Goal: Task Accomplishment & Management: Use online tool/utility

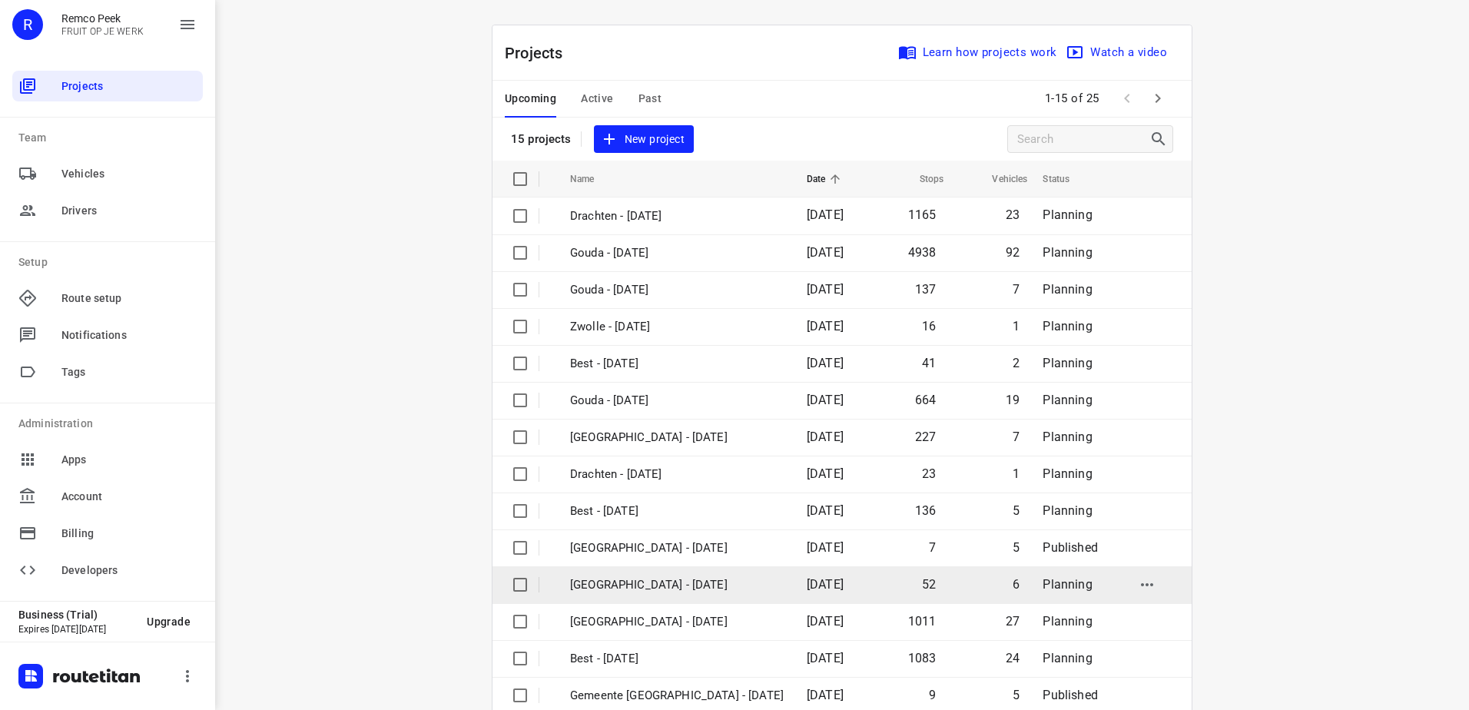
click at [642, 586] on p "[GEOGRAPHIC_DATA] - [DATE]" at bounding box center [677, 585] width 214 height 18
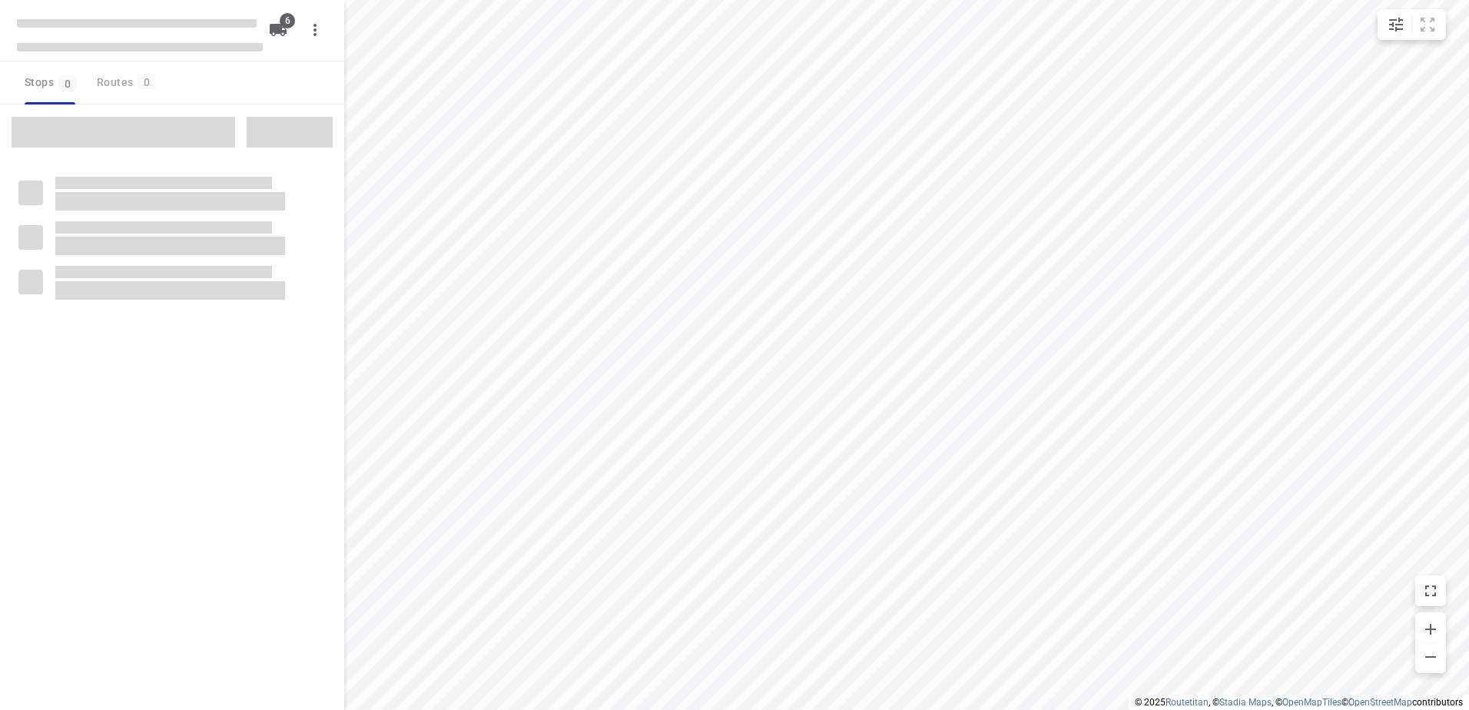
checkbox input "true"
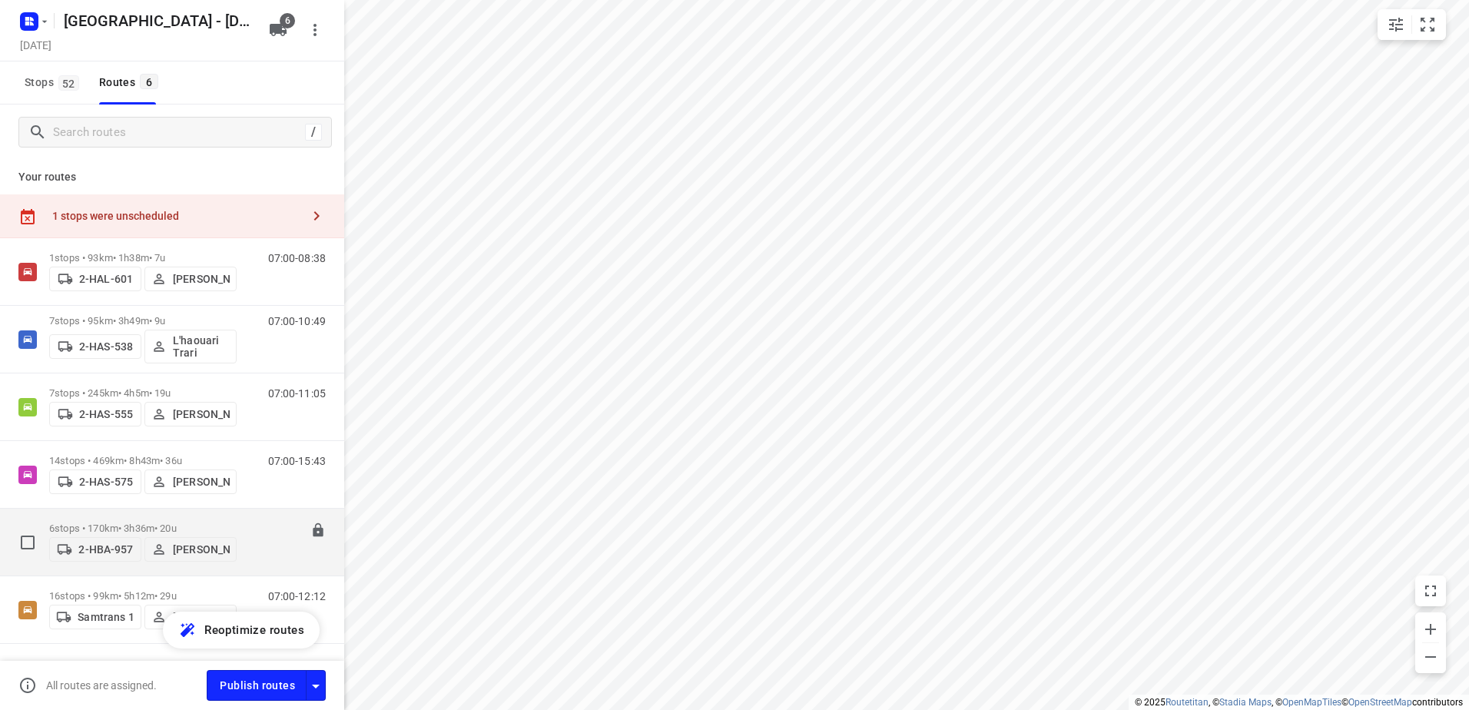
click at [199, 543] on p "[PERSON_NAME]" at bounding box center [201, 549] width 57 height 12
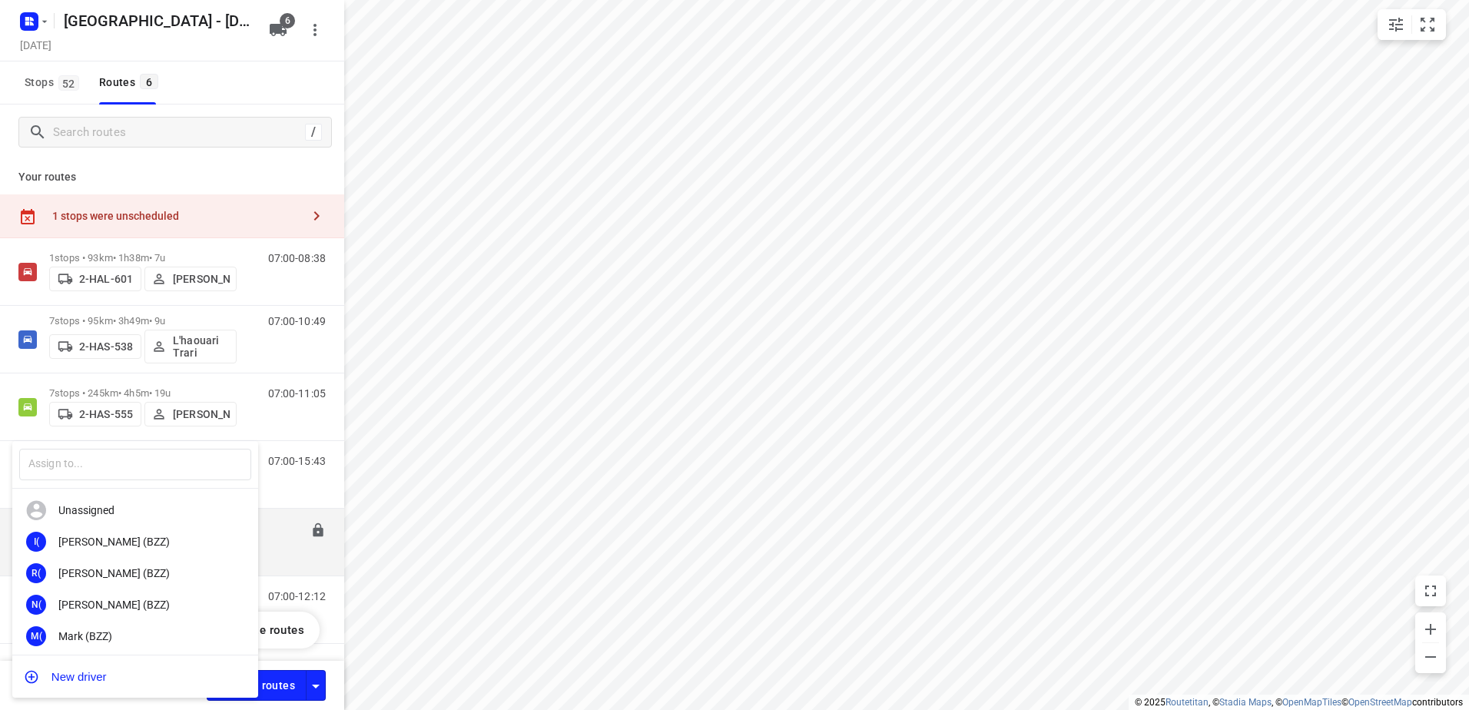
click at [141, 523] on div "Unassigned" at bounding box center [135, 511] width 246 height 32
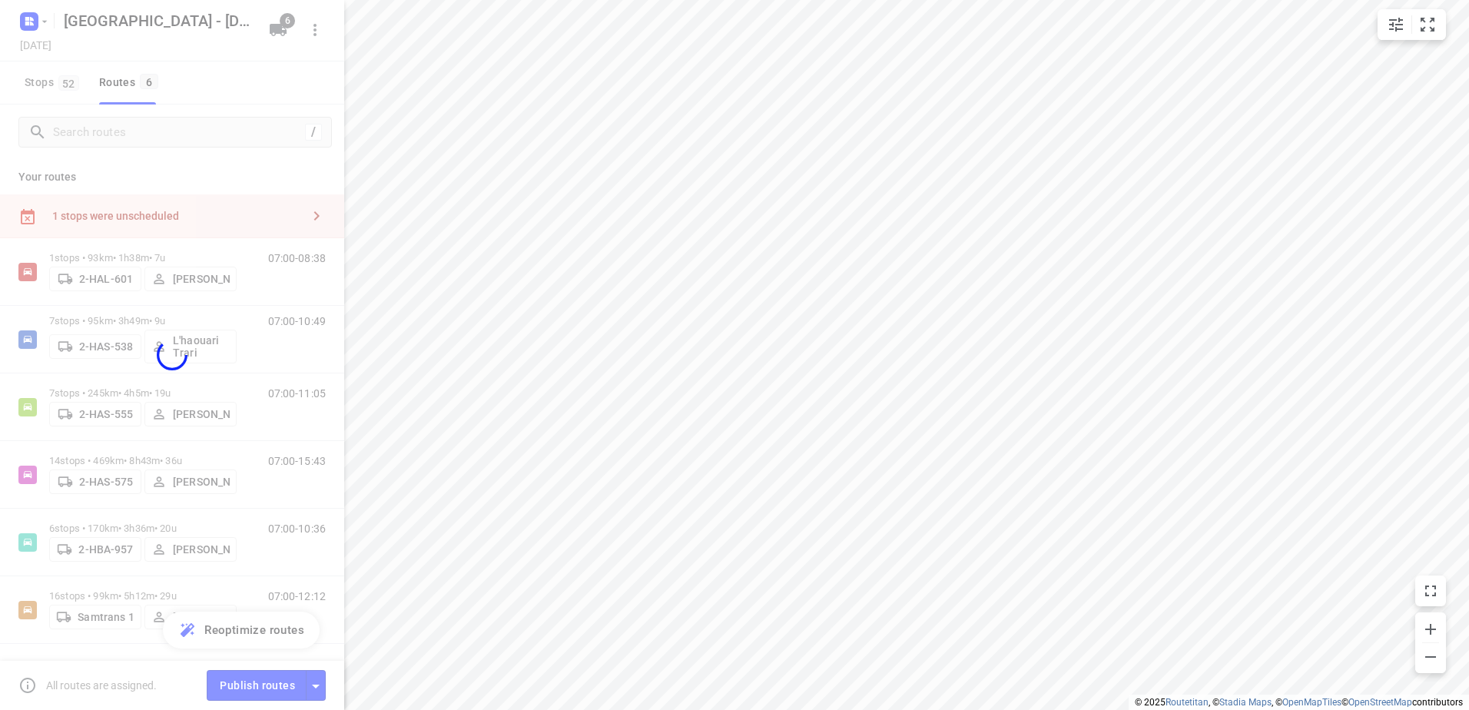
click at [451, 465] on div "​ Unassigned I( [PERSON_NAME] (BZZ) R( [PERSON_NAME] (BZZ) N( [PERSON_NAME] (BZ…" at bounding box center [734, 355] width 1469 height 710
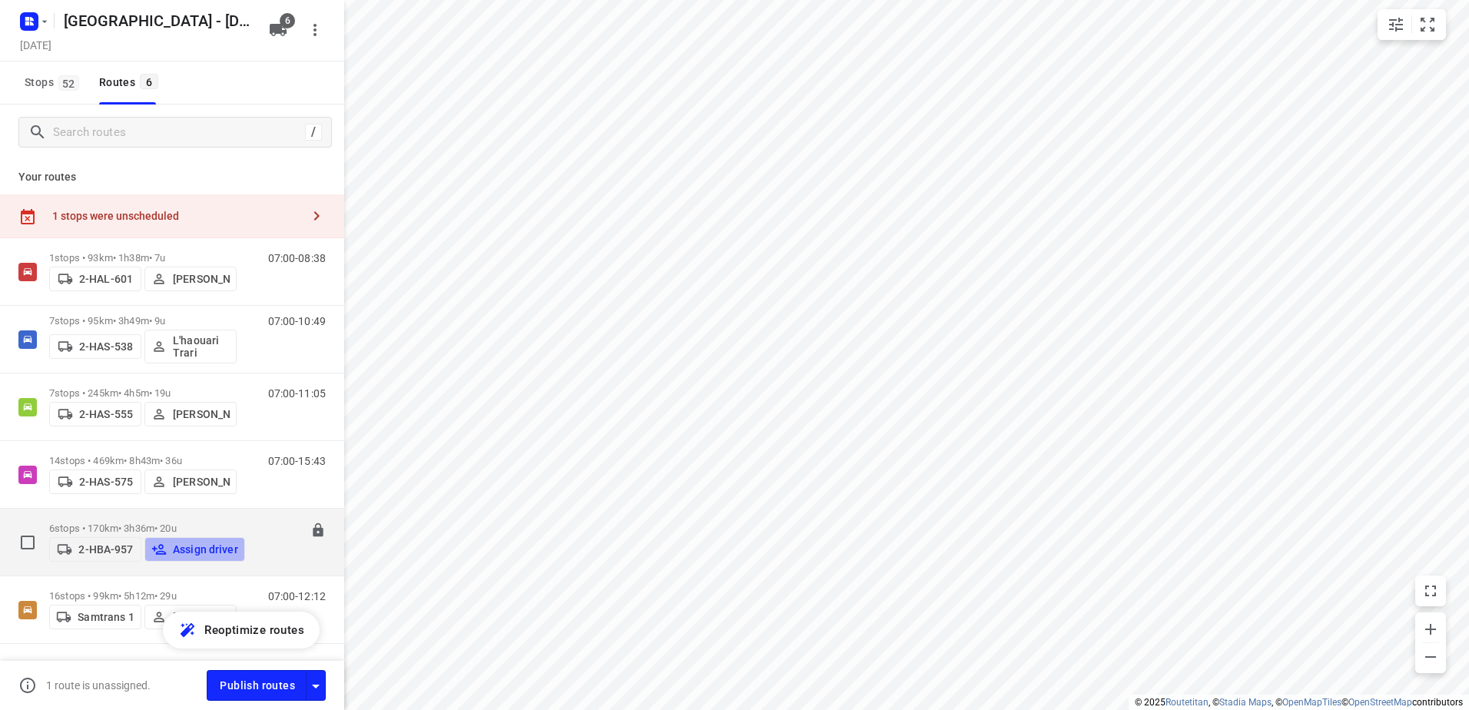
click at [164, 537] on button "Assign driver" at bounding box center [194, 549] width 101 height 25
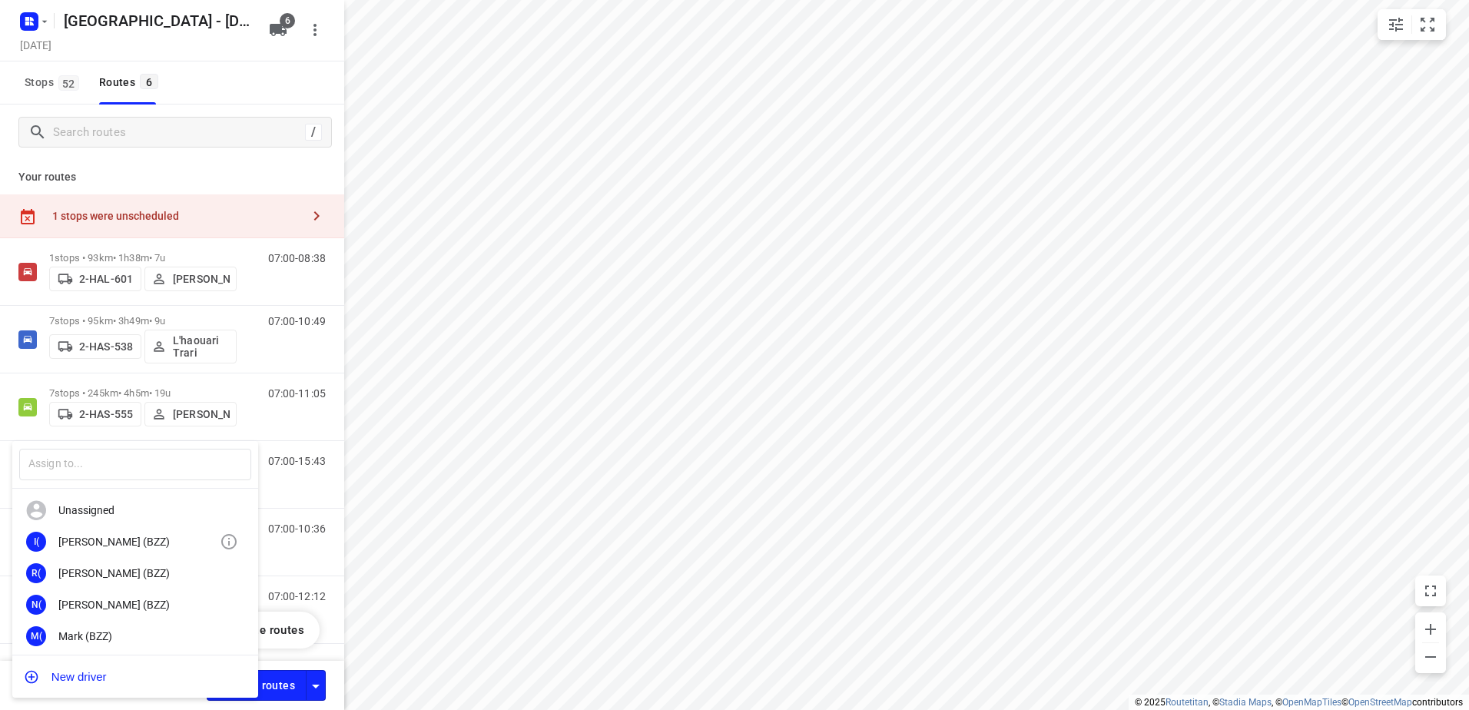
click at [161, 549] on div "I( Ismail (BZZ)" at bounding box center [135, 542] width 246 height 32
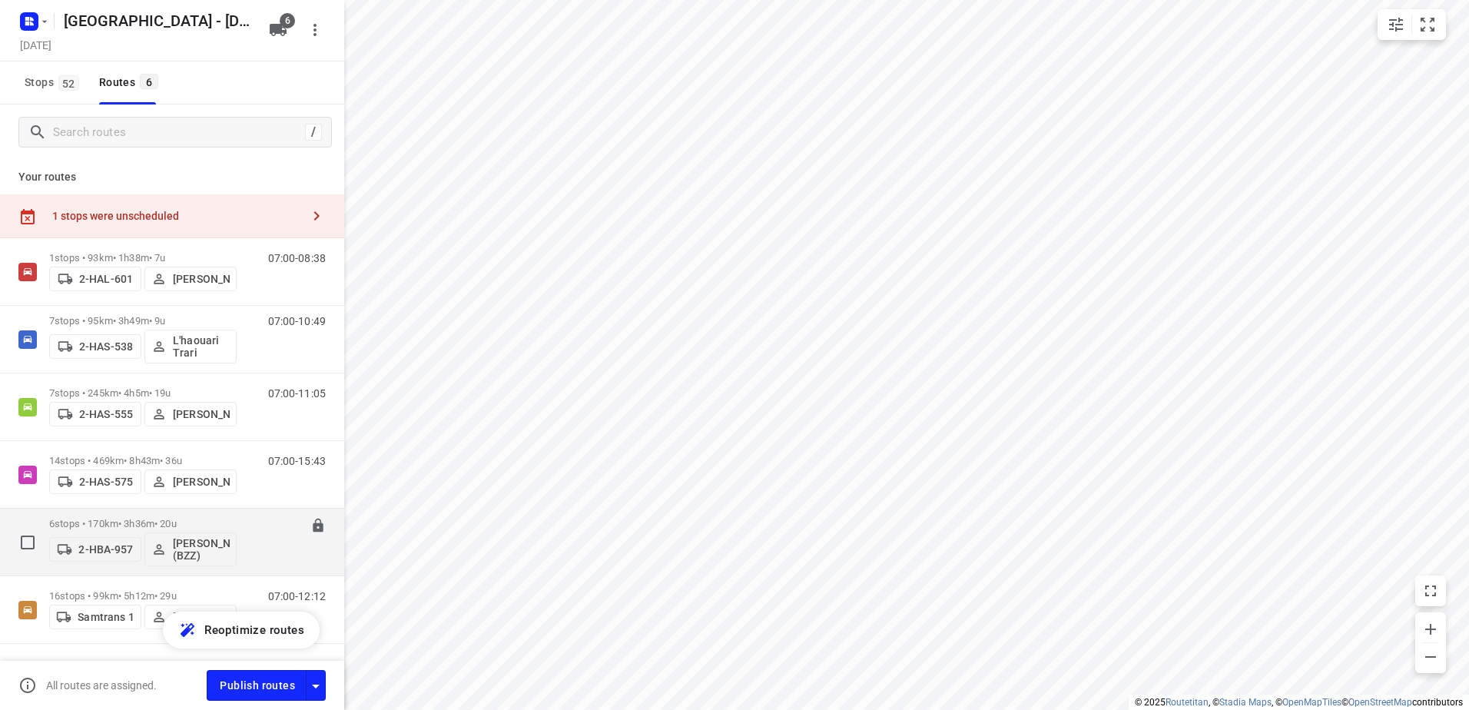
click at [171, 551] on span "[PERSON_NAME] (BZZ)" at bounding box center [190, 549] width 78 height 25
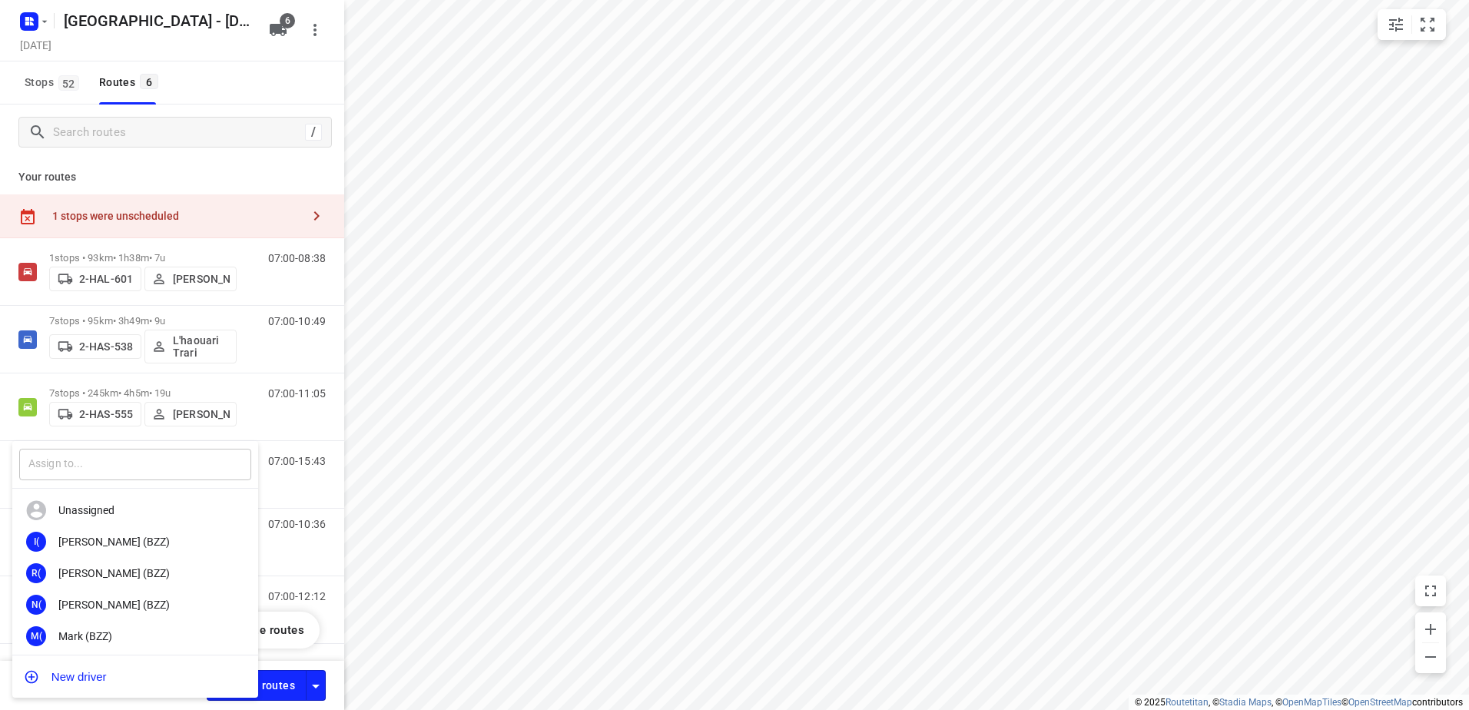
click at [194, 471] on input "text" at bounding box center [135, 465] width 232 height 32
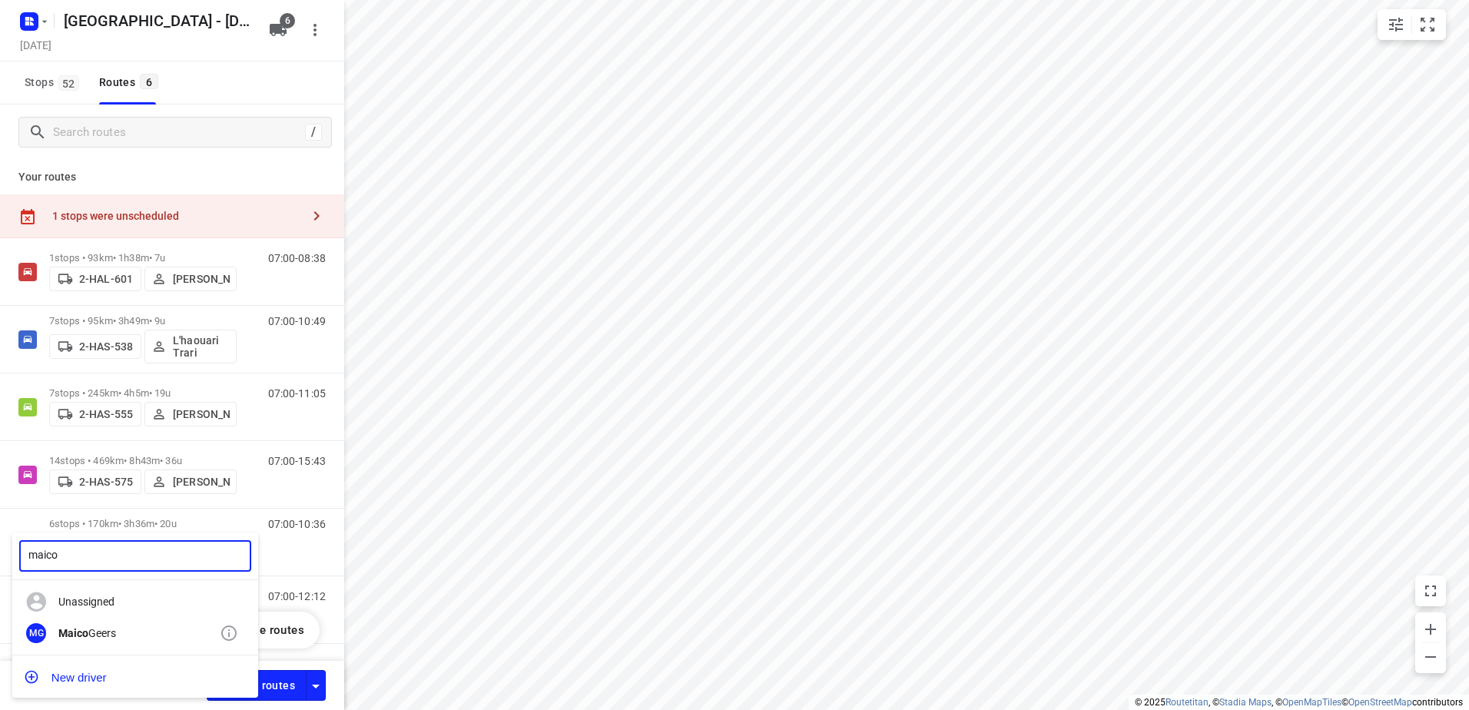
type input "maico"
click at [143, 639] on div "[PERSON_NAME]" at bounding box center [138, 633] width 161 height 12
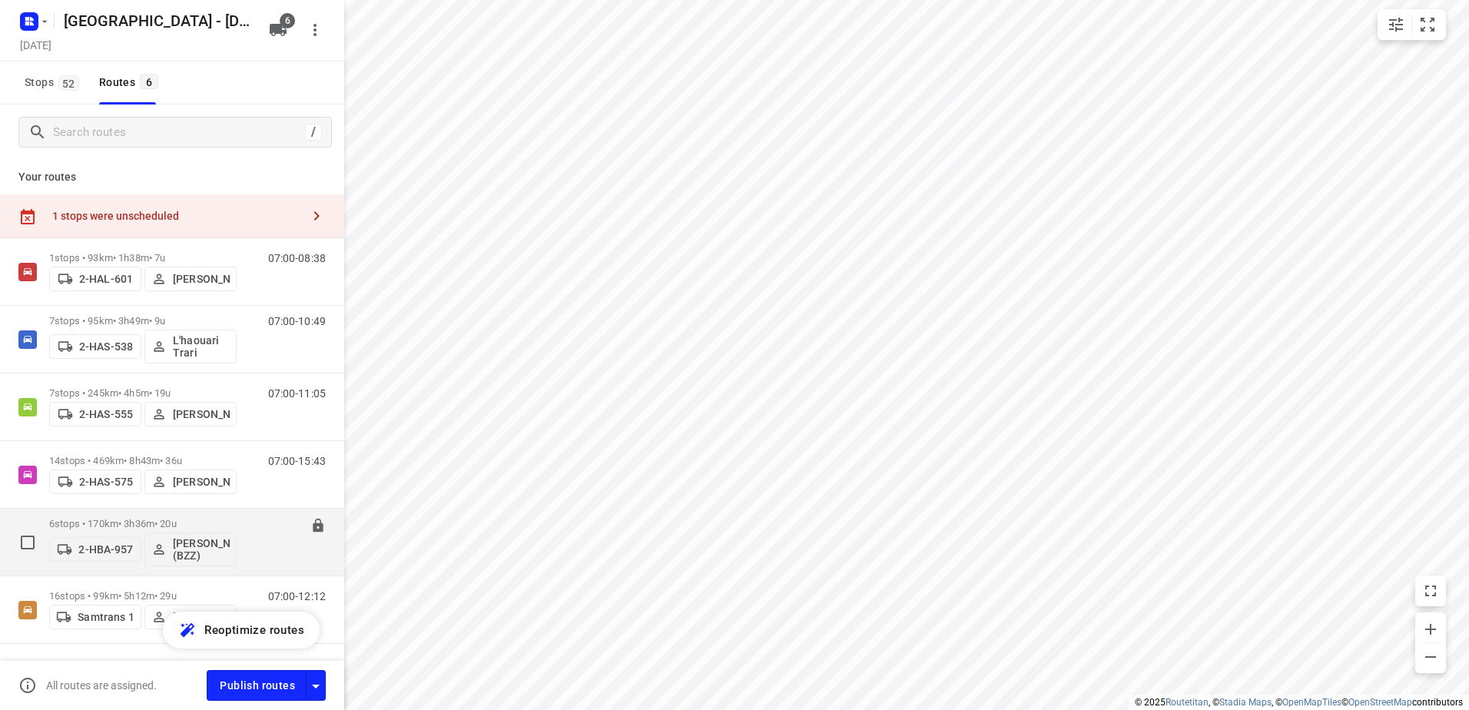
click at [191, 552] on p "[PERSON_NAME] (BZZ)" at bounding box center [201, 549] width 57 height 25
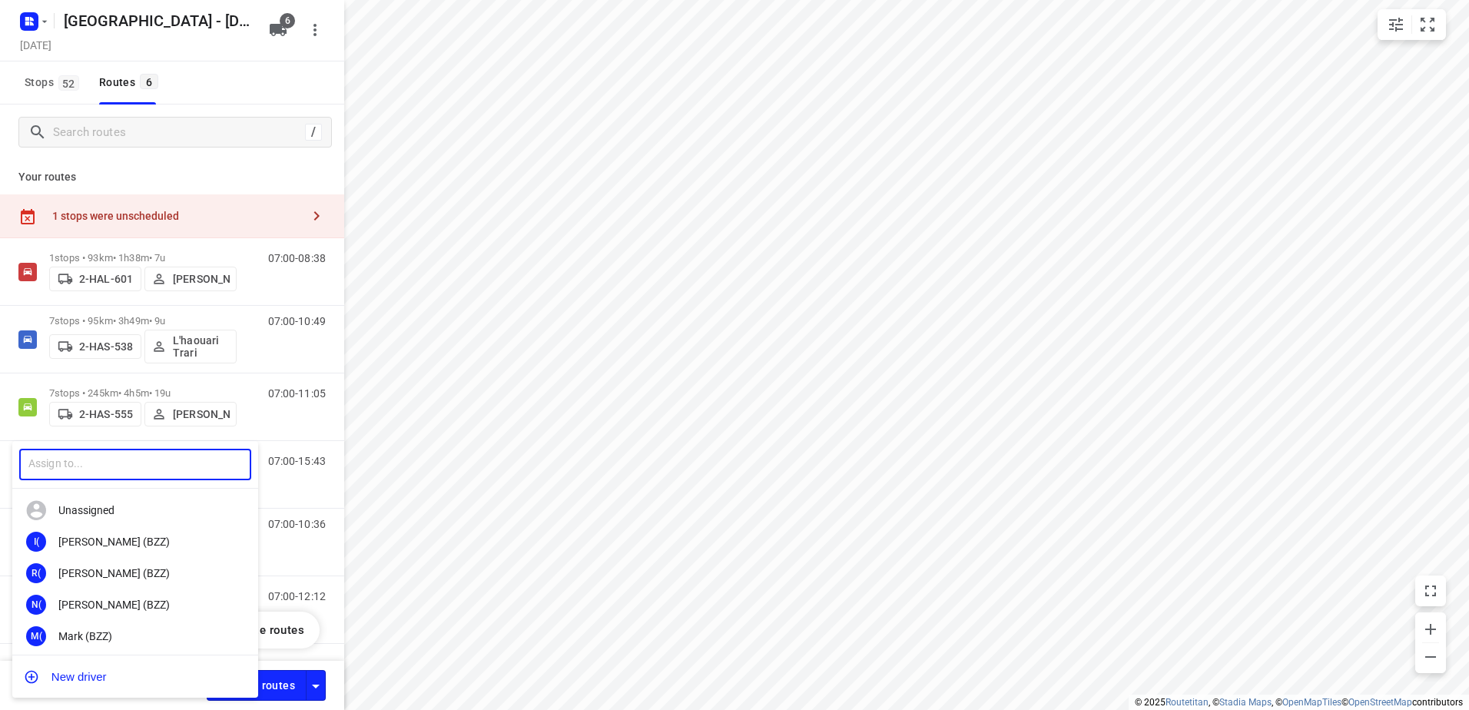
click at [223, 463] on input "text" at bounding box center [135, 465] width 232 height 32
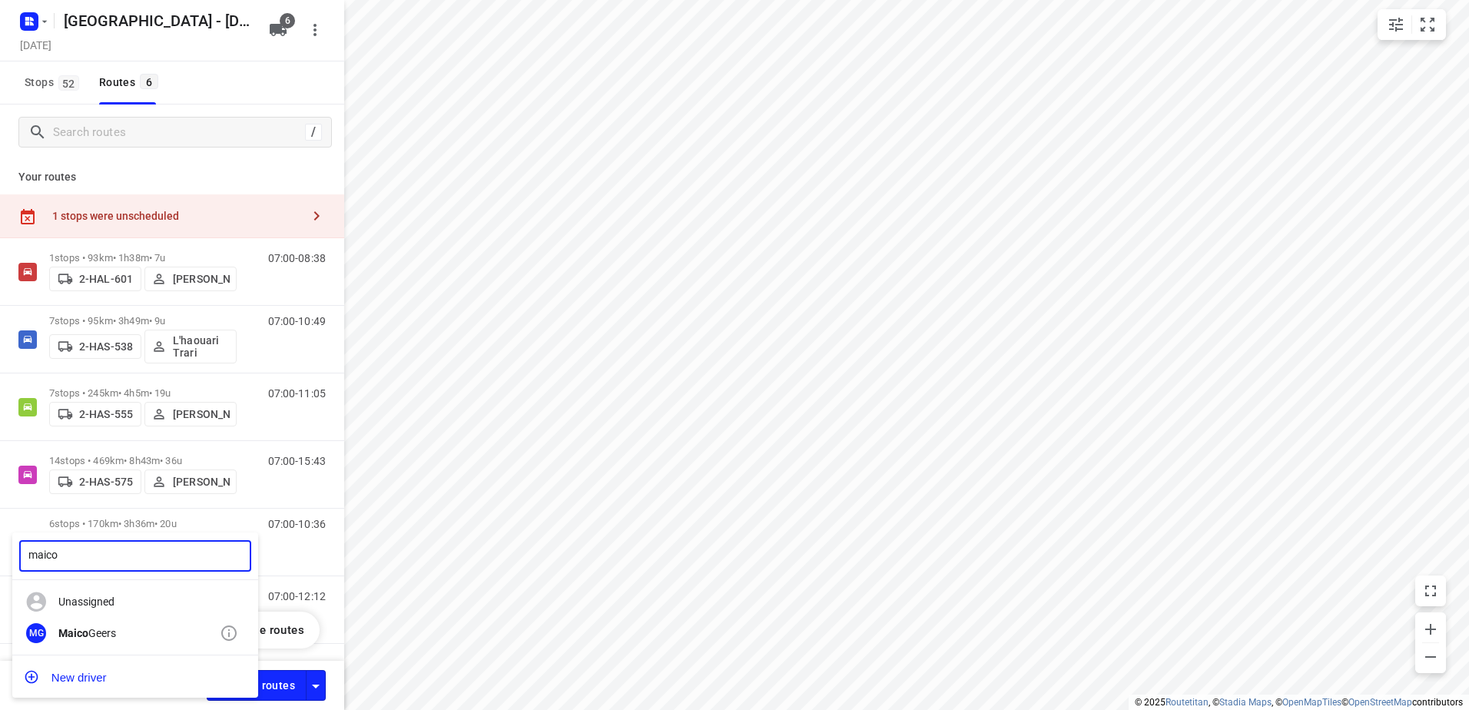
type input "maico"
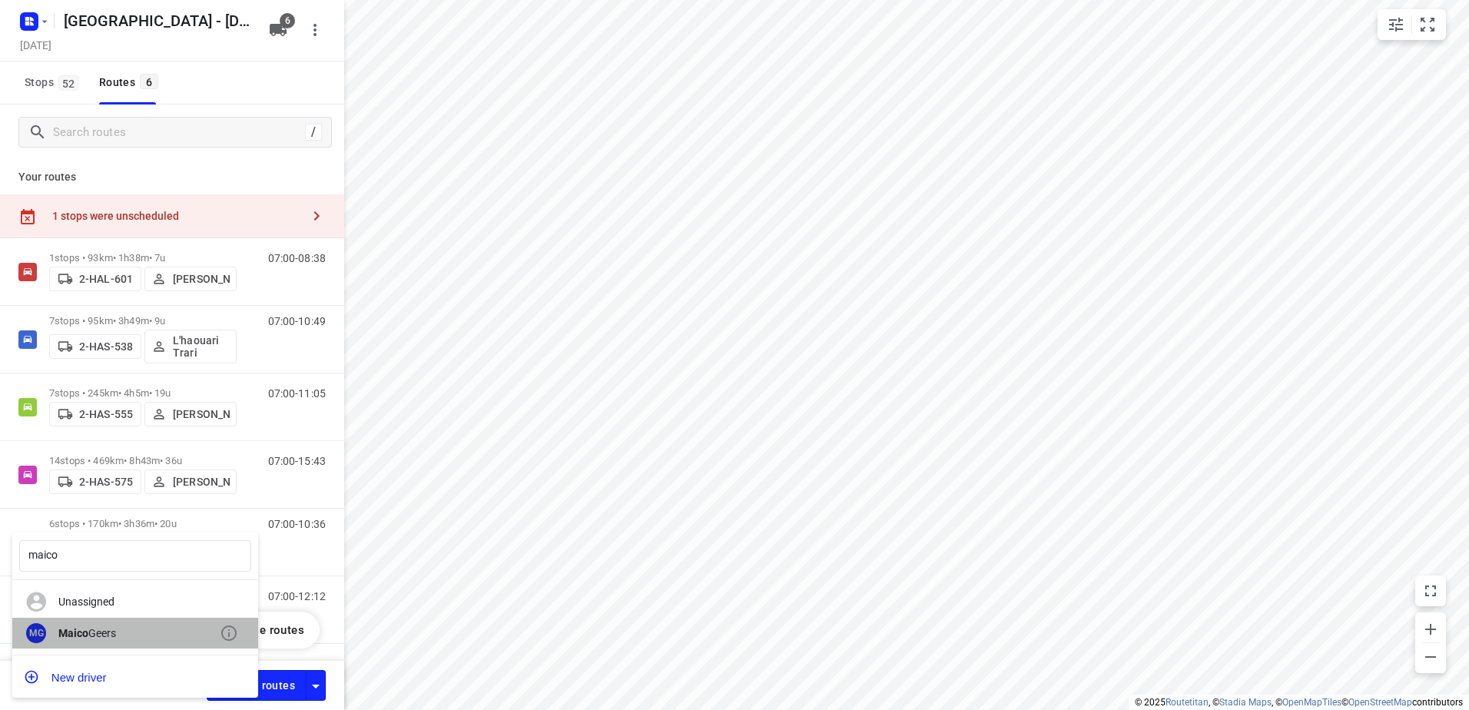
click at [149, 631] on div "[PERSON_NAME]" at bounding box center [138, 633] width 161 height 12
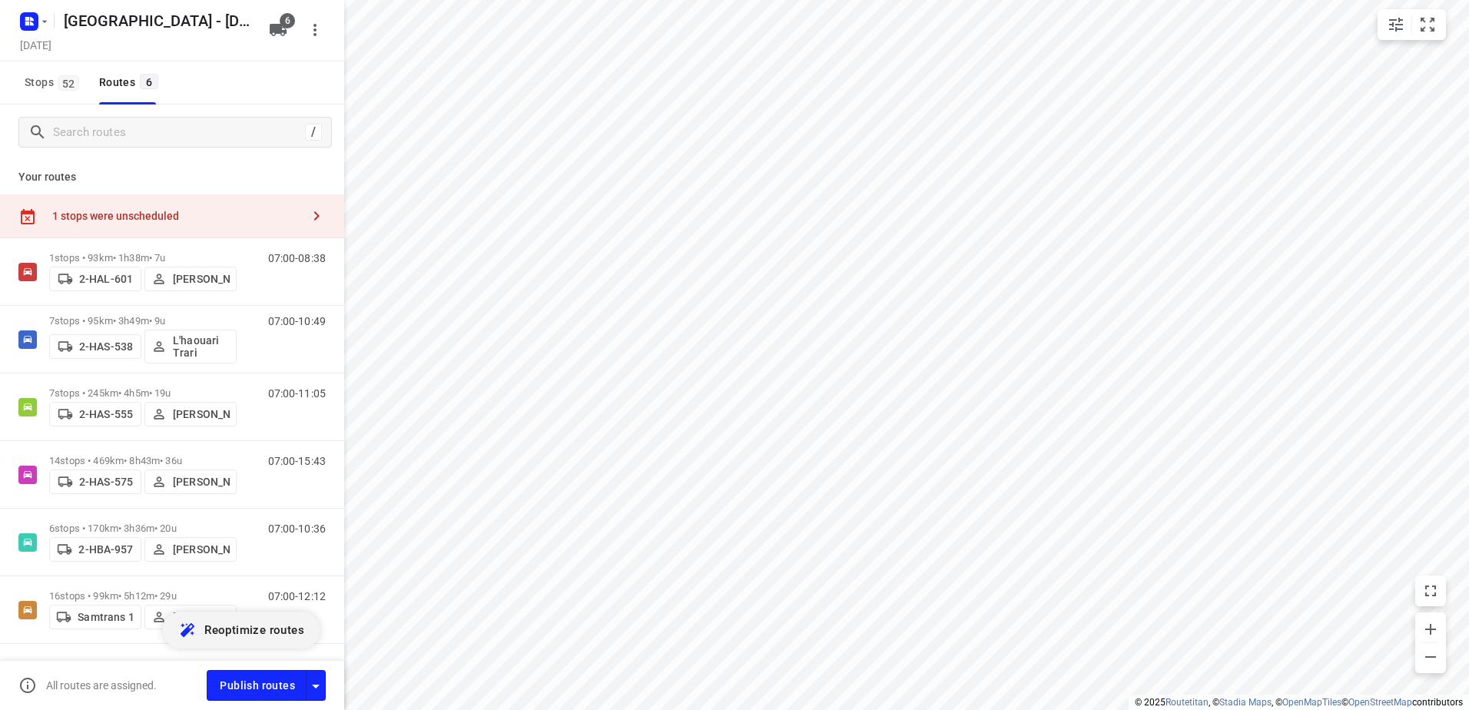
click at [284, 626] on span "Reoptimize routes" at bounding box center [254, 630] width 100 height 20
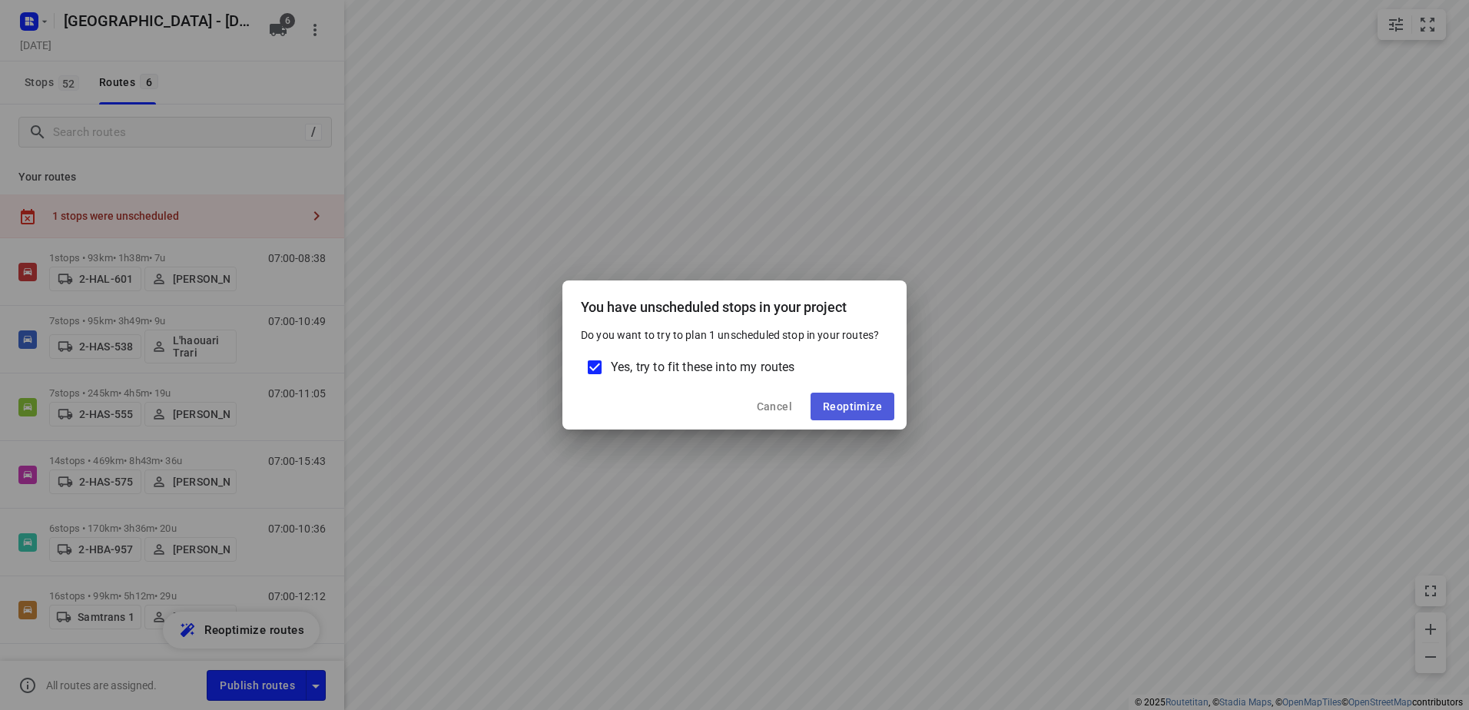
click at [860, 413] on button "Reoptimize" at bounding box center [853, 407] width 84 height 28
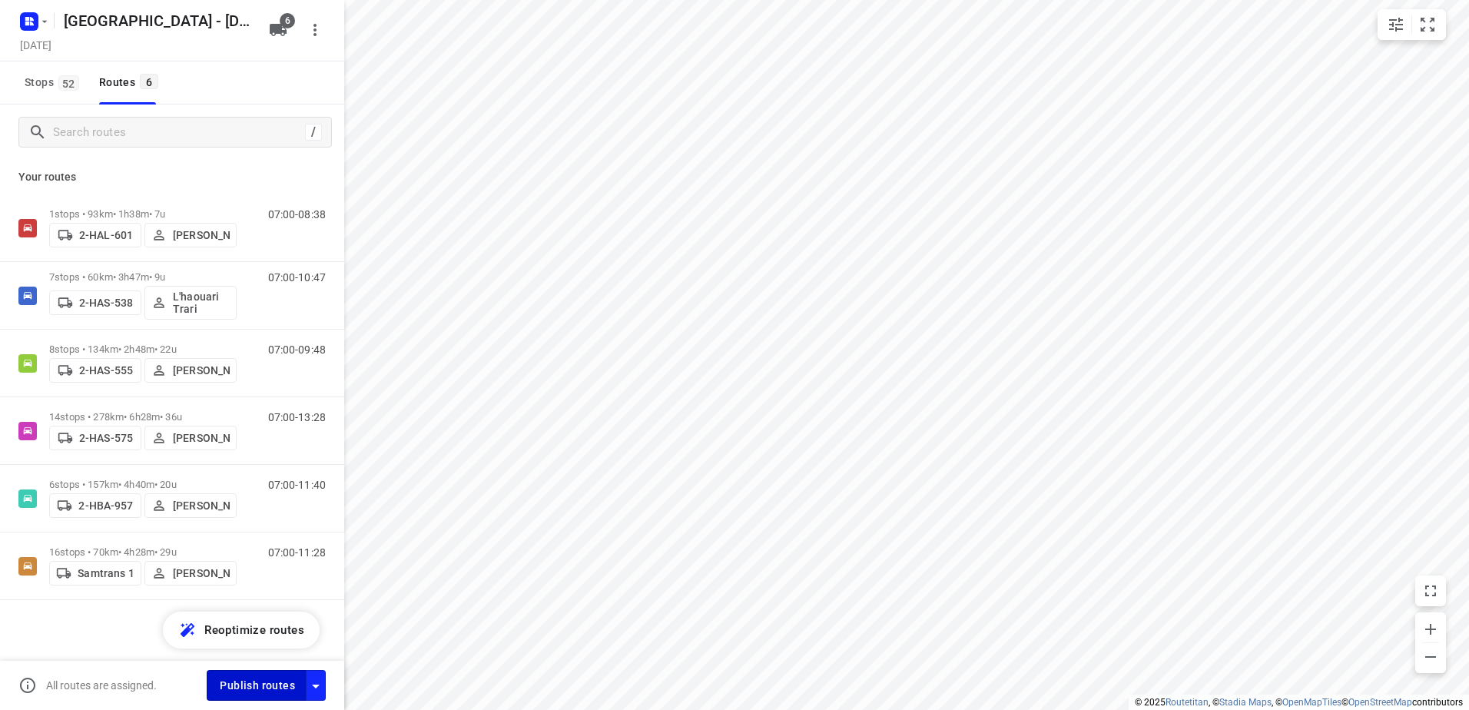
click at [240, 676] on span "Publish routes" at bounding box center [257, 685] width 75 height 19
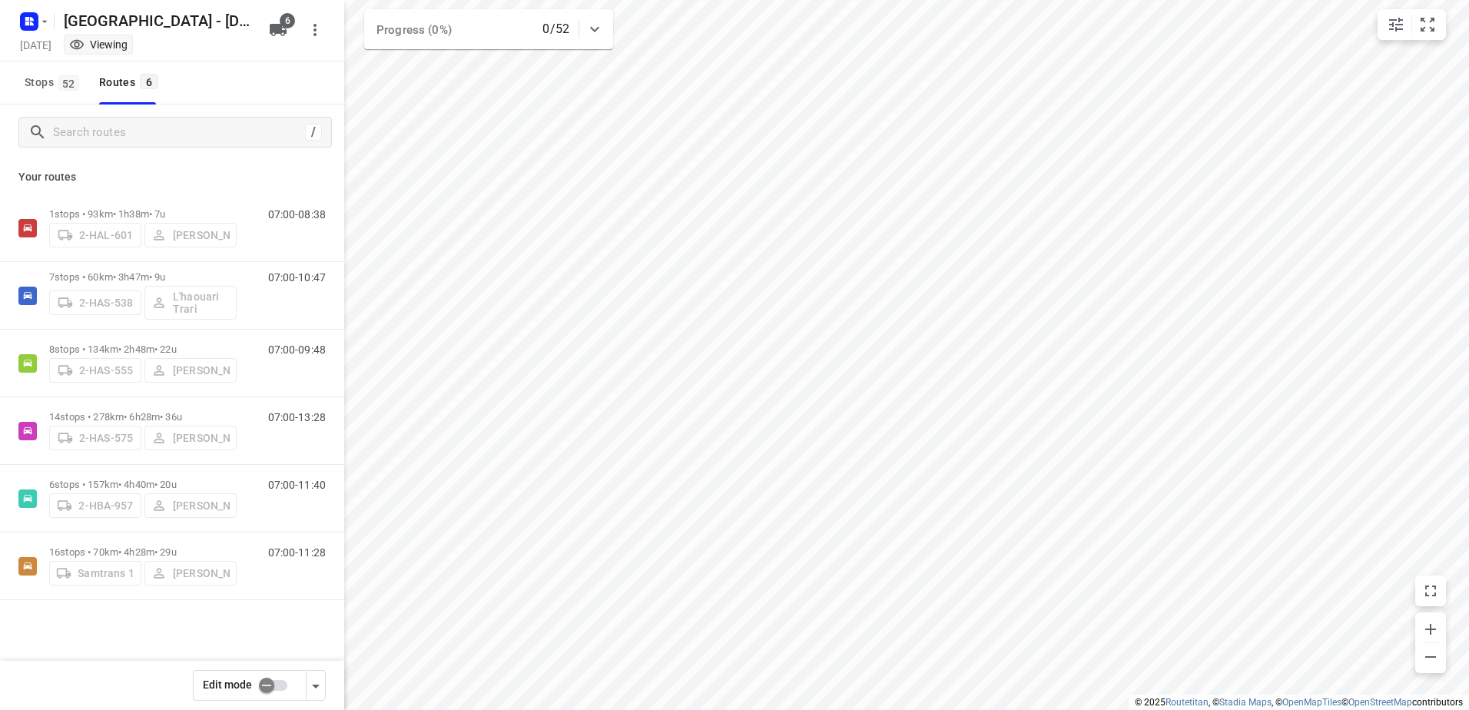
click at [55, 45] on div "[DATE] Viewing" at bounding box center [140, 46] width 246 height 21
click at [51, 44] on div "[DATE] Viewing" at bounding box center [140, 46] width 246 height 21
click at [95, 23] on div "[GEOGRAPHIC_DATA] - [DATE]" at bounding box center [137, 19] width 246 height 28
click at [30, 21] on rect "button" at bounding box center [29, 21] width 18 height 18
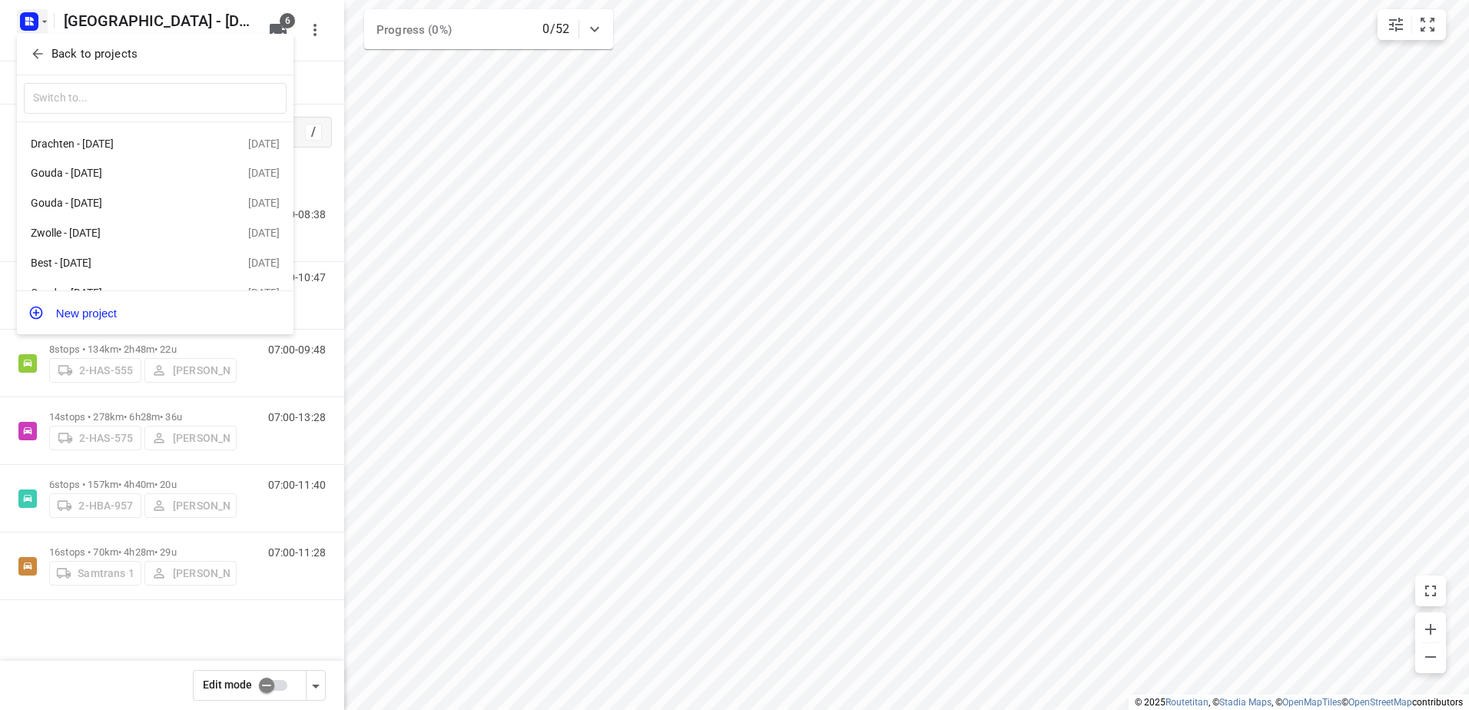
click at [34, 55] on icon "button" at bounding box center [37, 54] width 10 height 10
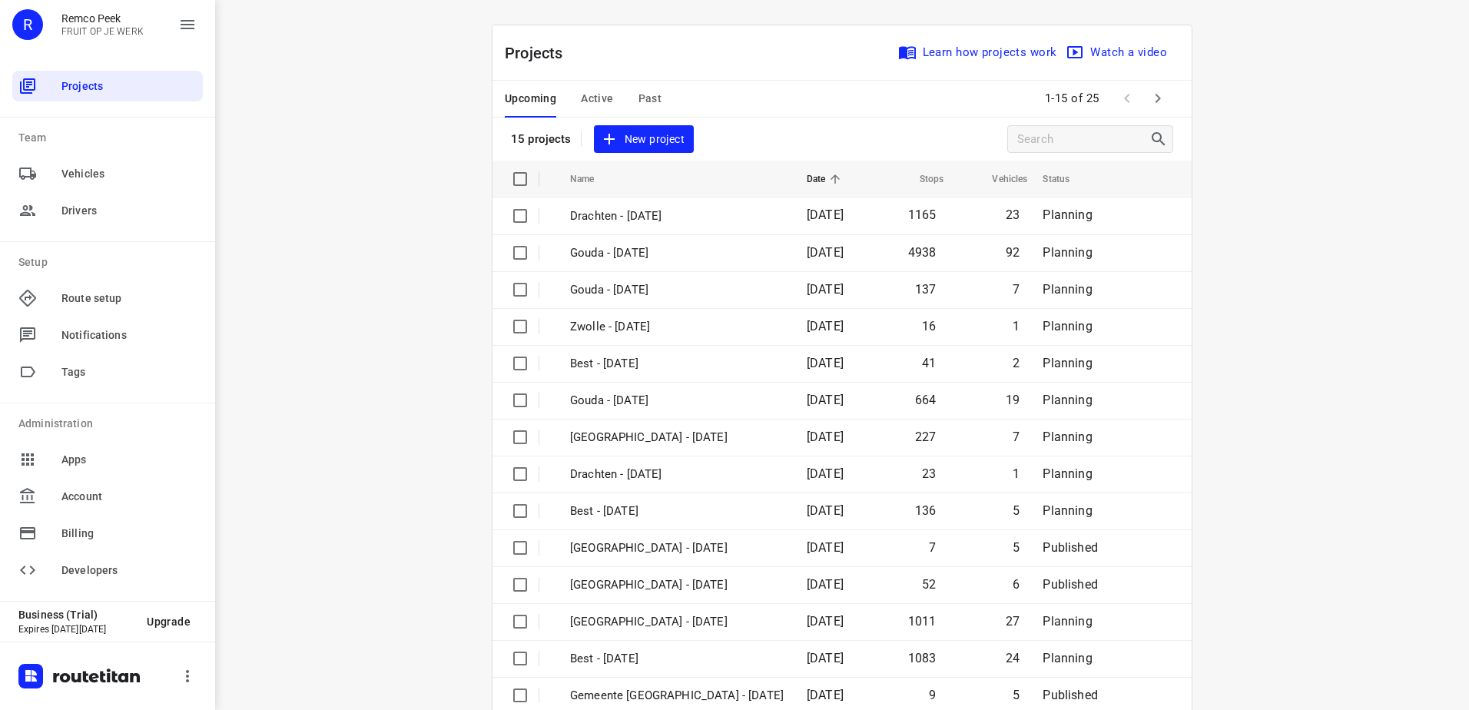
click at [589, 97] on span "Active" at bounding box center [597, 98] width 32 height 19
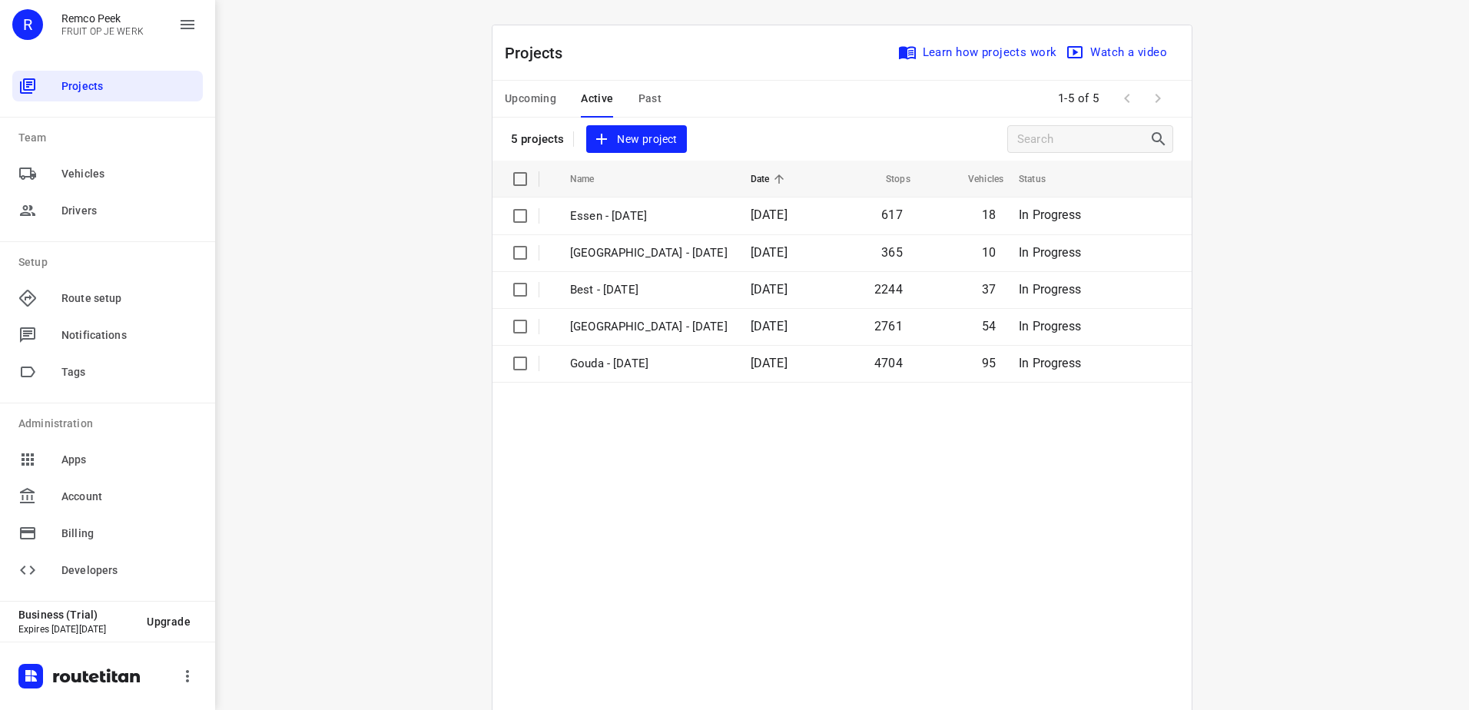
click at [522, 93] on span "Upcoming" at bounding box center [530, 98] width 51 height 19
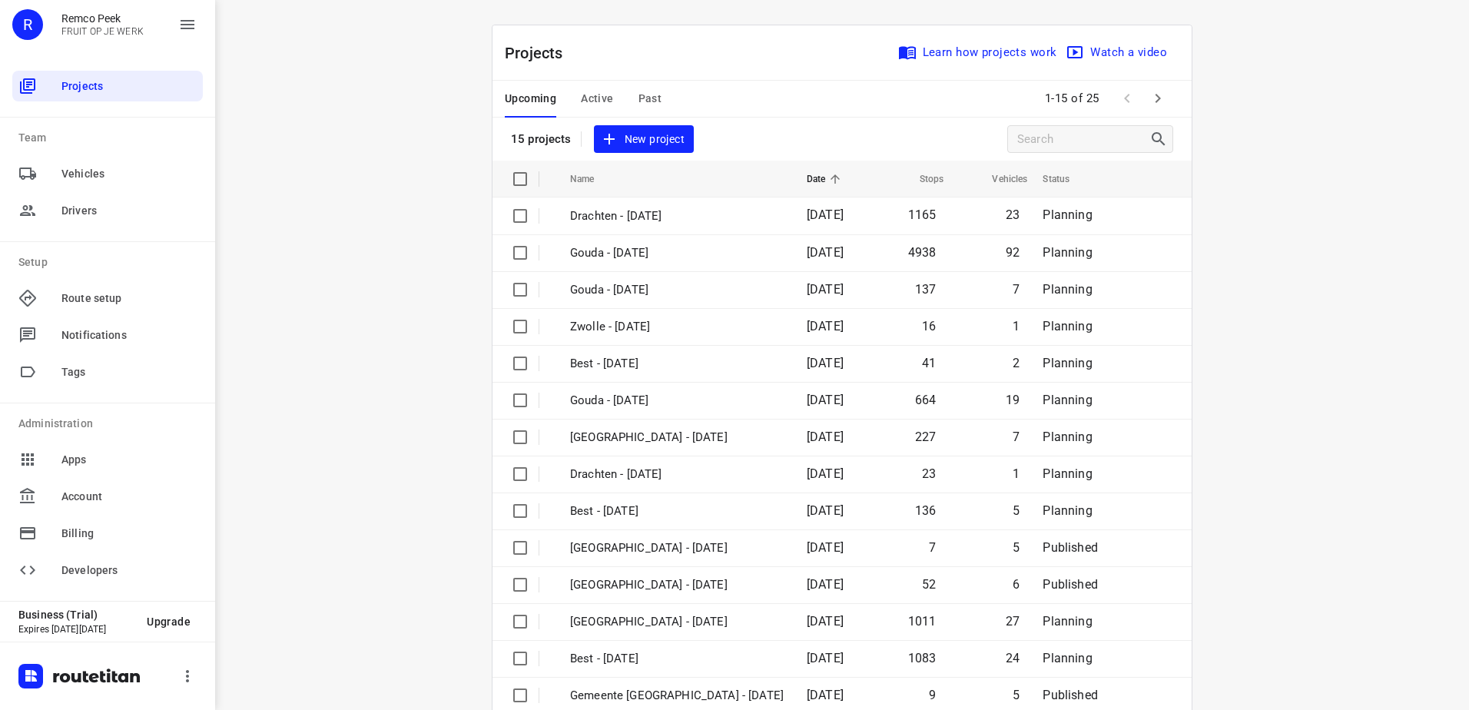
click at [831, 175] on icon at bounding box center [835, 178] width 9 height 9
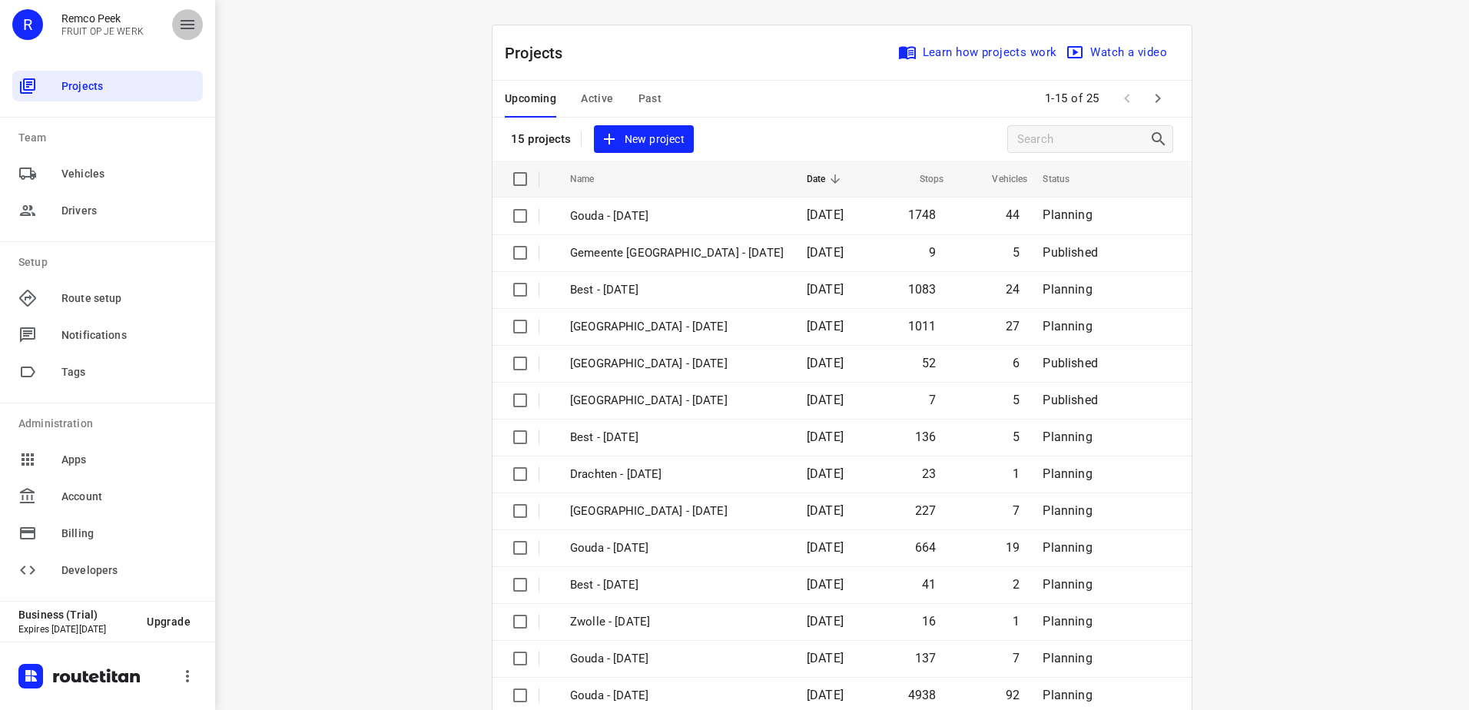
click at [185, 28] on icon "button" at bounding box center [188, 24] width 14 height 9
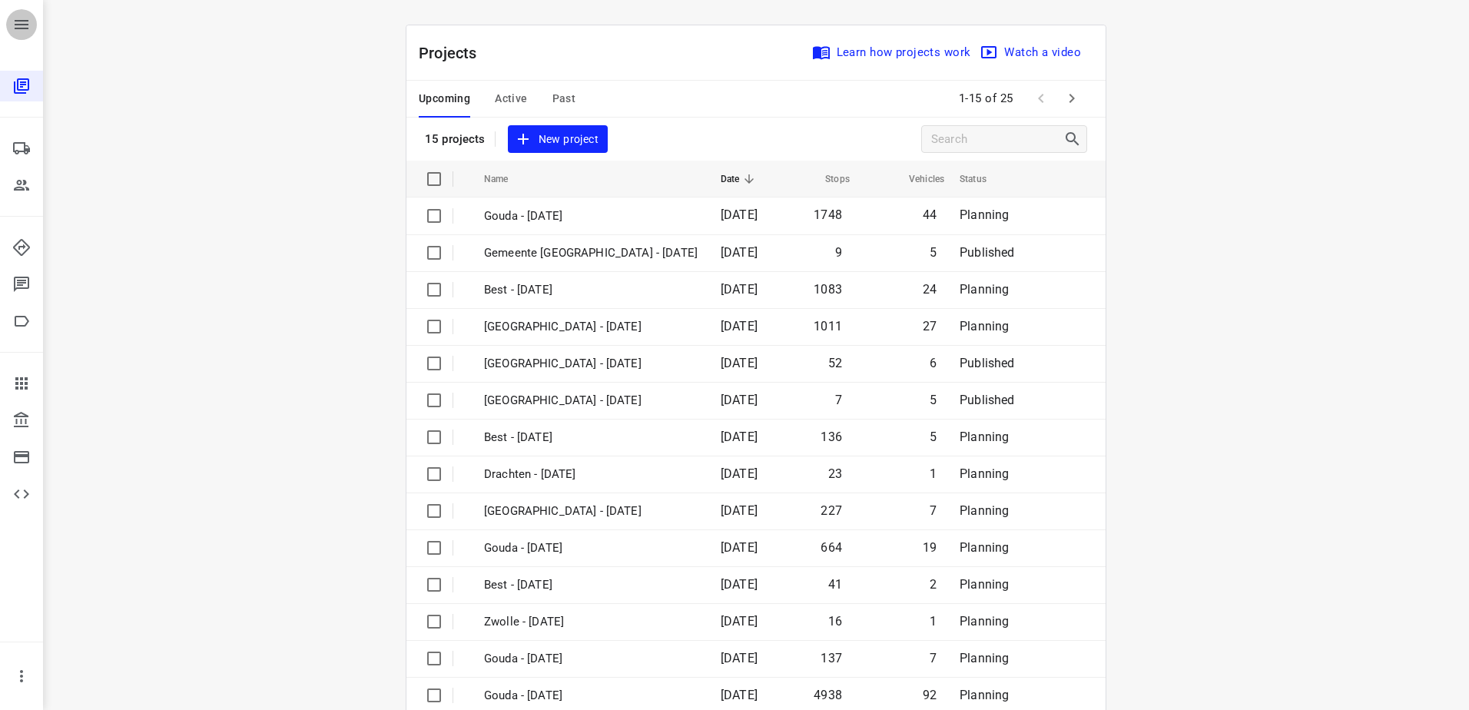
click at [22, 34] on button "button" at bounding box center [21, 24] width 31 height 31
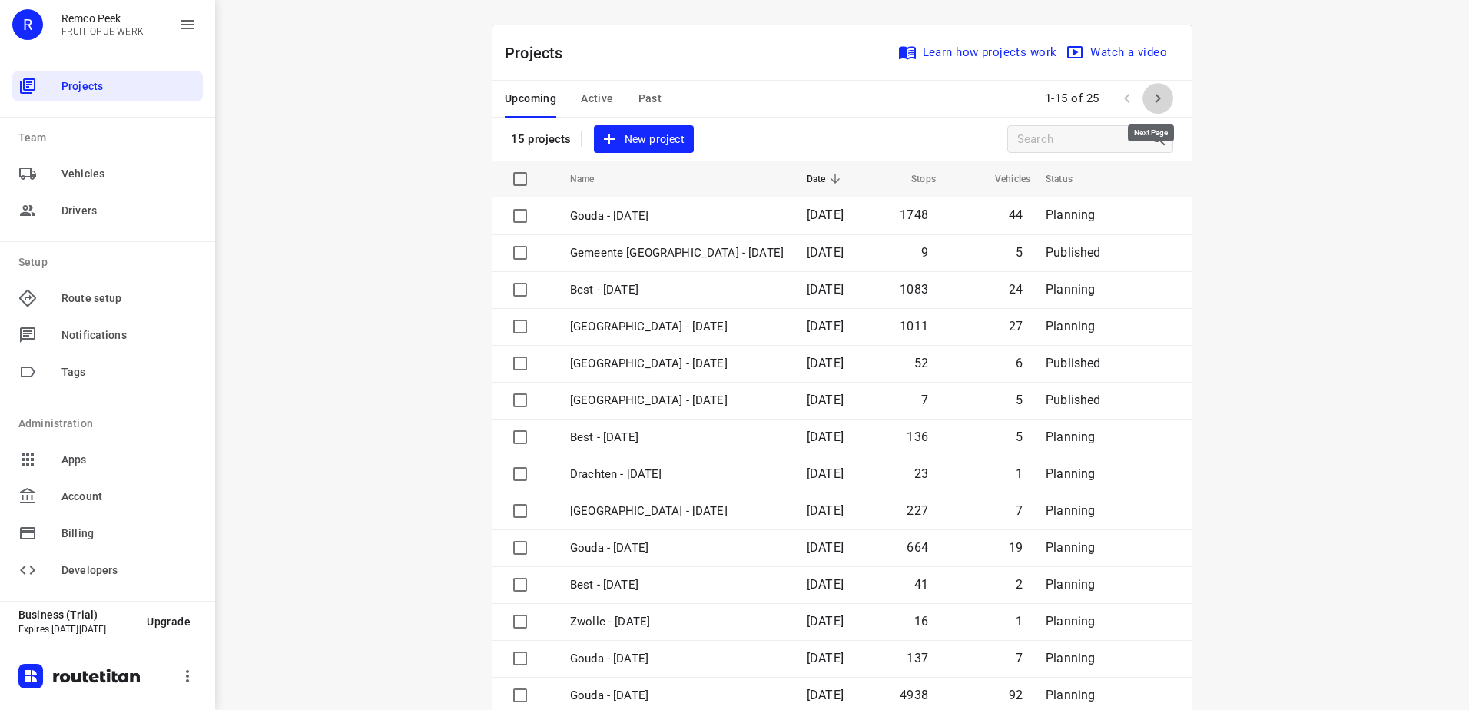
click at [1149, 95] on icon "button" at bounding box center [1158, 98] width 18 height 18
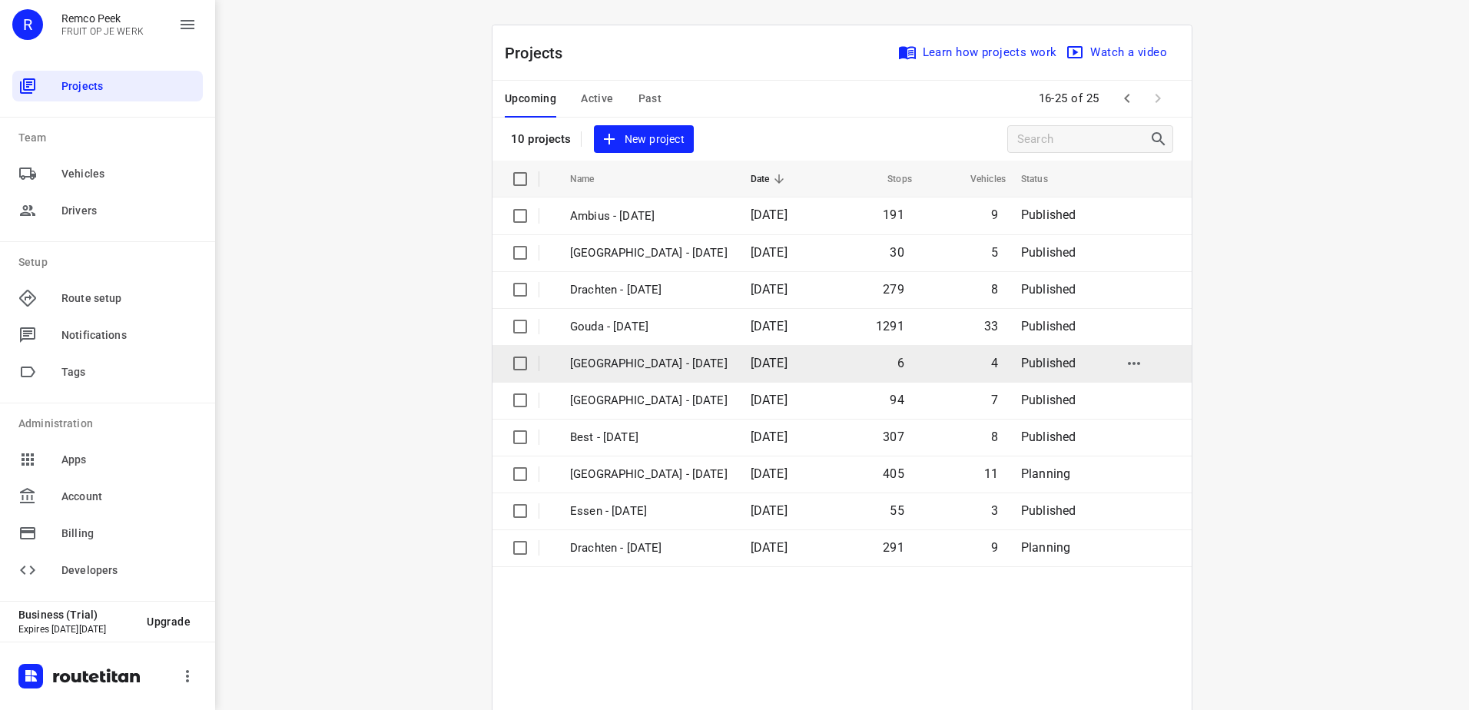
click at [685, 353] on td "[GEOGRAPHIC_DATA] - [DATE]" at bounding box center [647, 363] width 184 height 37
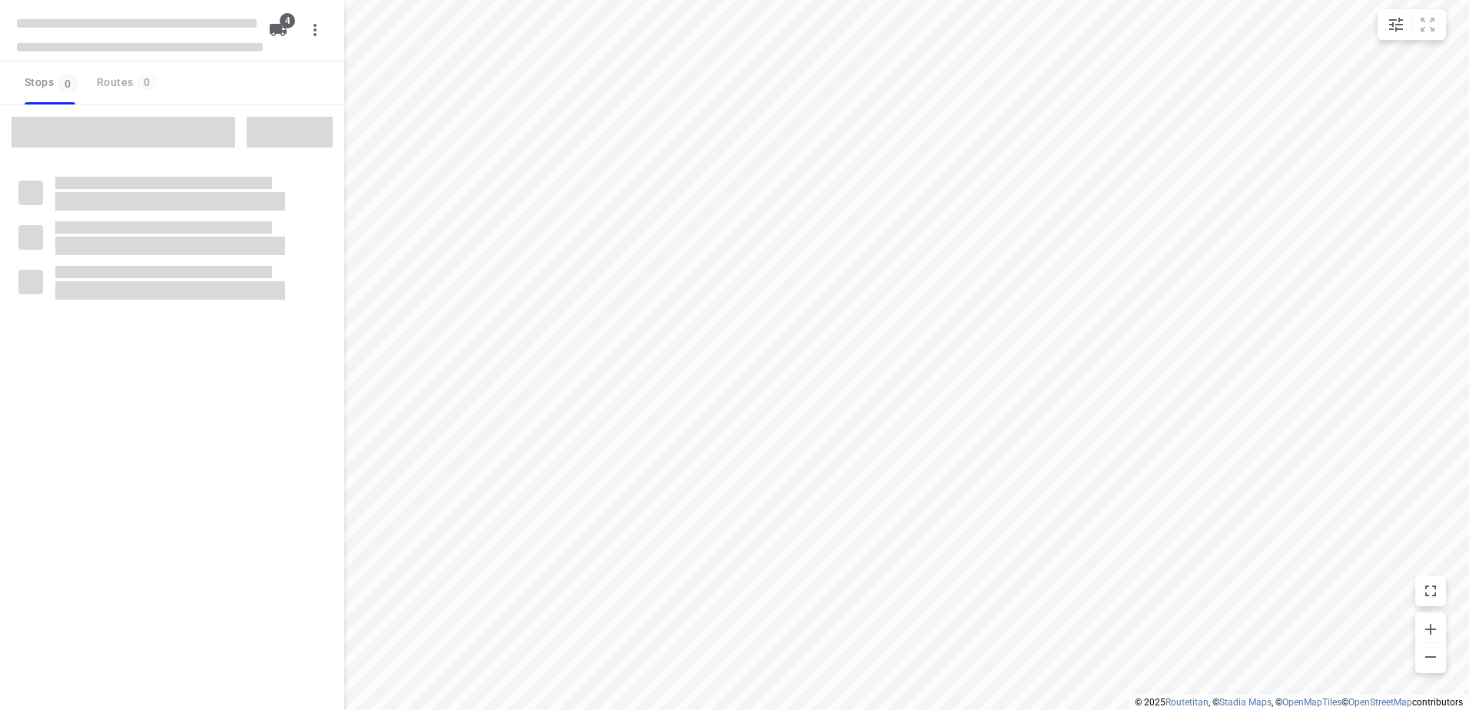
type input "distance"
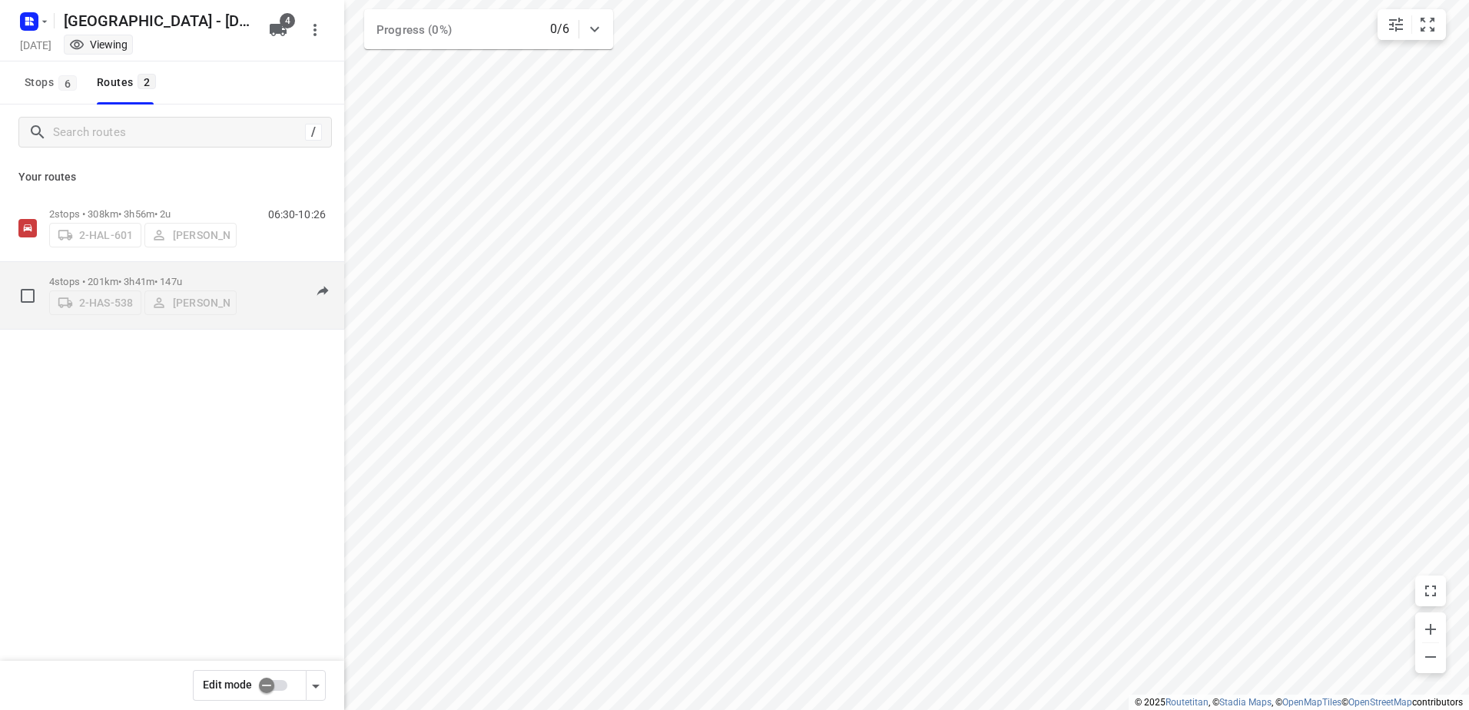
click at [130, 287] on div "2-HAS-538 [PERSON_NAME]" at bounding box center [142, 301] width 187 height 28
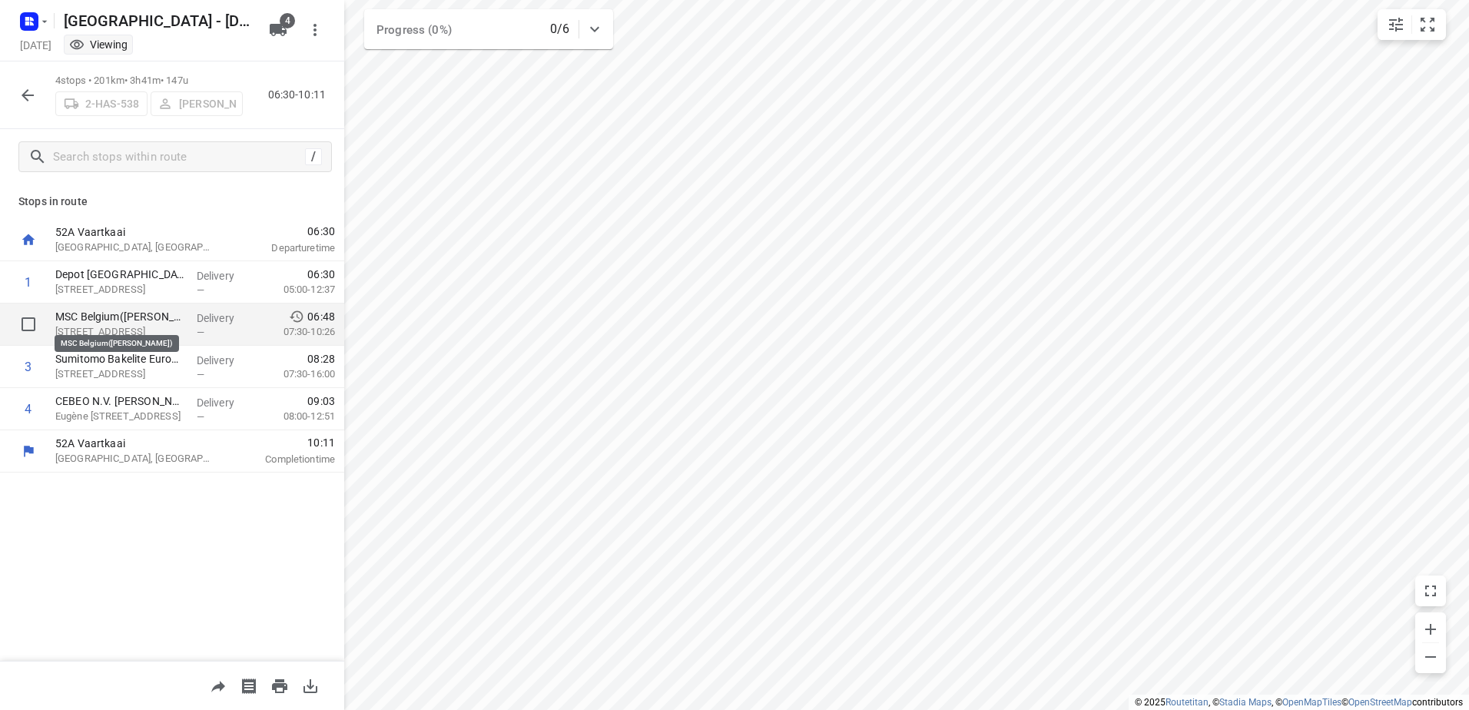
click at [125, 319] on p "MSC Belgium([PERSON_NAME])" at bounding box center [119, 316] width 129 height 15
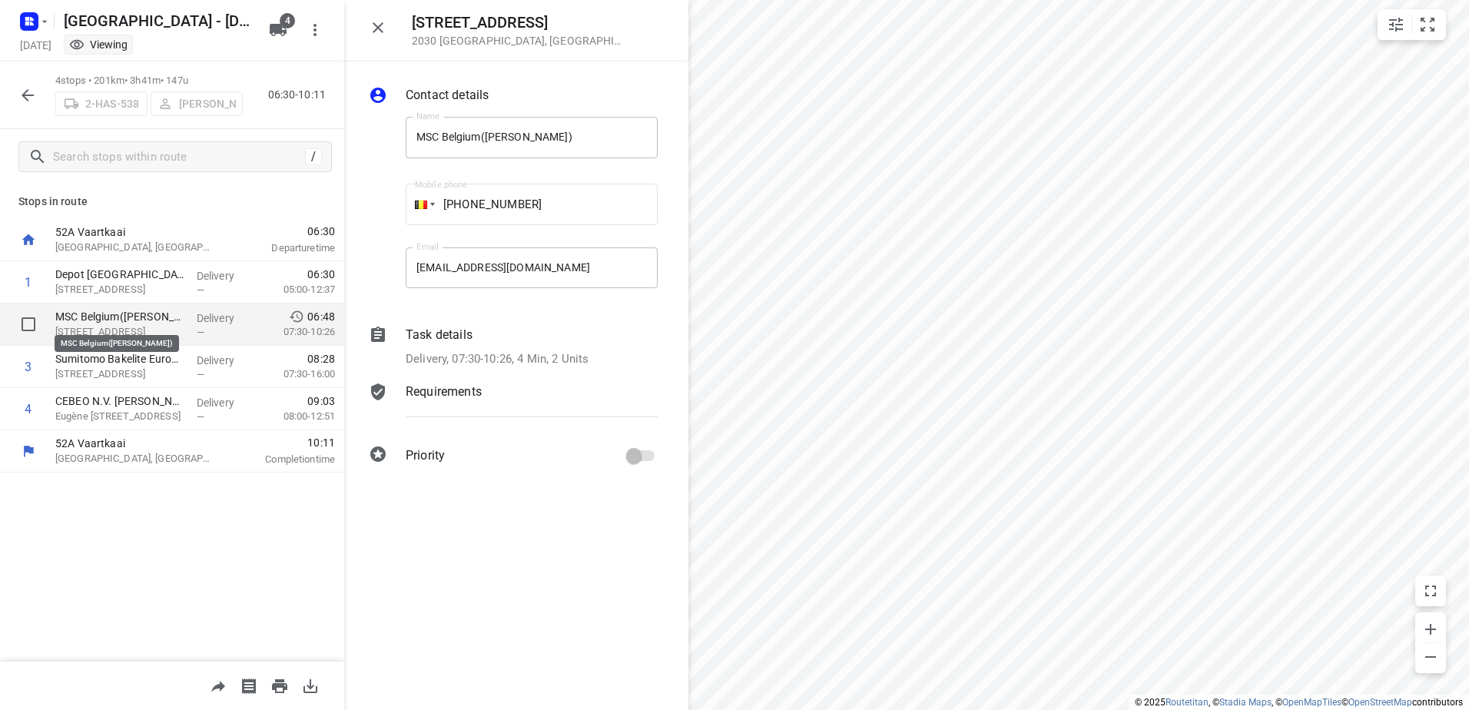
click at [129, 310] on p "MSC Belgium([PERSON_NAME])" at bounding box center [119, 316] width 129 height 15
click at [60, 308] on div "MSC Belgium([PERSON_NAME]) [STREET_ADDRESS]" at bounding box center [119, 325] width 141 height 42
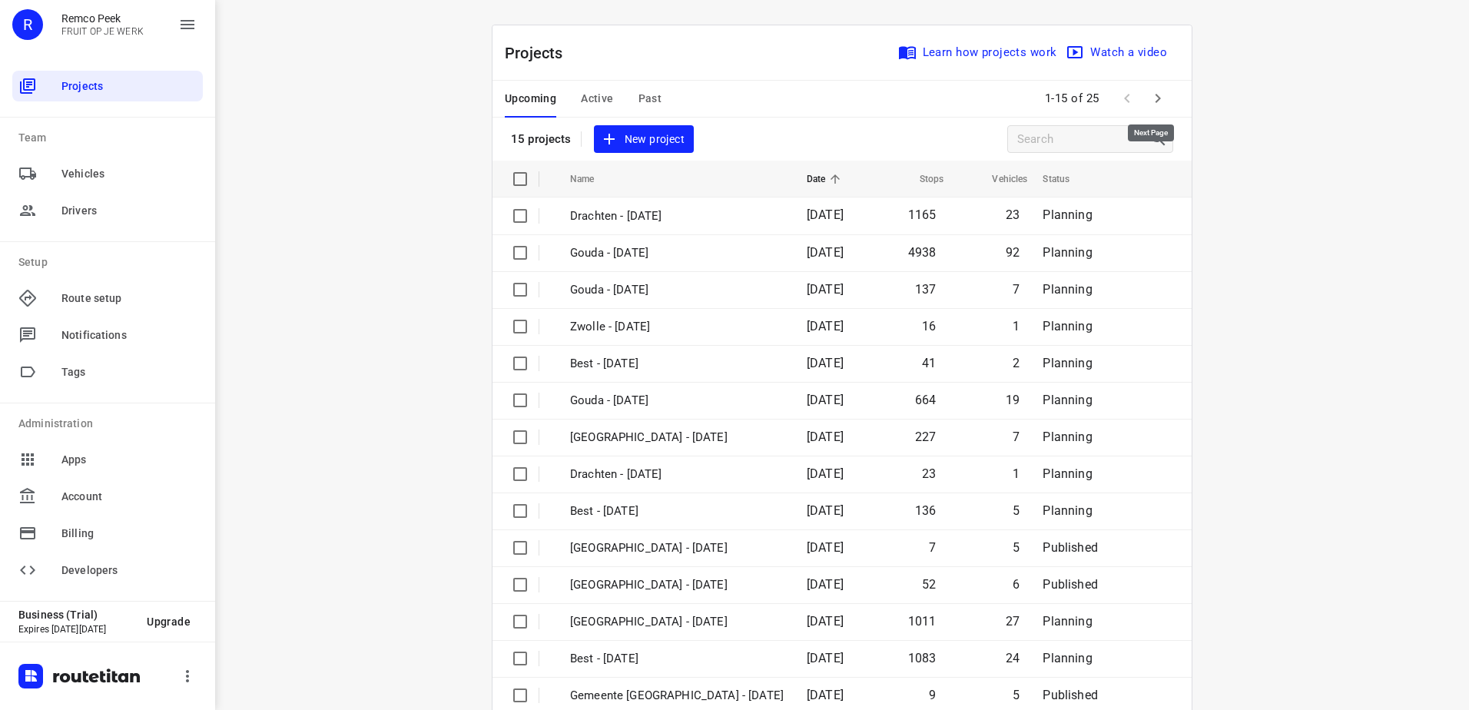
click at [1149, 96] on icon "button" at bounding box center [1158, 98] width 18 height 18
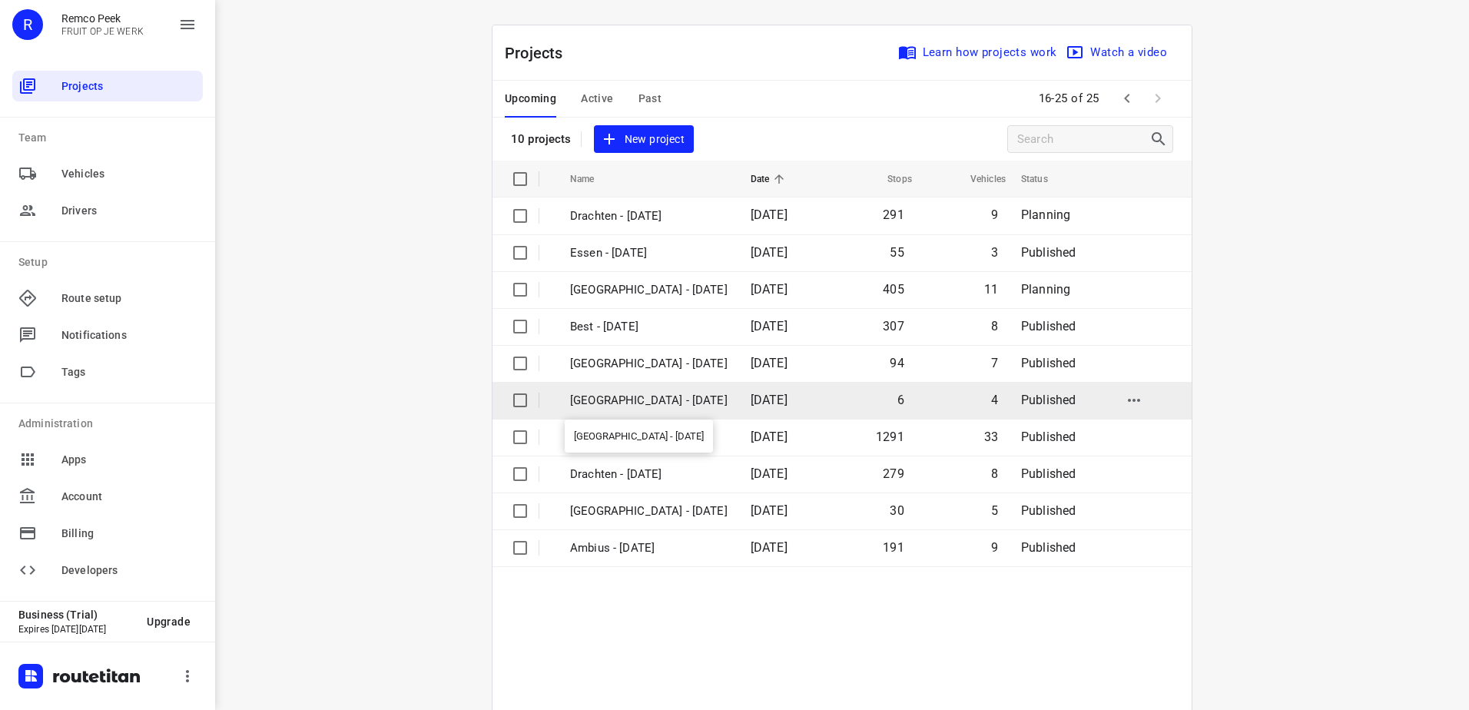
click at [648, 399] on p "[GEOGRAPHIC_DATA] - [DATE]" at bounding box center [649, 401] width 158 height 18
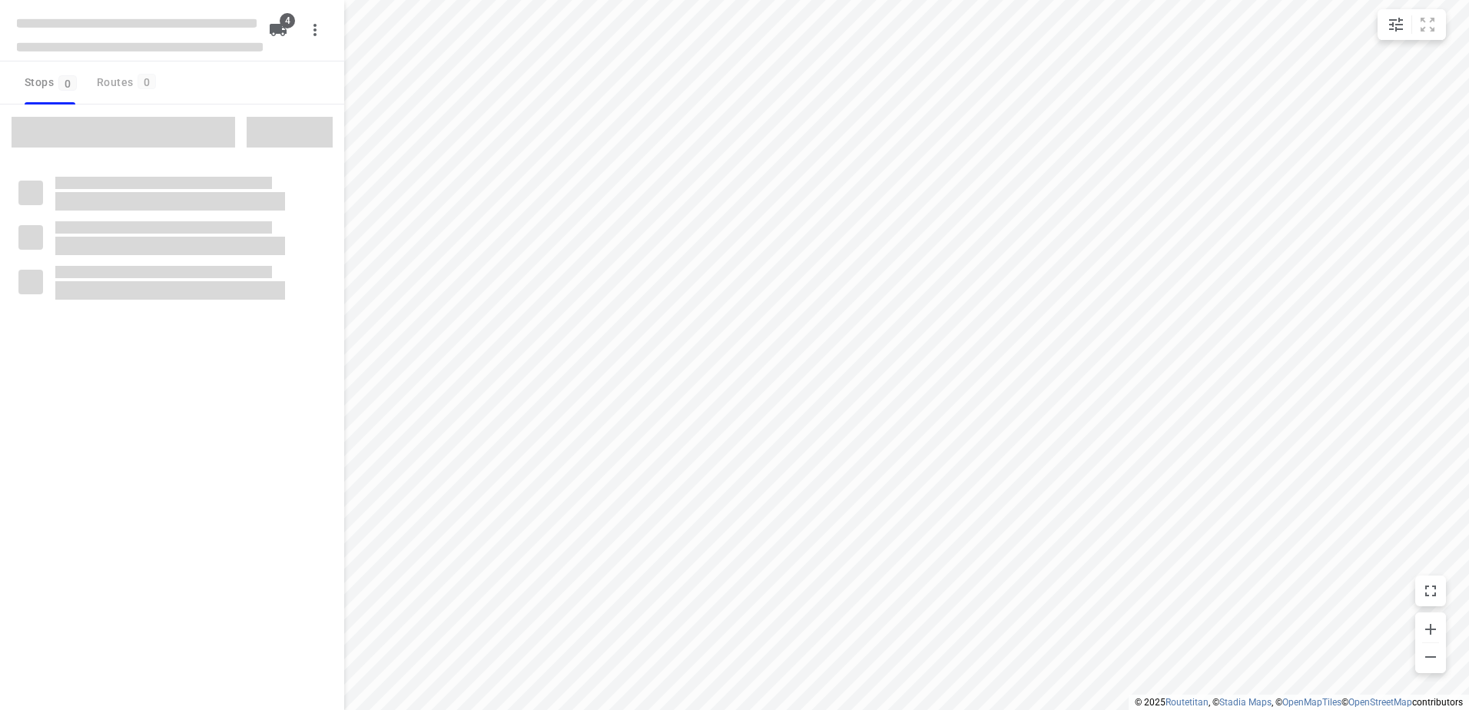
type input "distance"
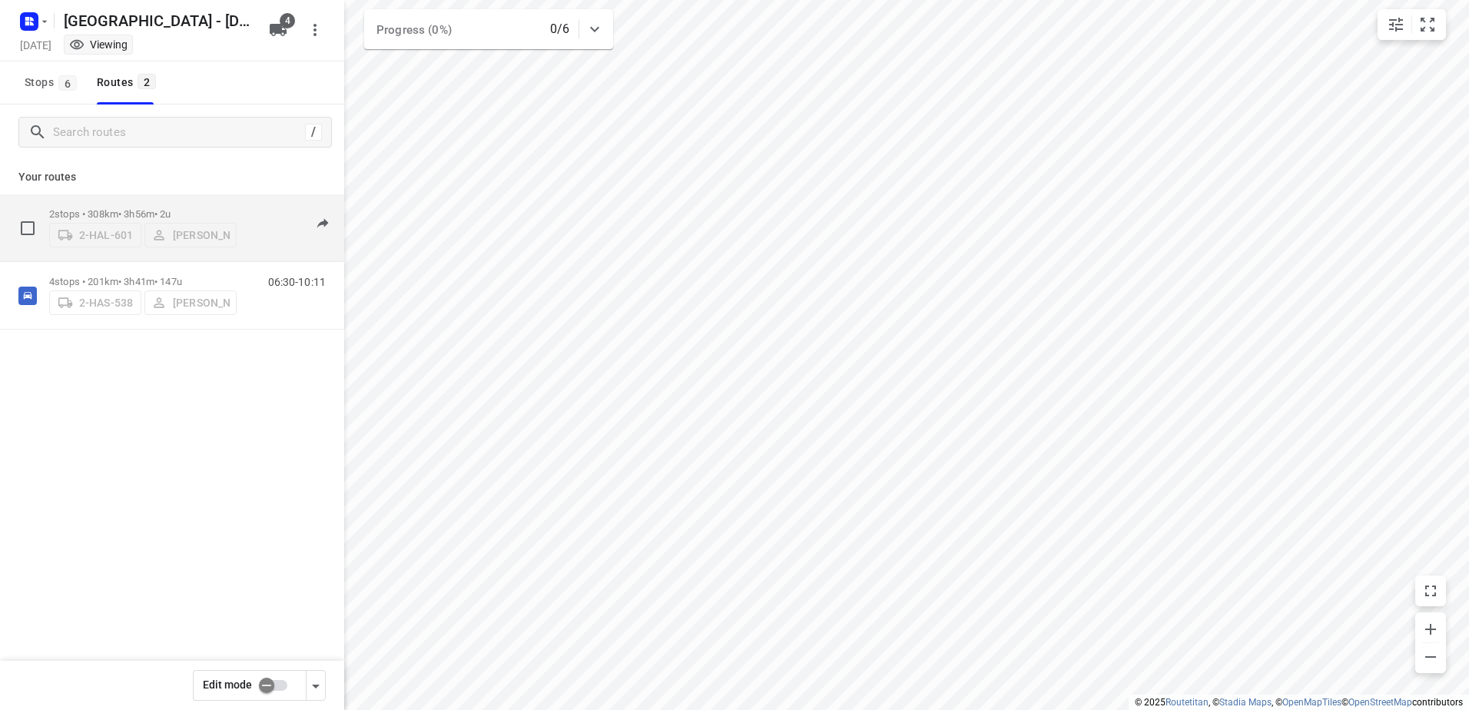
click at [117, 220] on div "2-HAL-601 [PERSON_NAME]" at bounding box center [142, 234] width 187 height 28
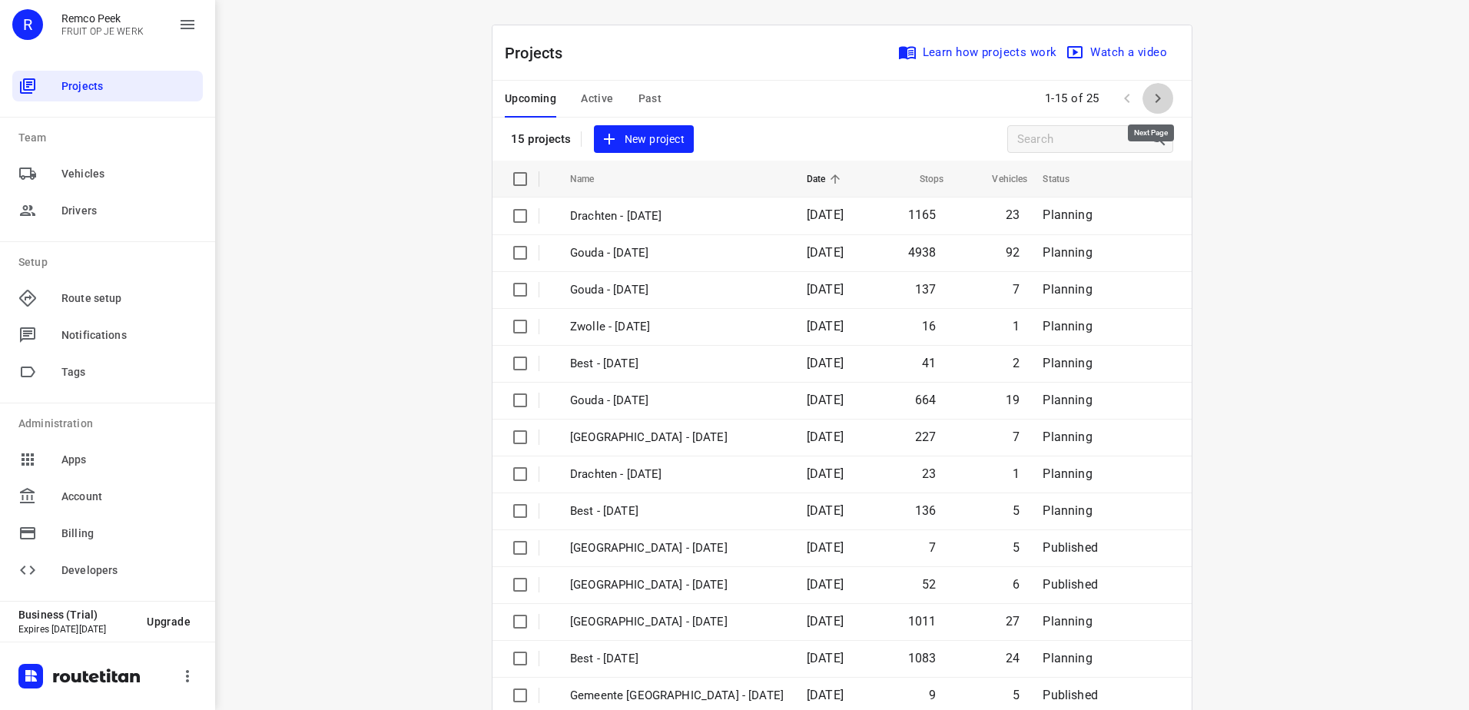
click at [1149, 97] on icon "button" at bounding box center [1158, 98] width 18 height 18
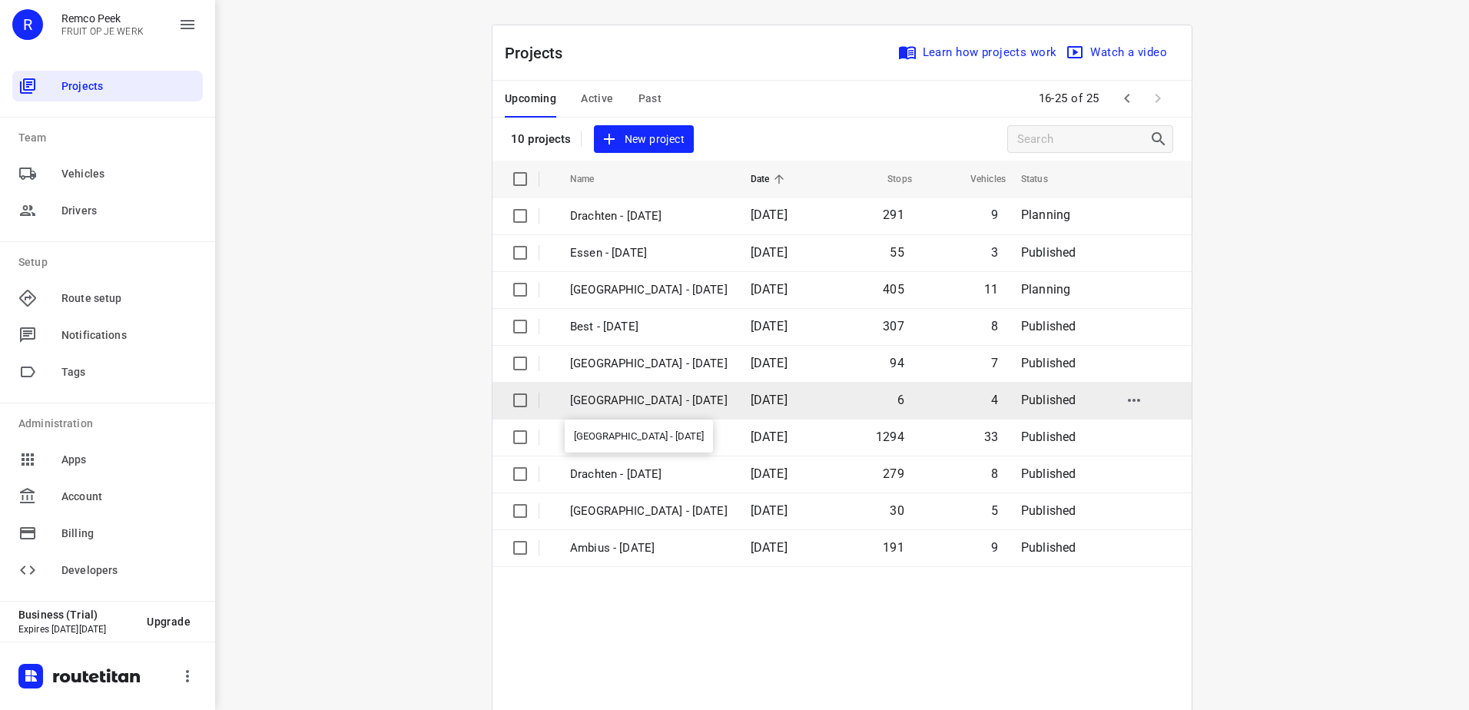
click at [610, 405] on p "[GEOGRAPHIC_DATA] - [DATE]" at bounding box center [649, 401] width 158 height 18
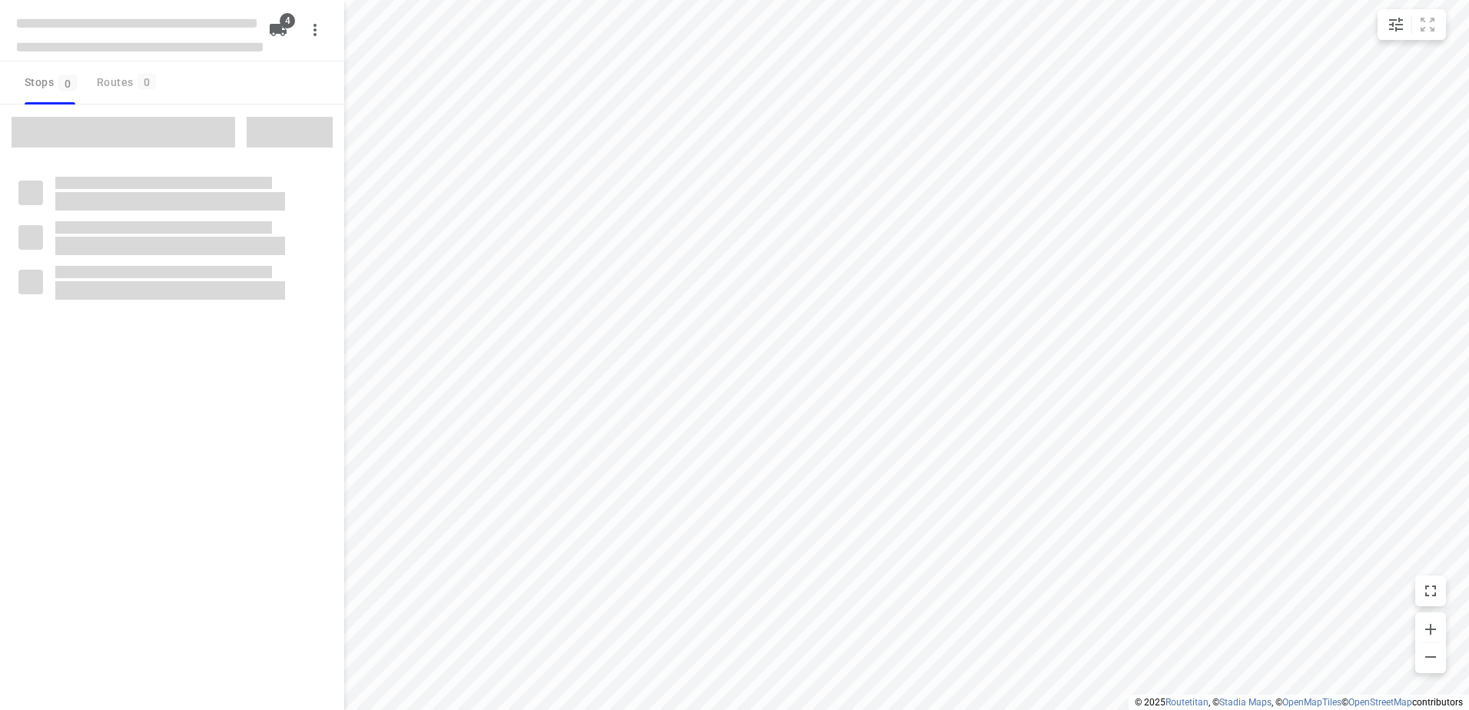
type input "distance"
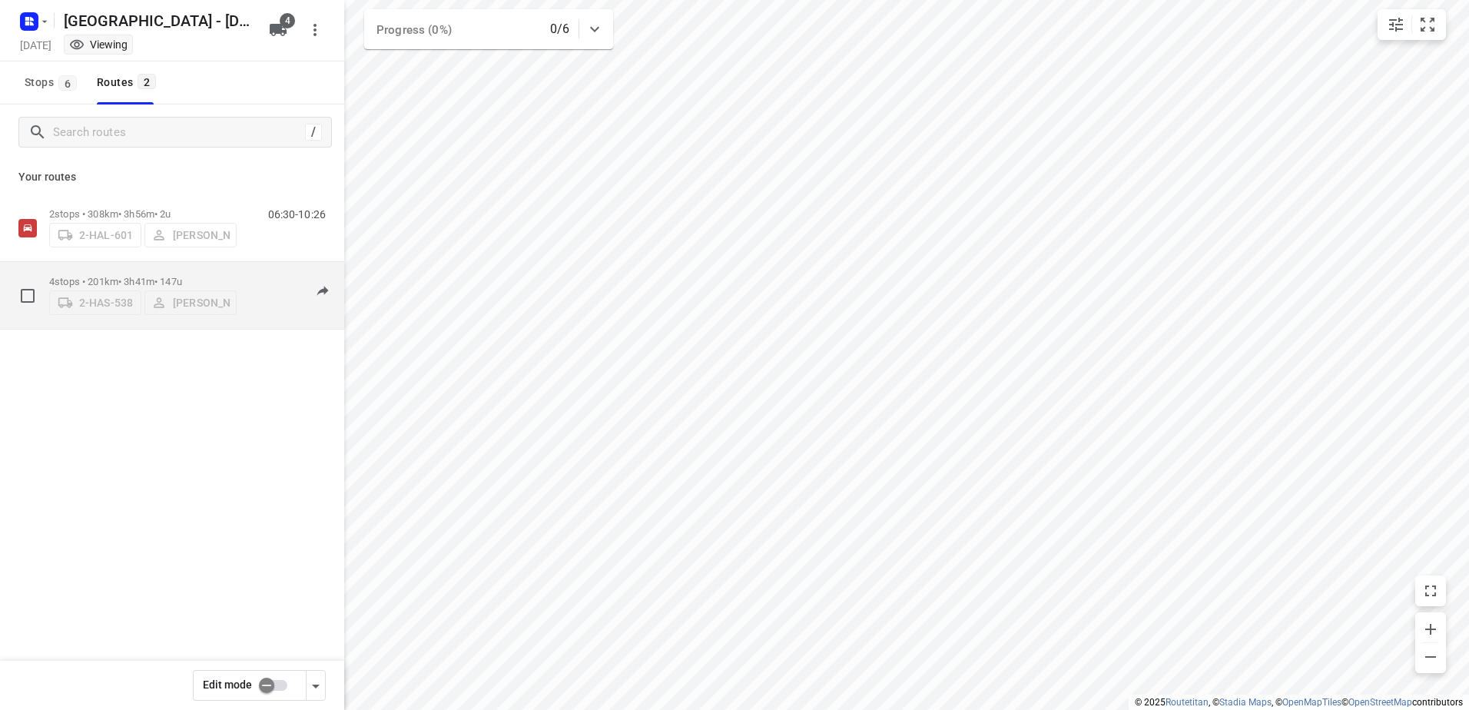
click at [159, 277] on p "4 stops • 201km • 3h41m • 147u" at bounding box center [142, 282] width 187 height 12
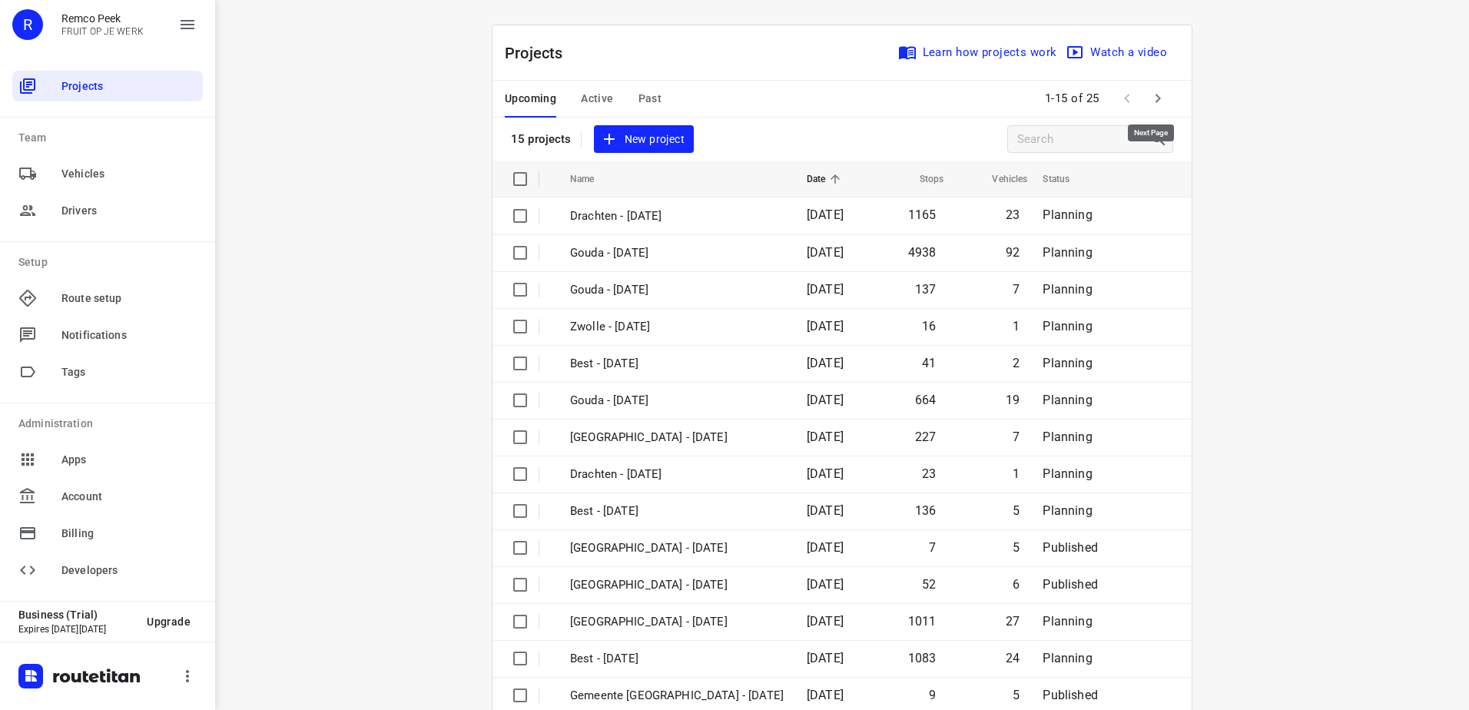
click at [1156, 98] on icon "button" at bounding box center [1158, 98] width 5 height 9
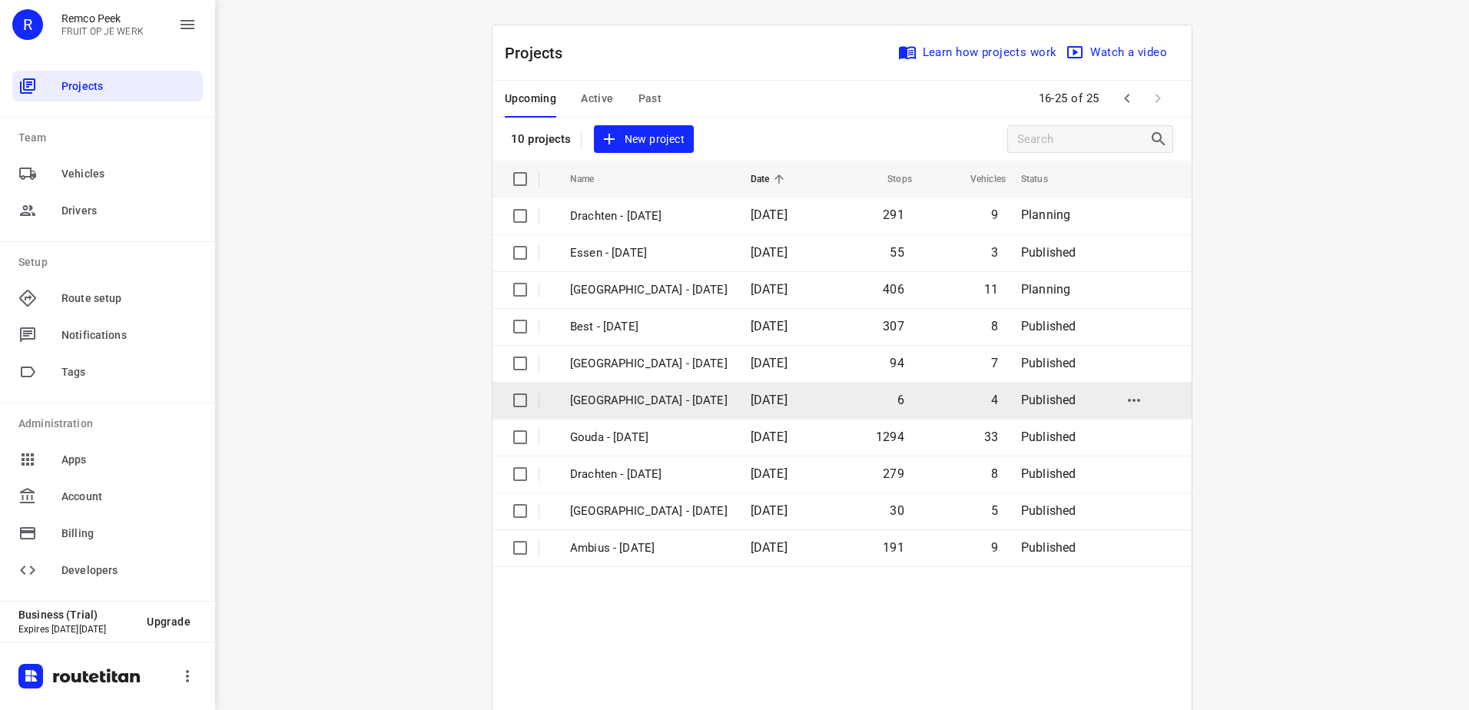
click at [776, 400] on span "[DATE]" at bounding box center [769, 400] width 37 height 15
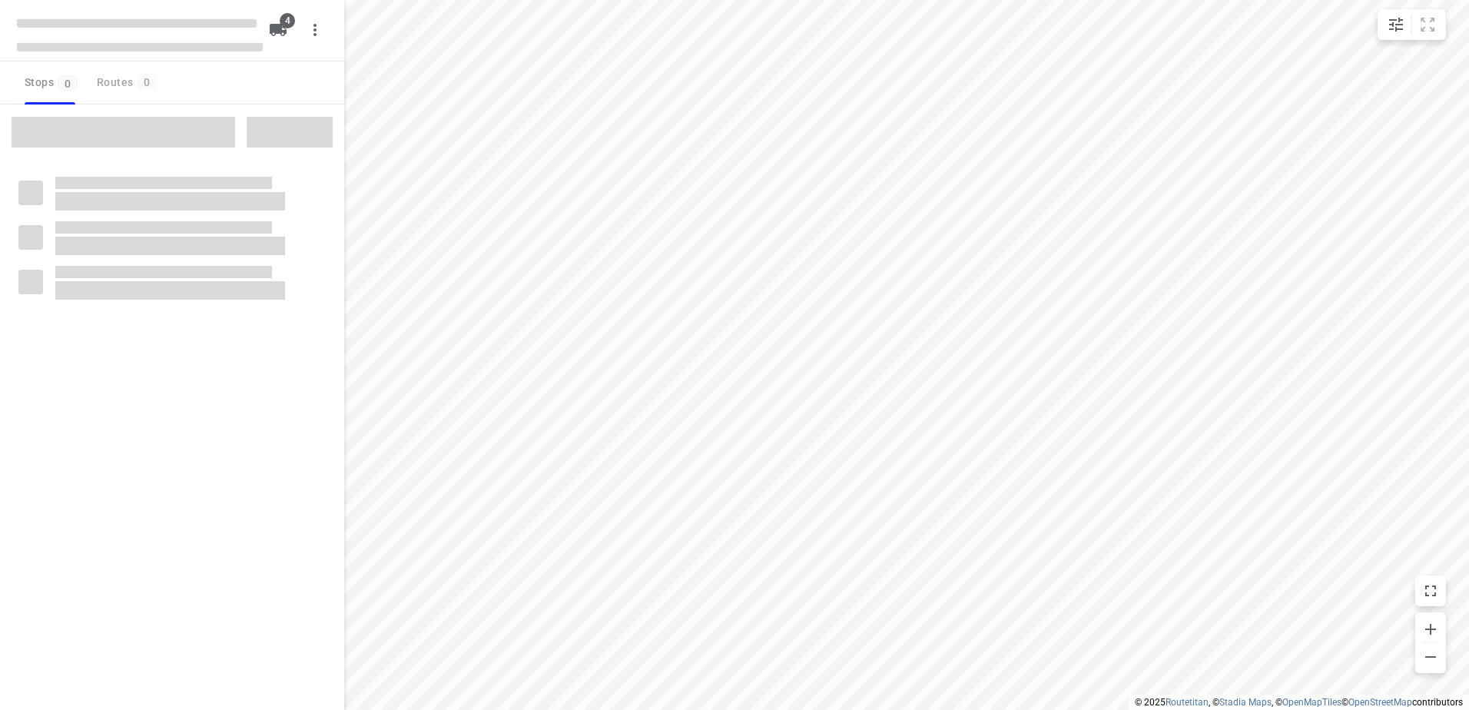
type input "distance"
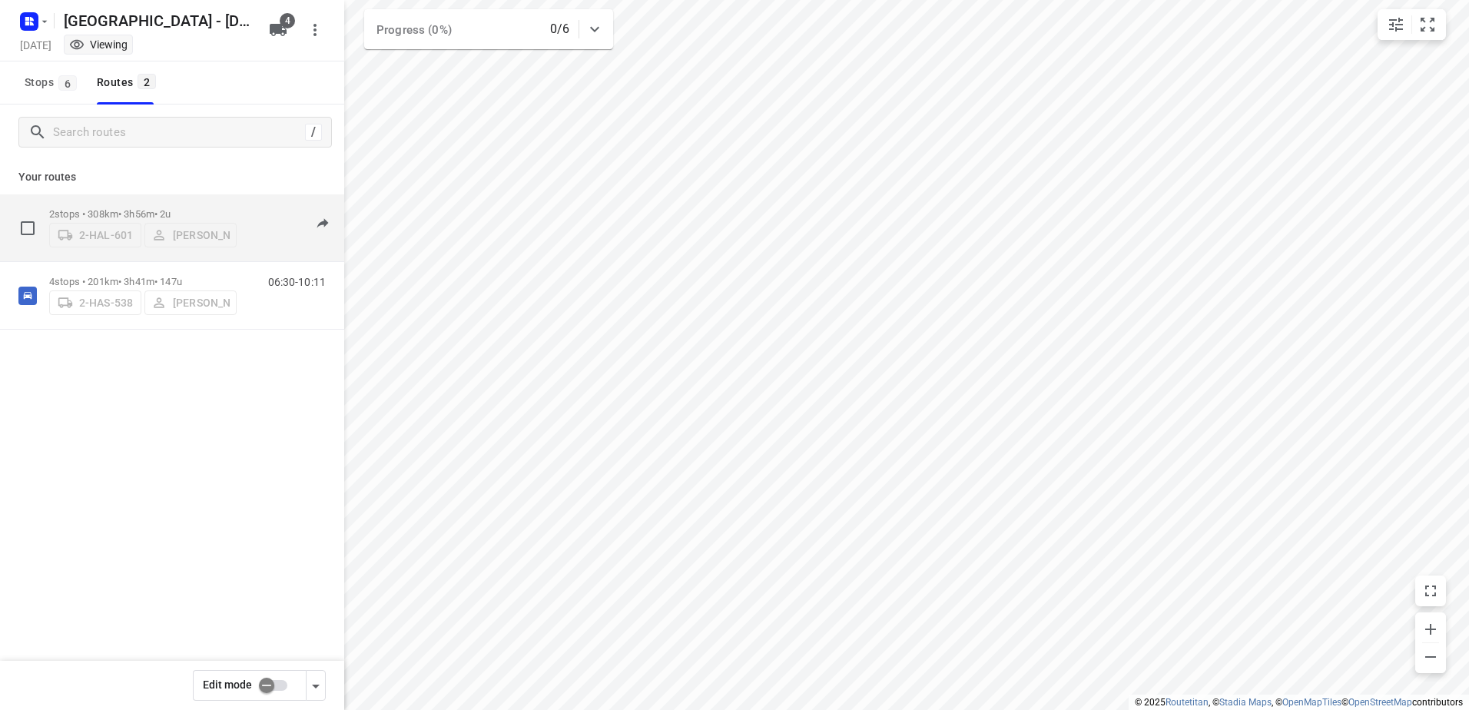
click at [95, 237] on div "2-HAL-601 [PERSON_NAME]" at bounding box center [142, 234] width 187 height 28
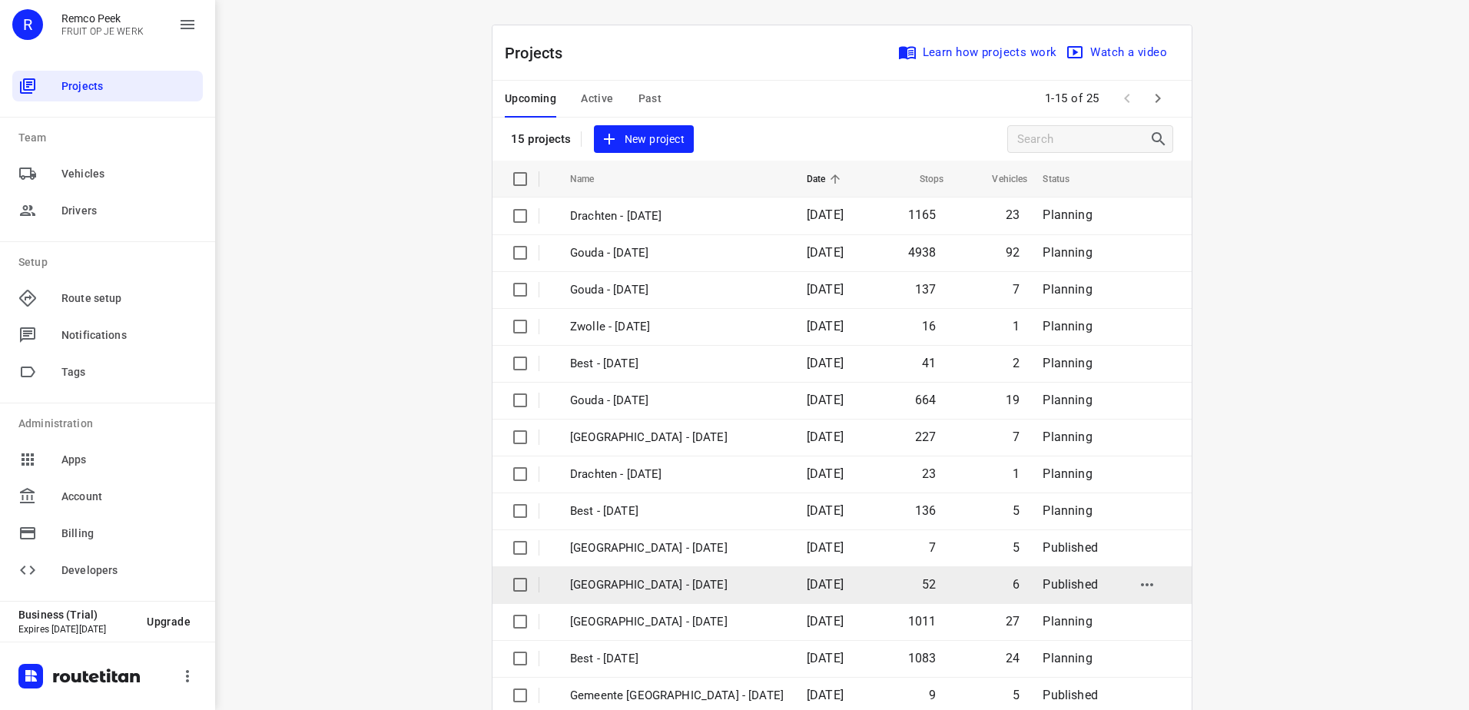
click at [680, 572] on td "[GEOGRAPHIC_DATA] - [DATE]" at bounding box center [675, 584] width 240 height 37
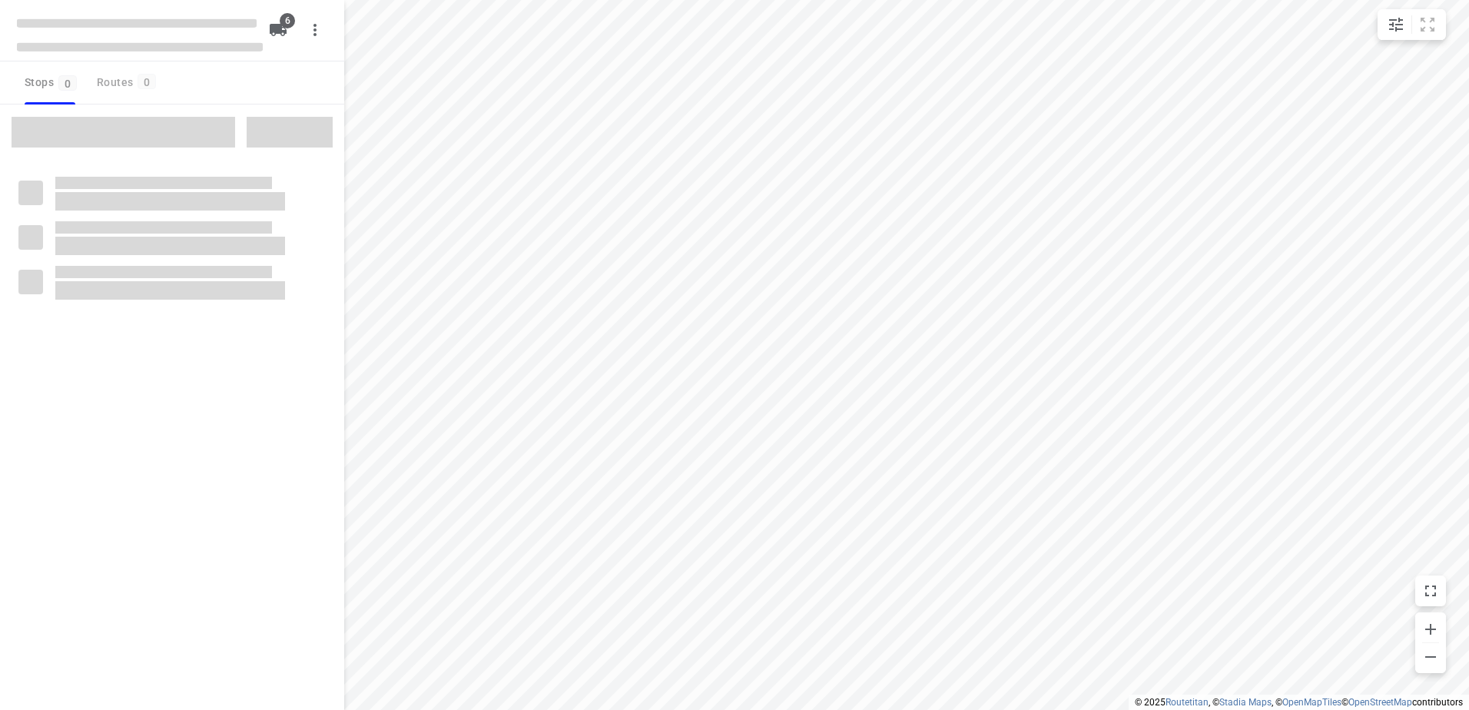
checkbox input "true"
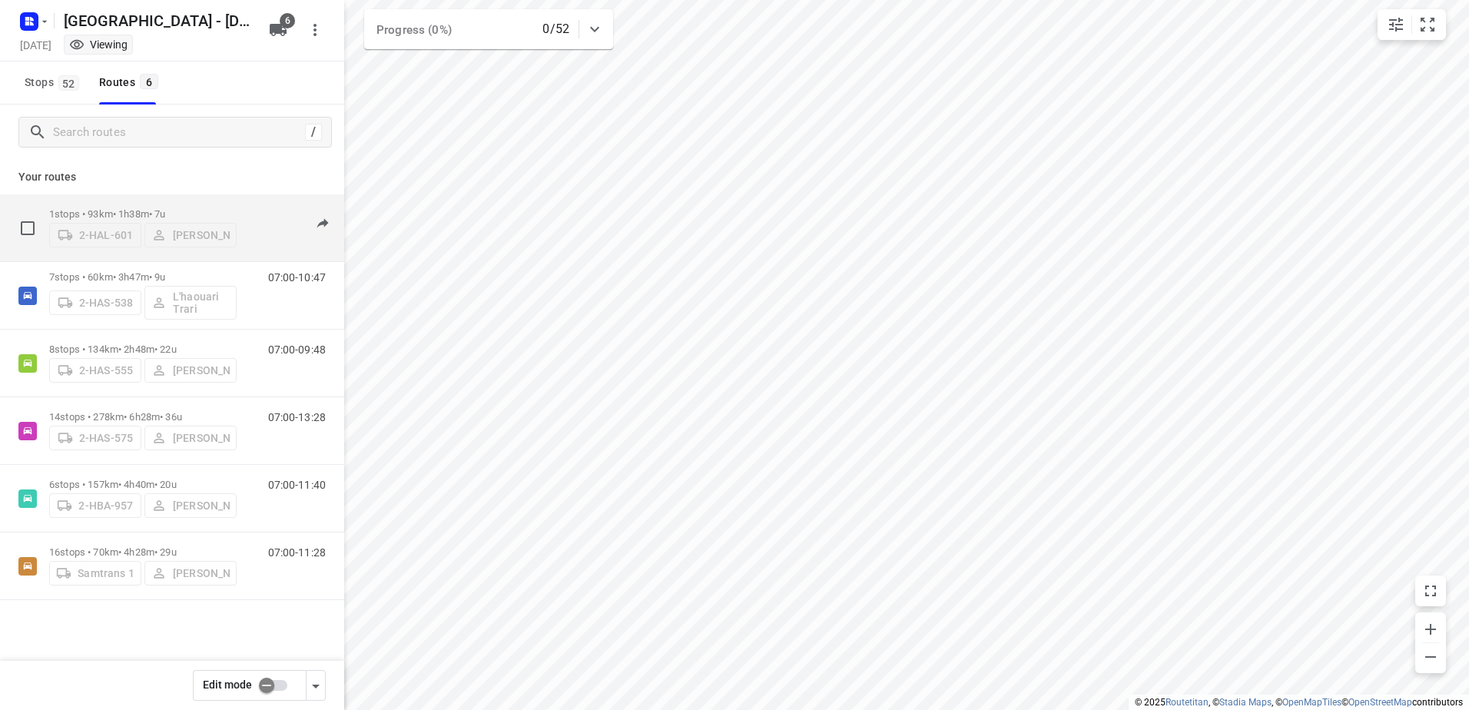
click at [142, 222] on div "2-HAL-601 [PERSON_NAME]" at bounding box center [142, 234] width 187 height 28
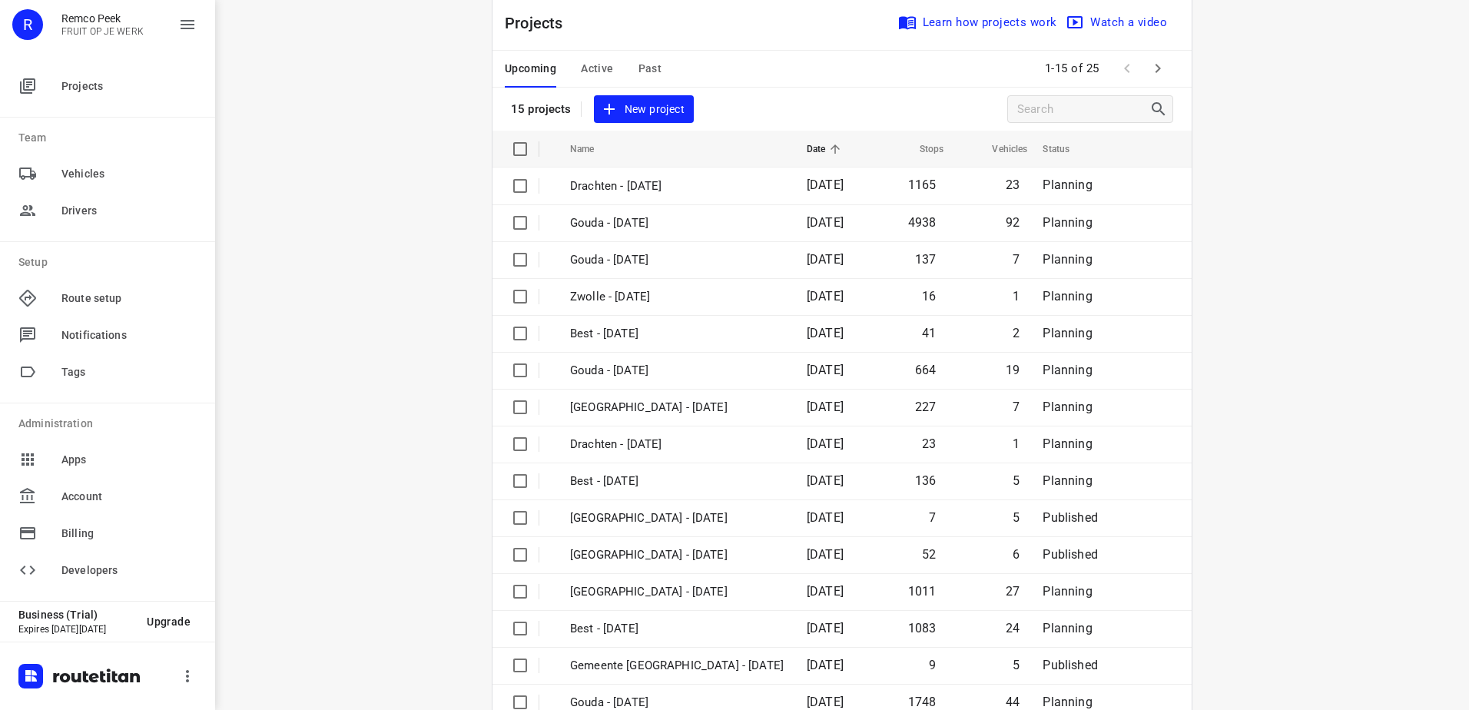
scroll to position [67, 0]
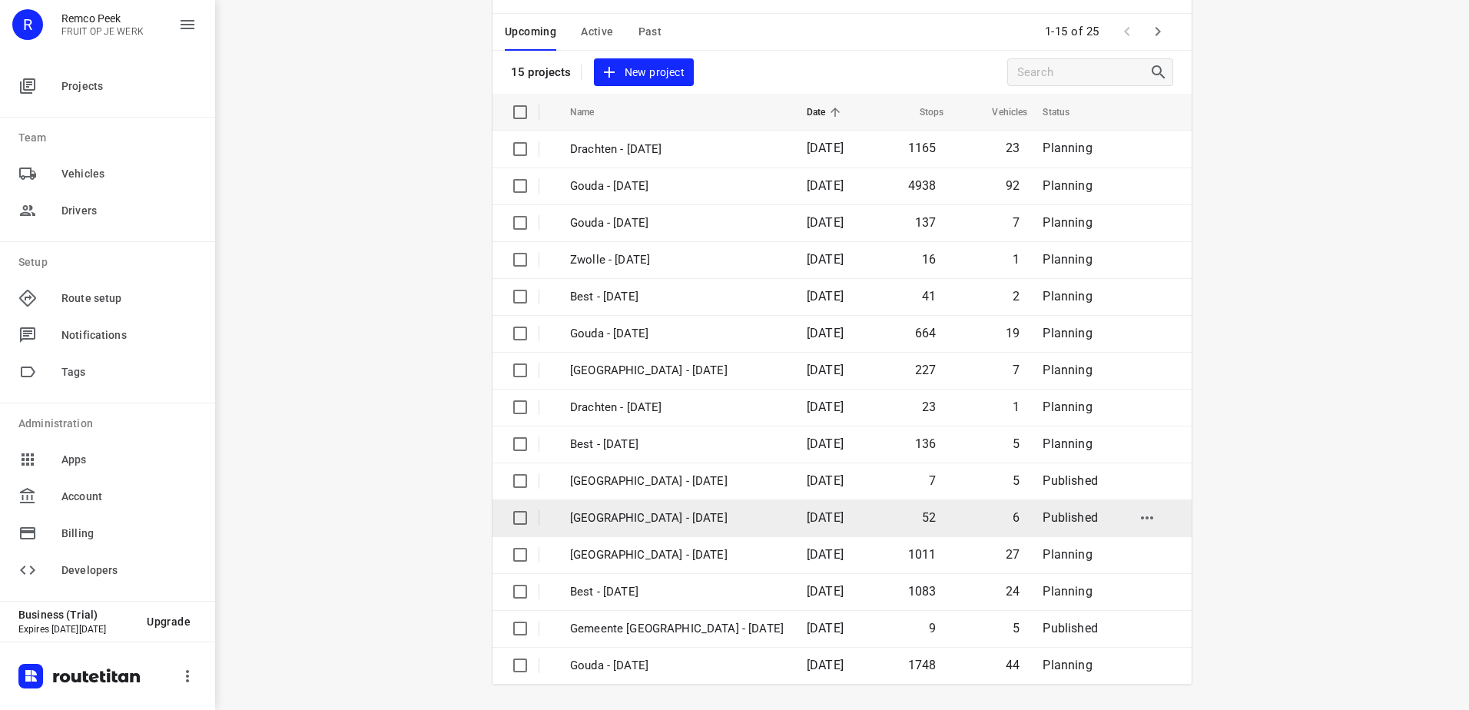
click at [669, 511] on p "[GEOGRAPHIC_DATA] - [DATE]" at bounding box center [677, 518] width 214 height 18
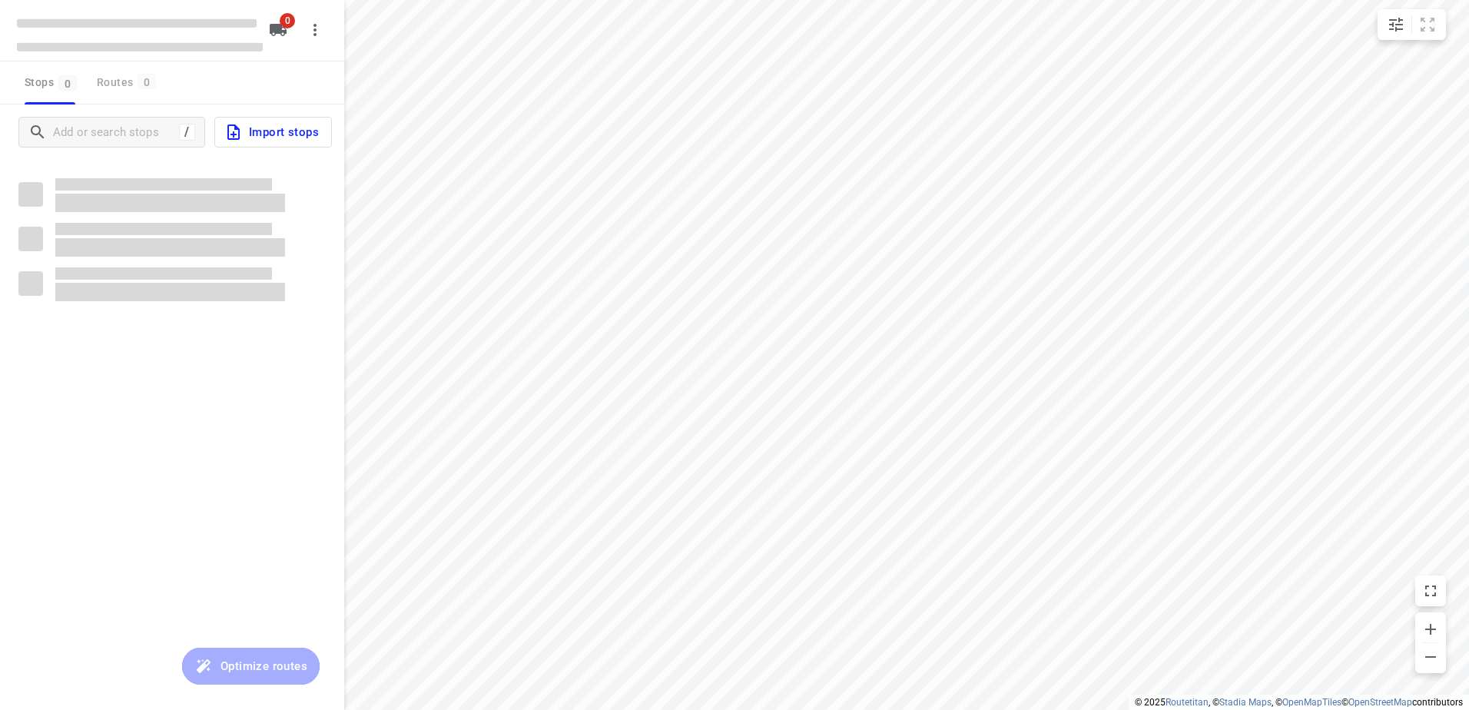
scroll to position [0, 0]
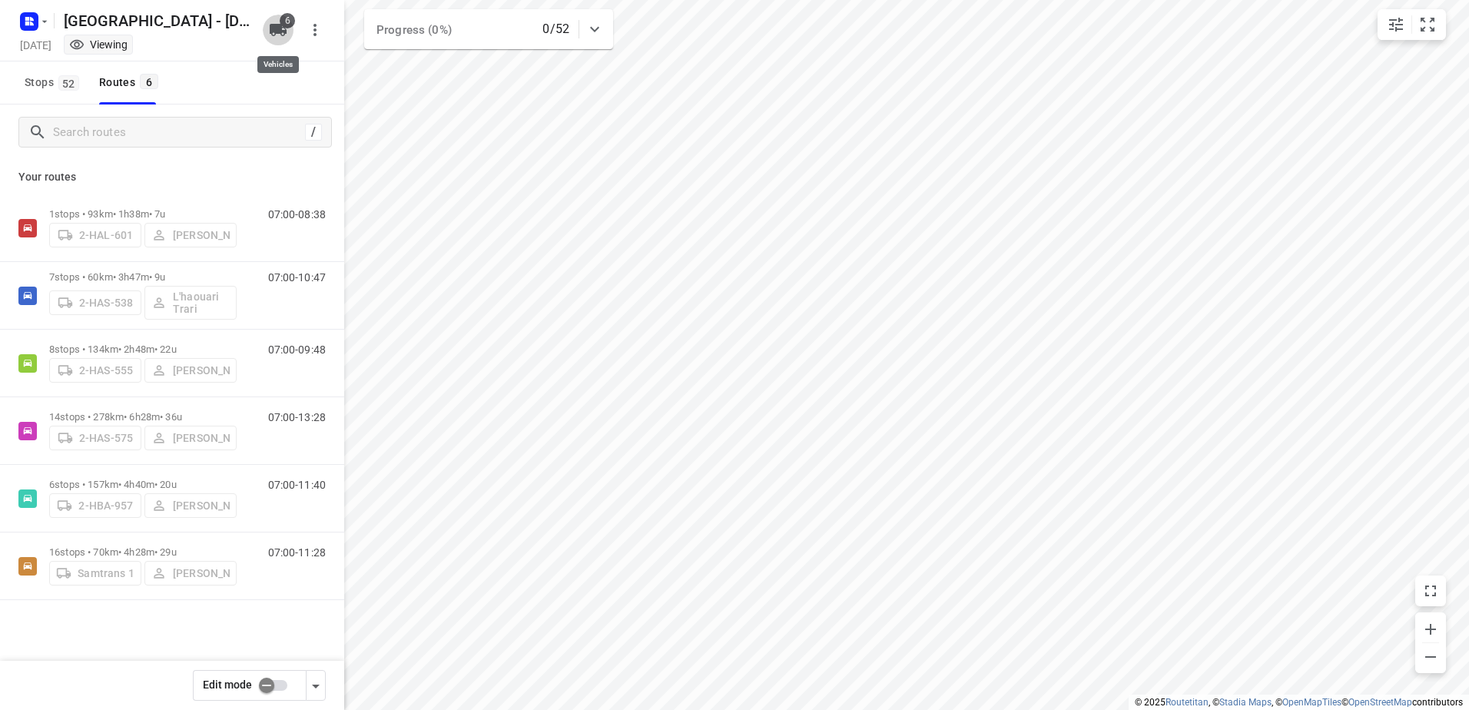
click at [280, 32] on icon "button" at bounding box center [278, 30] width 17 height 12
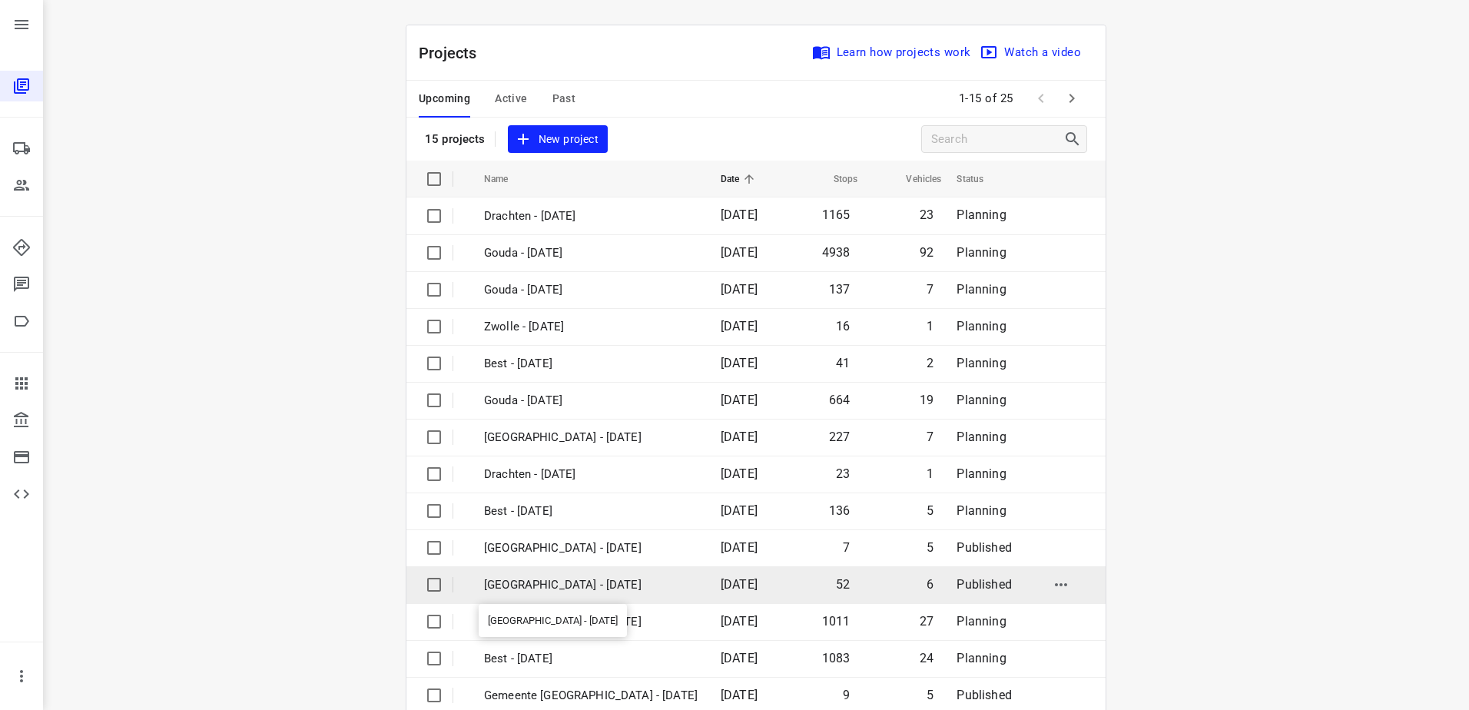
click at [609, 580] on p "[GEOGRAPHIC_DATA] - [DATE]" at bounding box center [591, 585] width 214 height 18
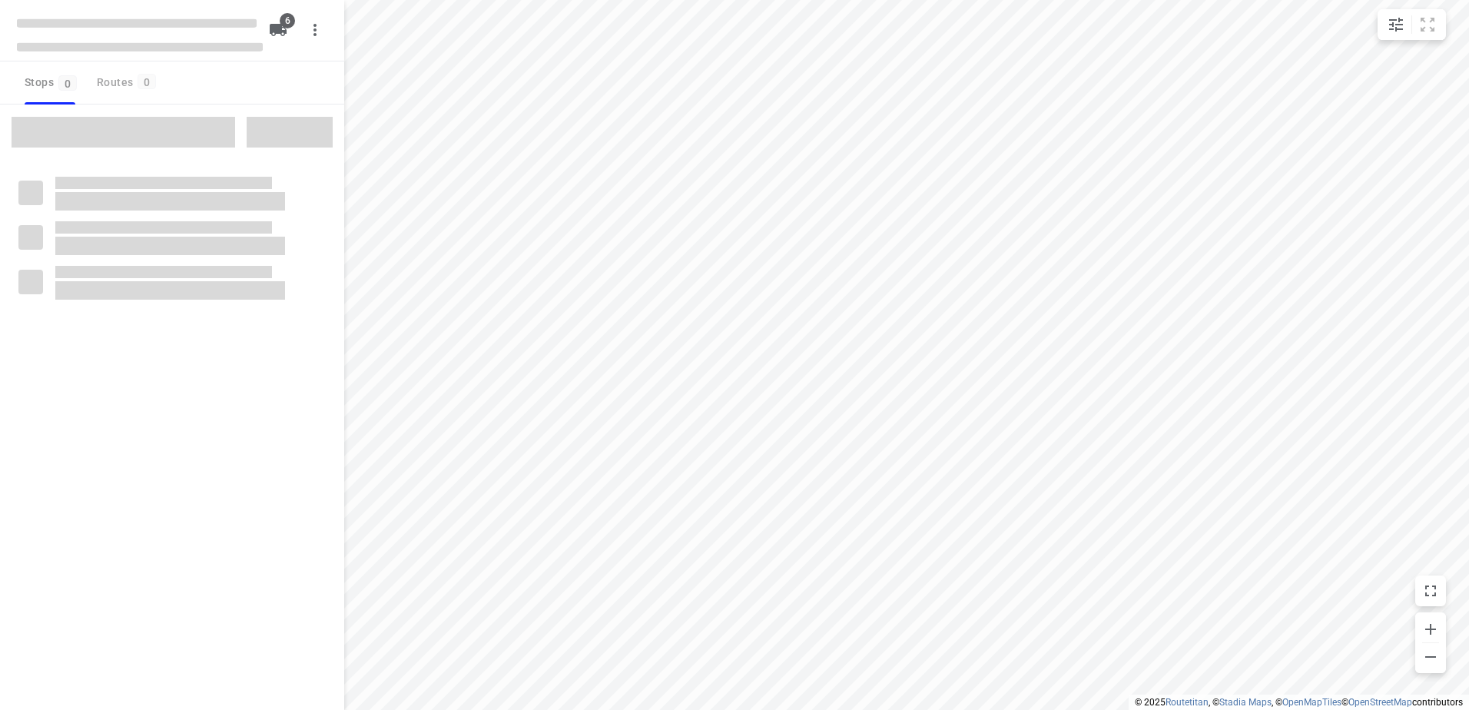
checkbox input "true"
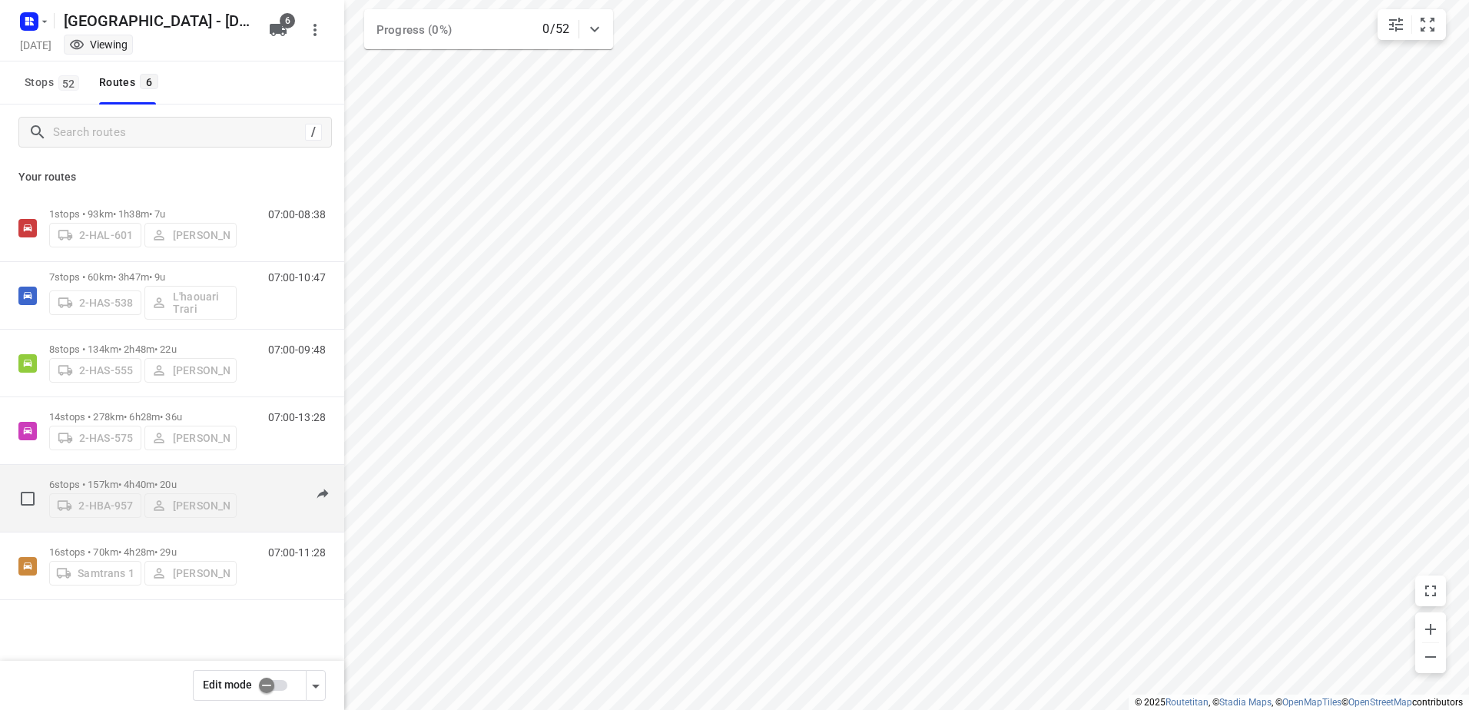
click at [172, 481] on p "6 stops • 157km • 4h40m • 20u" at bounding box center [142, 485] width 187 height 12
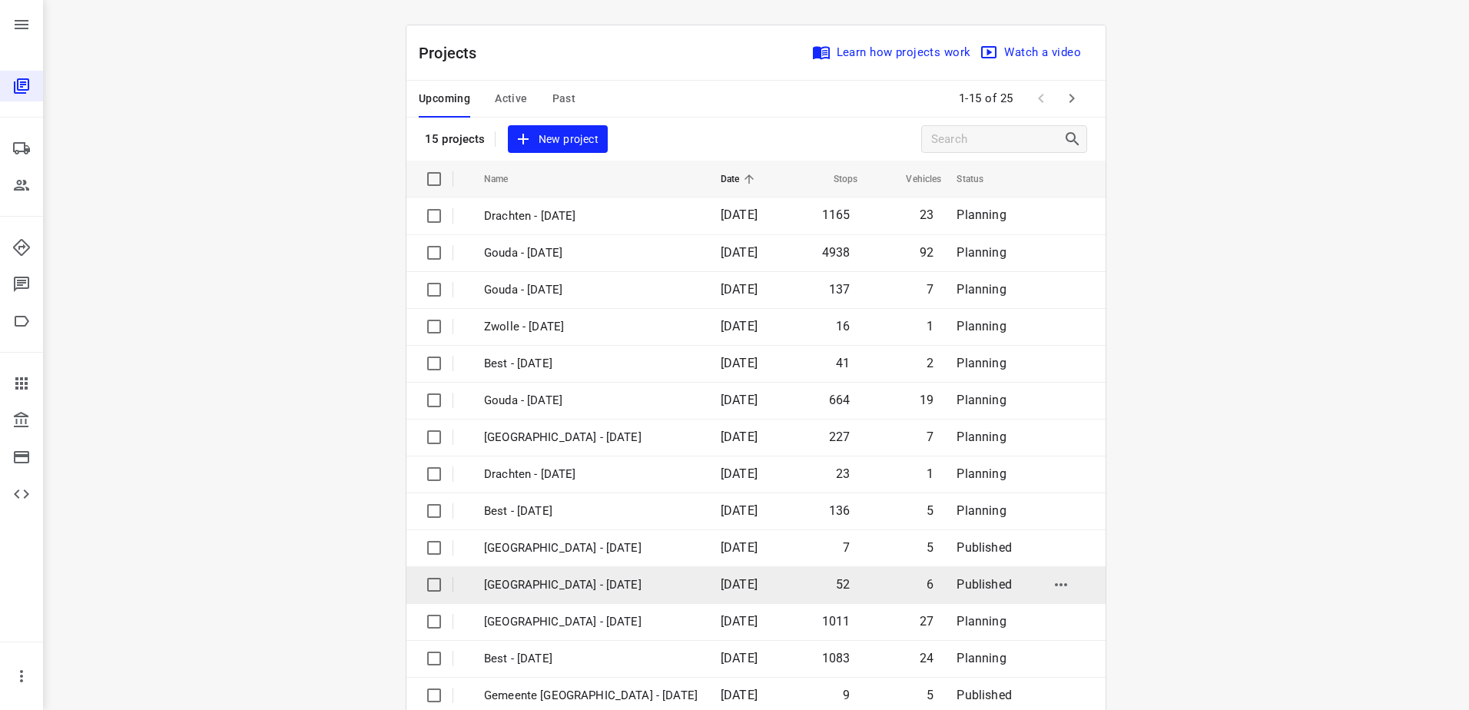
click at [562, 577] on p "[GEOGRAPHIC_DATA] - [DATE]" at bounding box center [591, 585] width 214 height 18
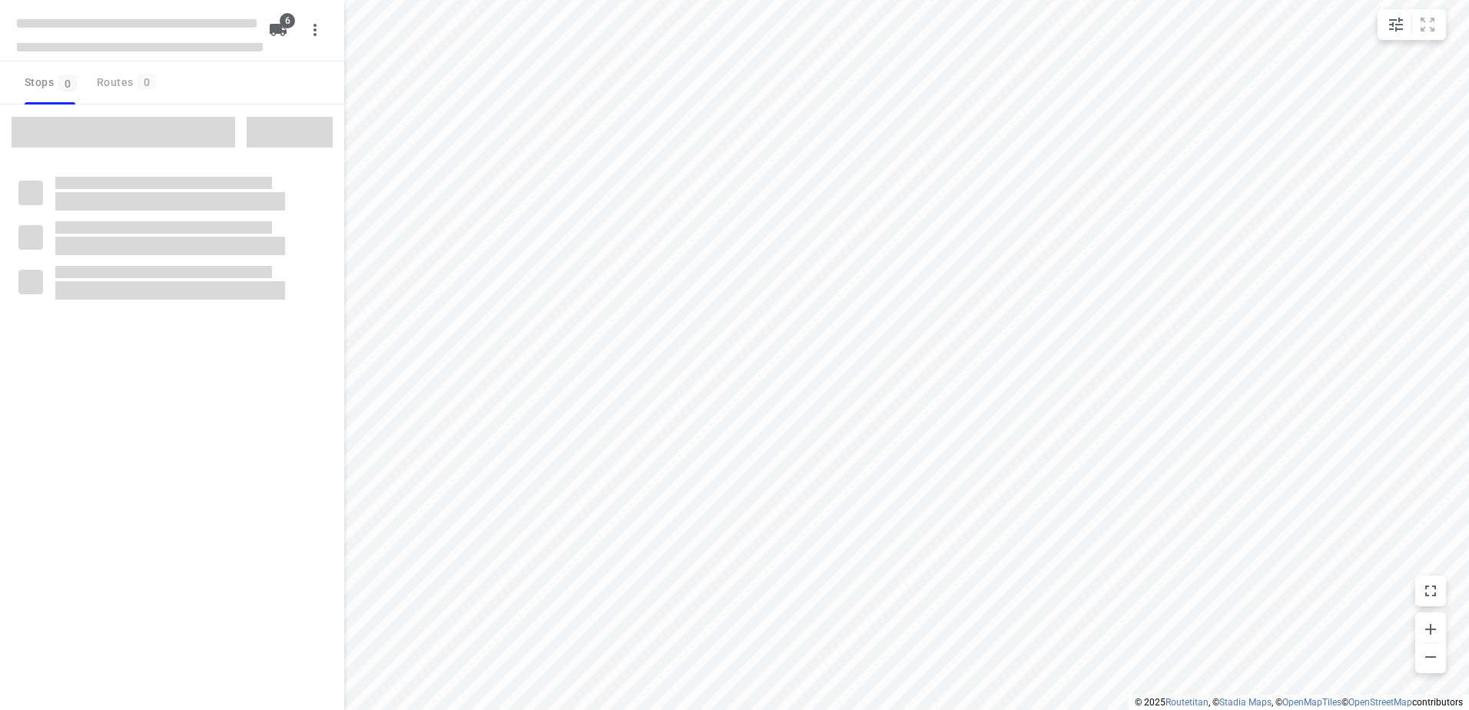
checkbox input "true"
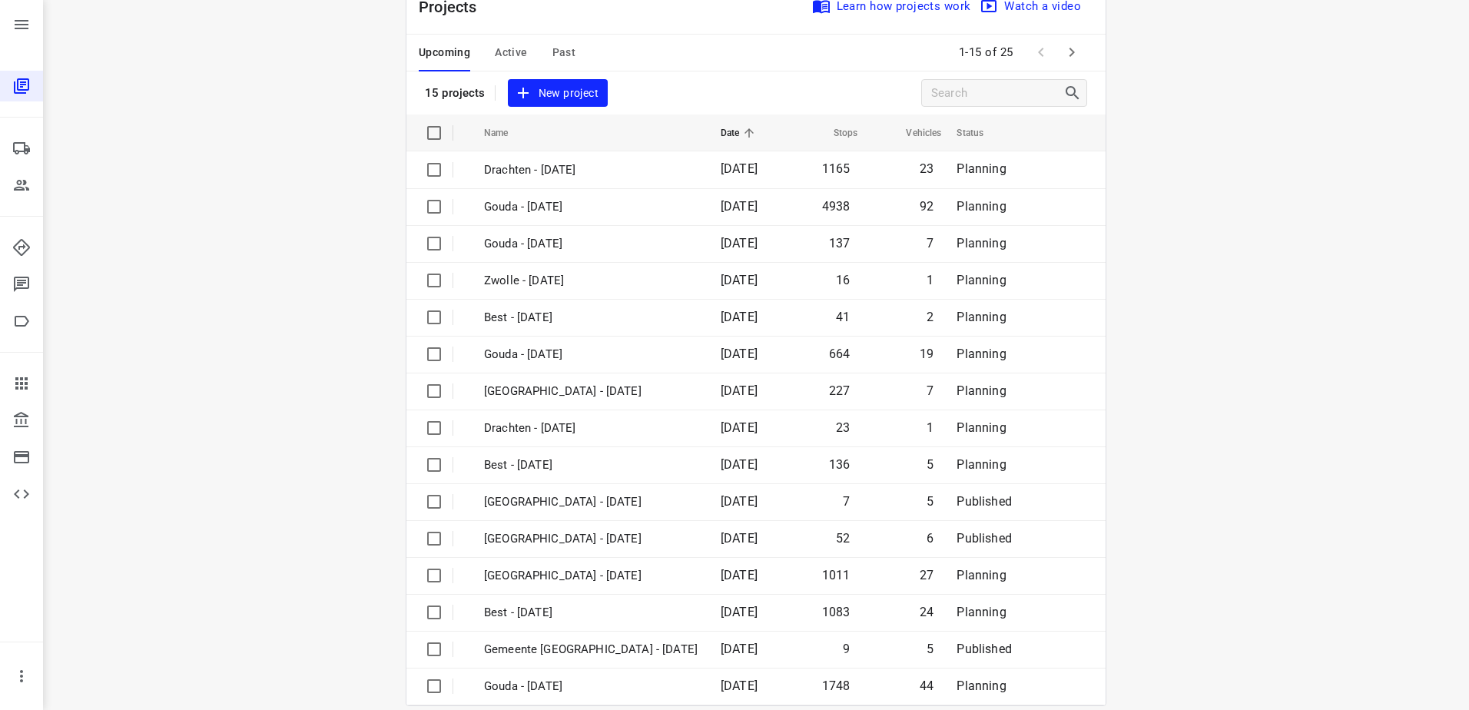
scroll to position [67, 0]
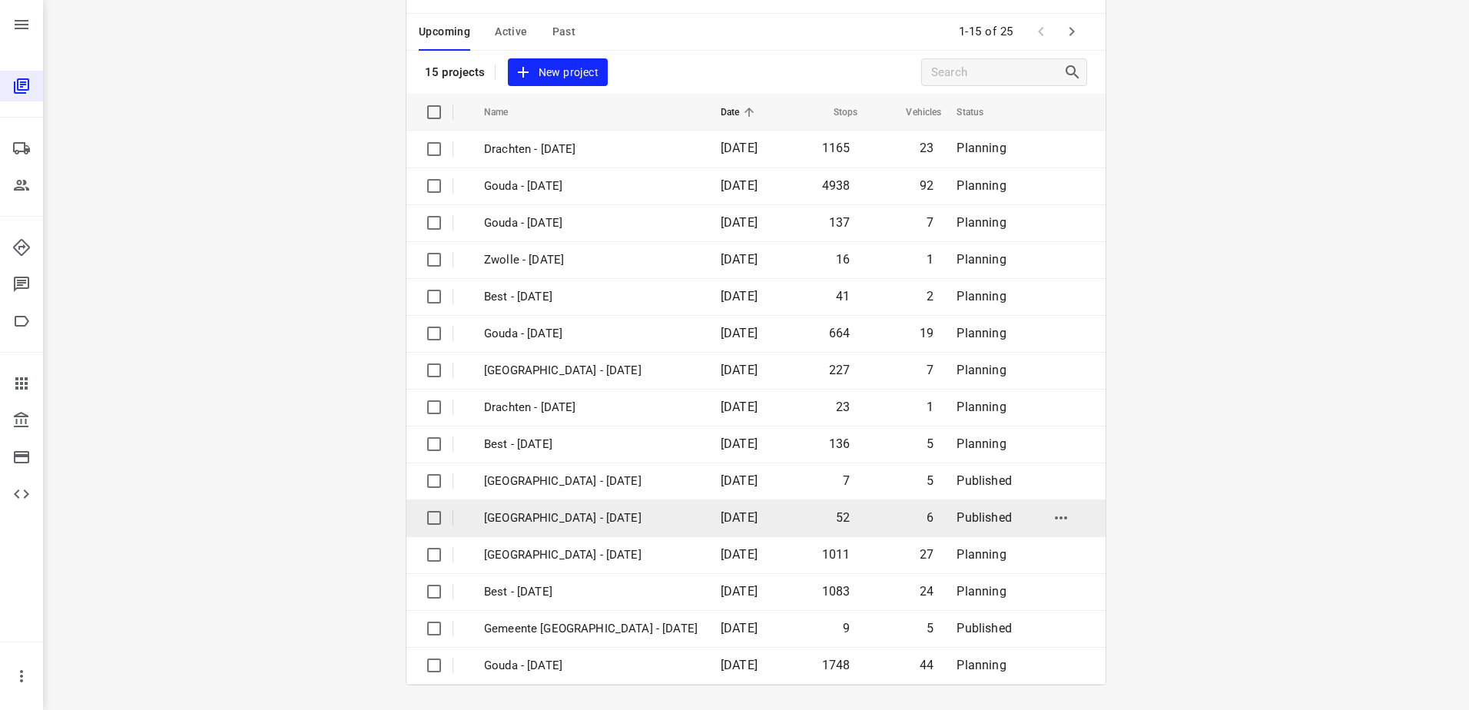
click at [551, 509] on p "[GEOGRAPHIC_DATA] - [DATE]" at bounding box center [591, 518] width 214 height 18
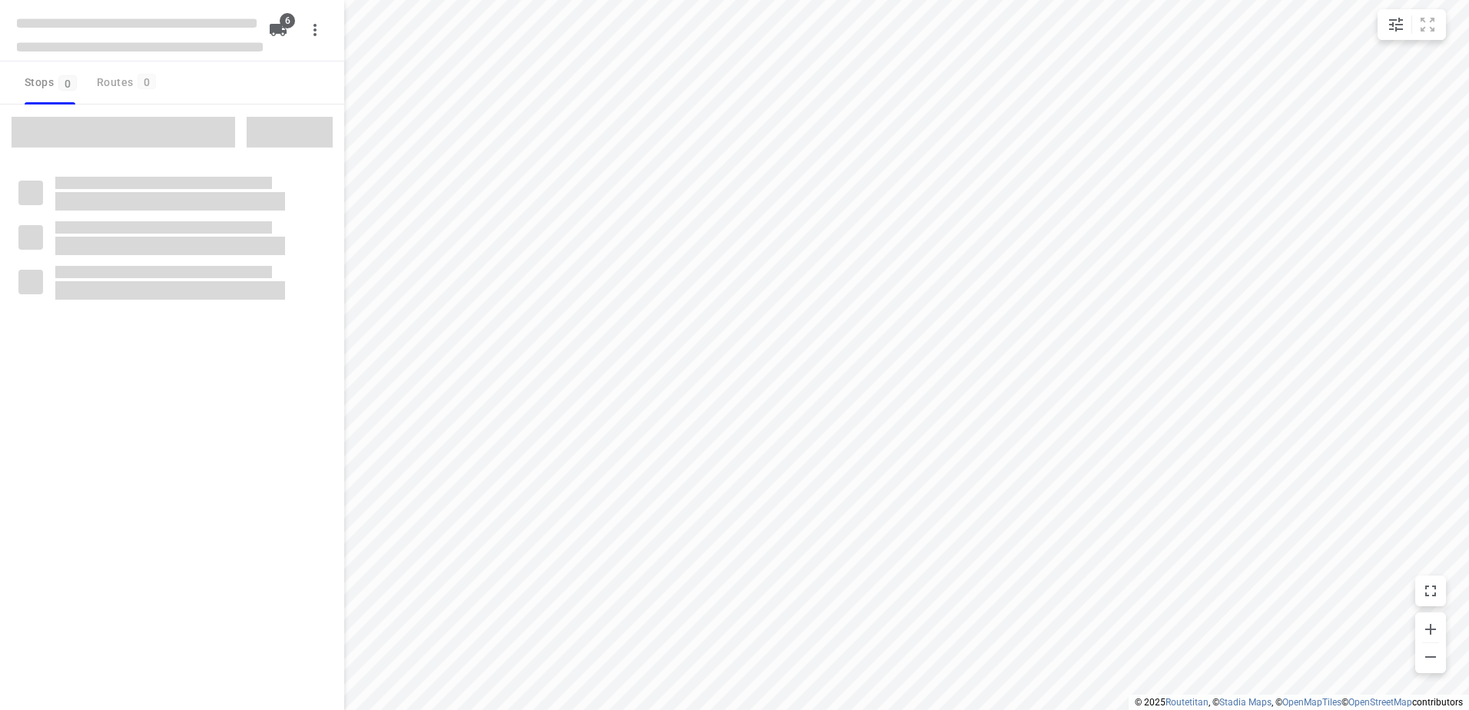
checkbox input "true"
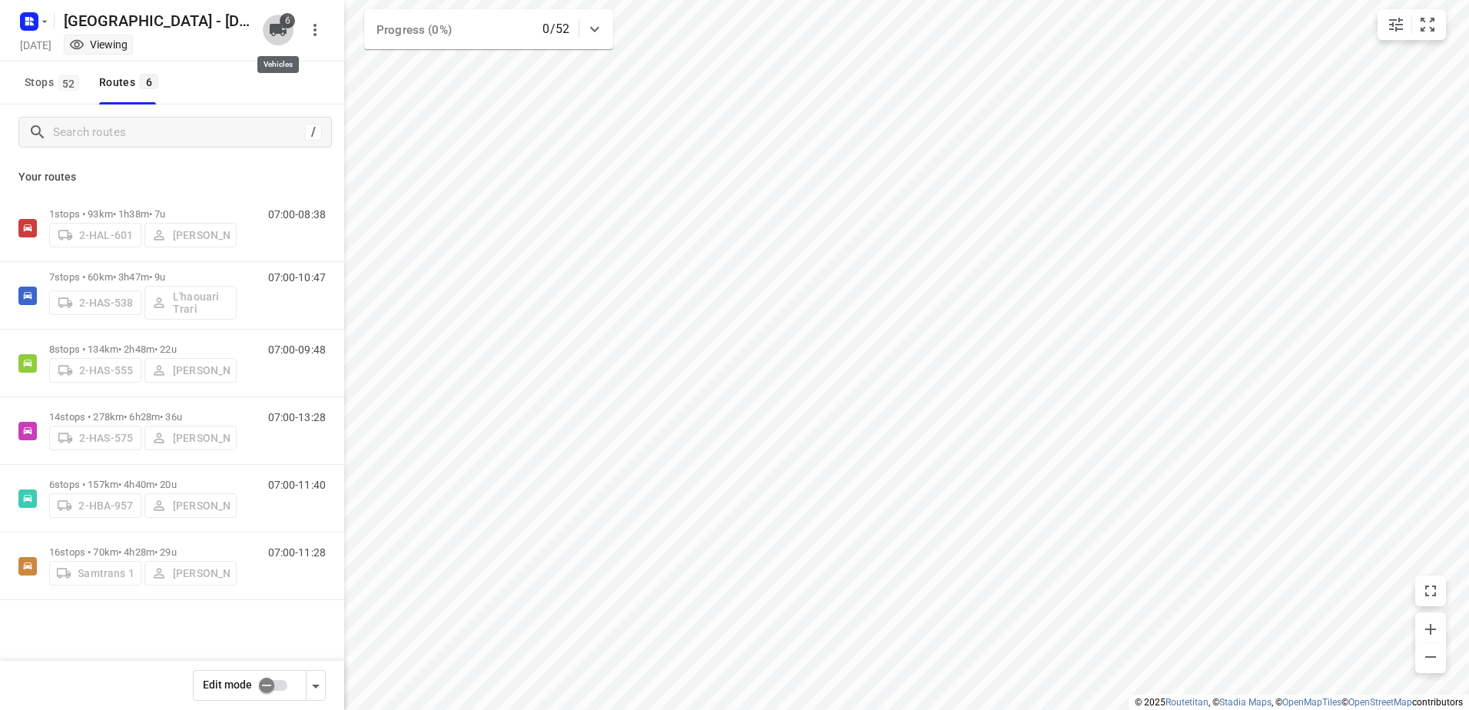
click at [271, 29] on icon "button" at bounding box center [278, 30] width 17 height 12
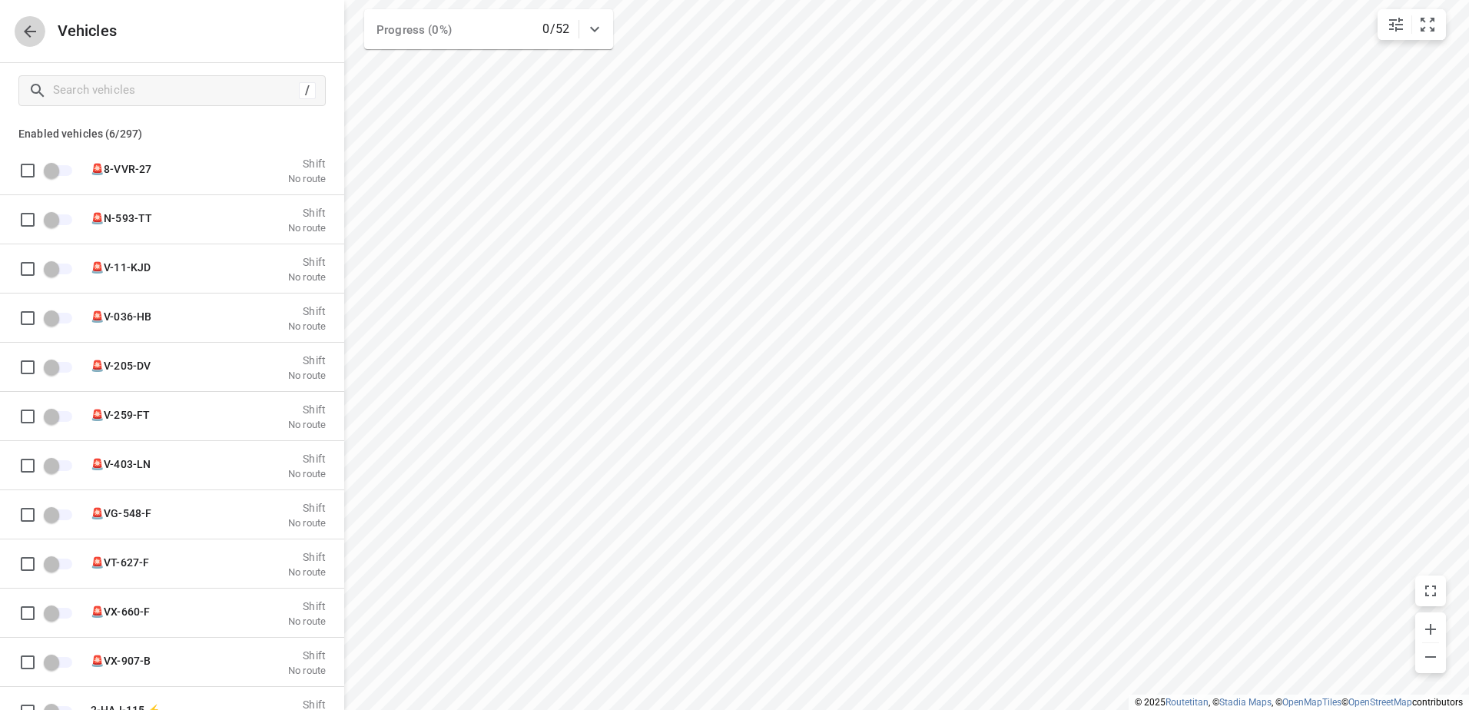
click at [30, 31] on icon "button" at bounding box center [30, 31] width 12 height 12
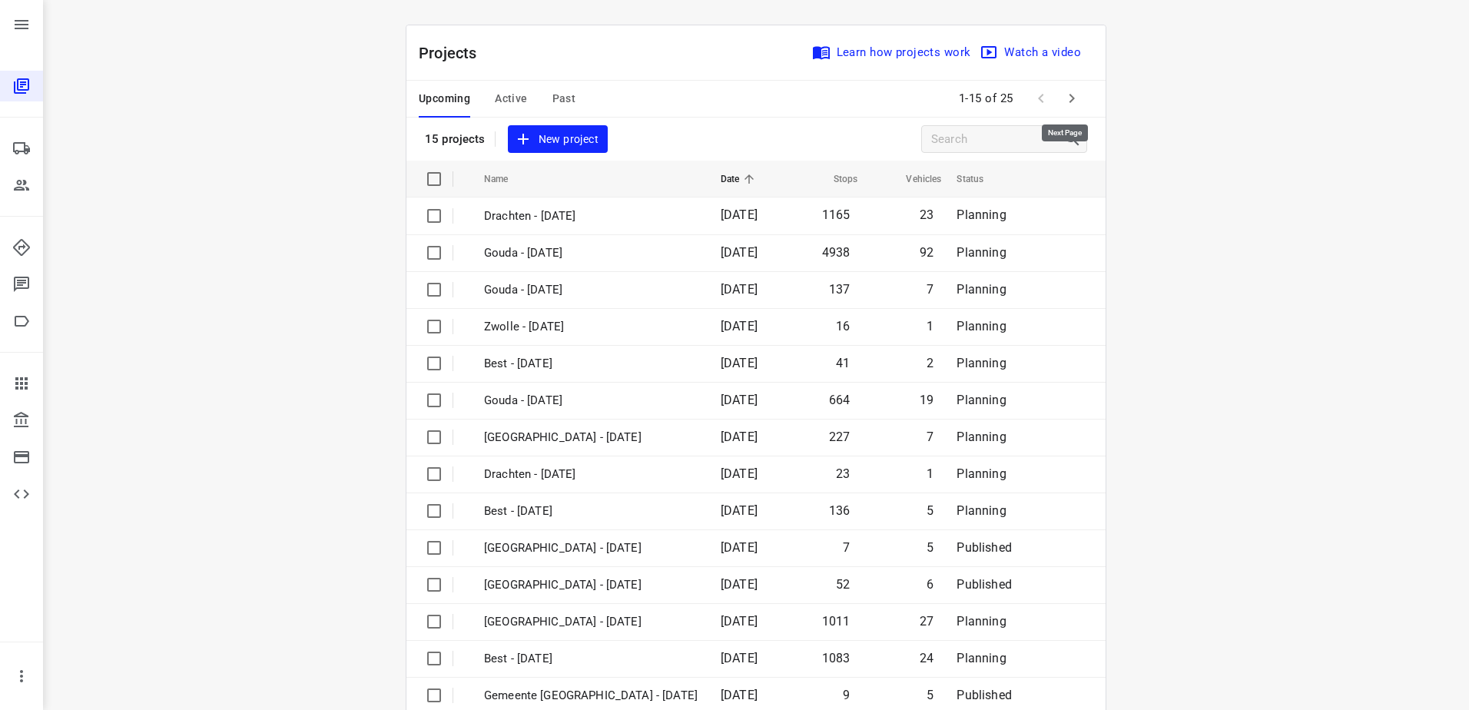
click at [1066, 100] on icon "button" at bounding box center [1072, 98] width 18 height 18
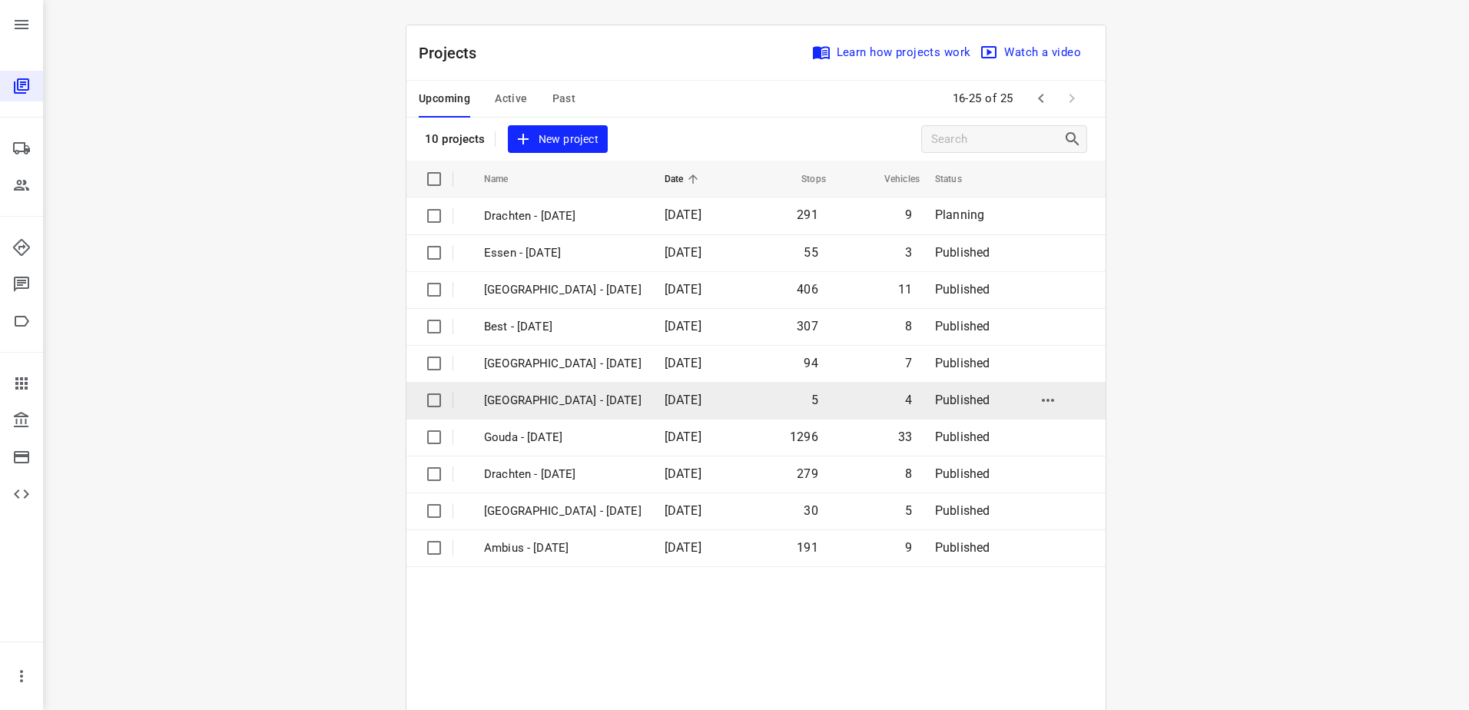
click at [550, 404] on p "[GEOGRAPHIC_DATA] - [DATE]" at bounding box center [563, 401] width 158 height 18
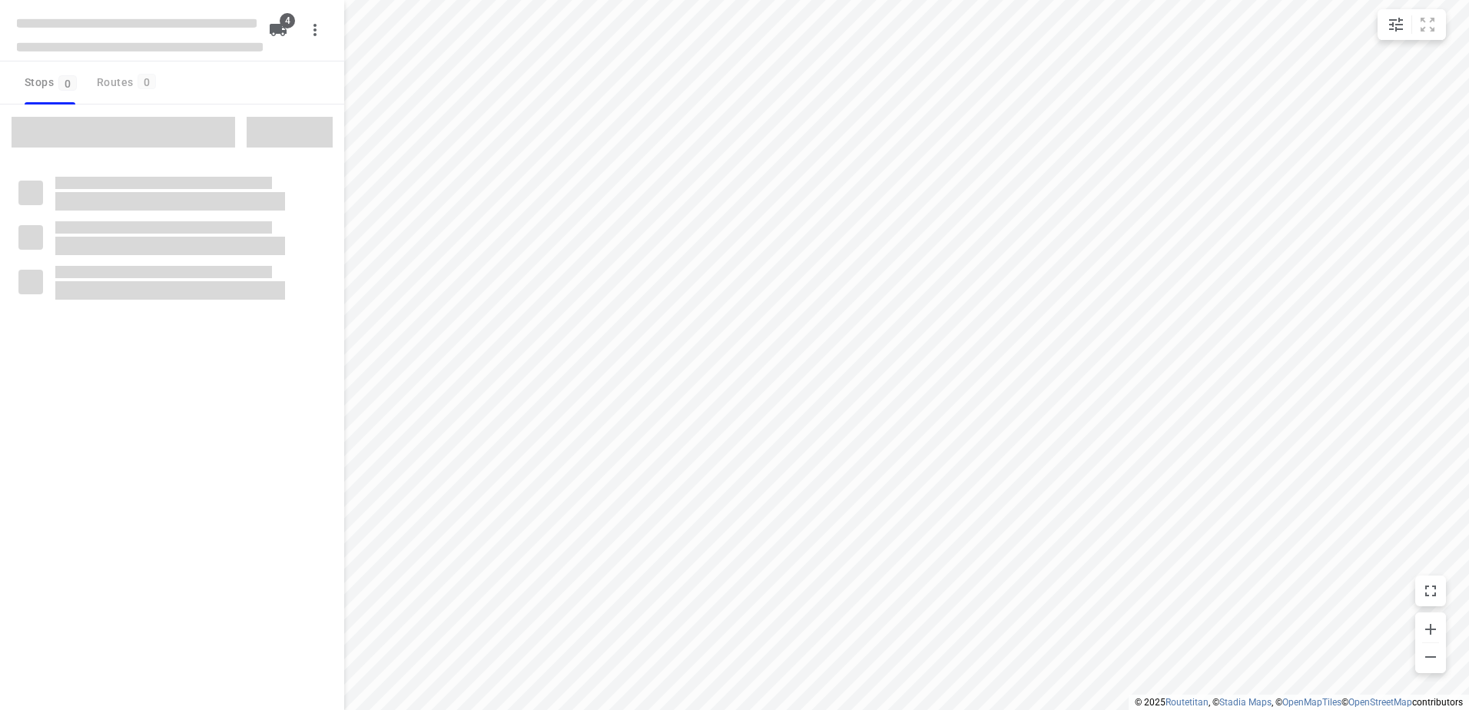
type input "distance"
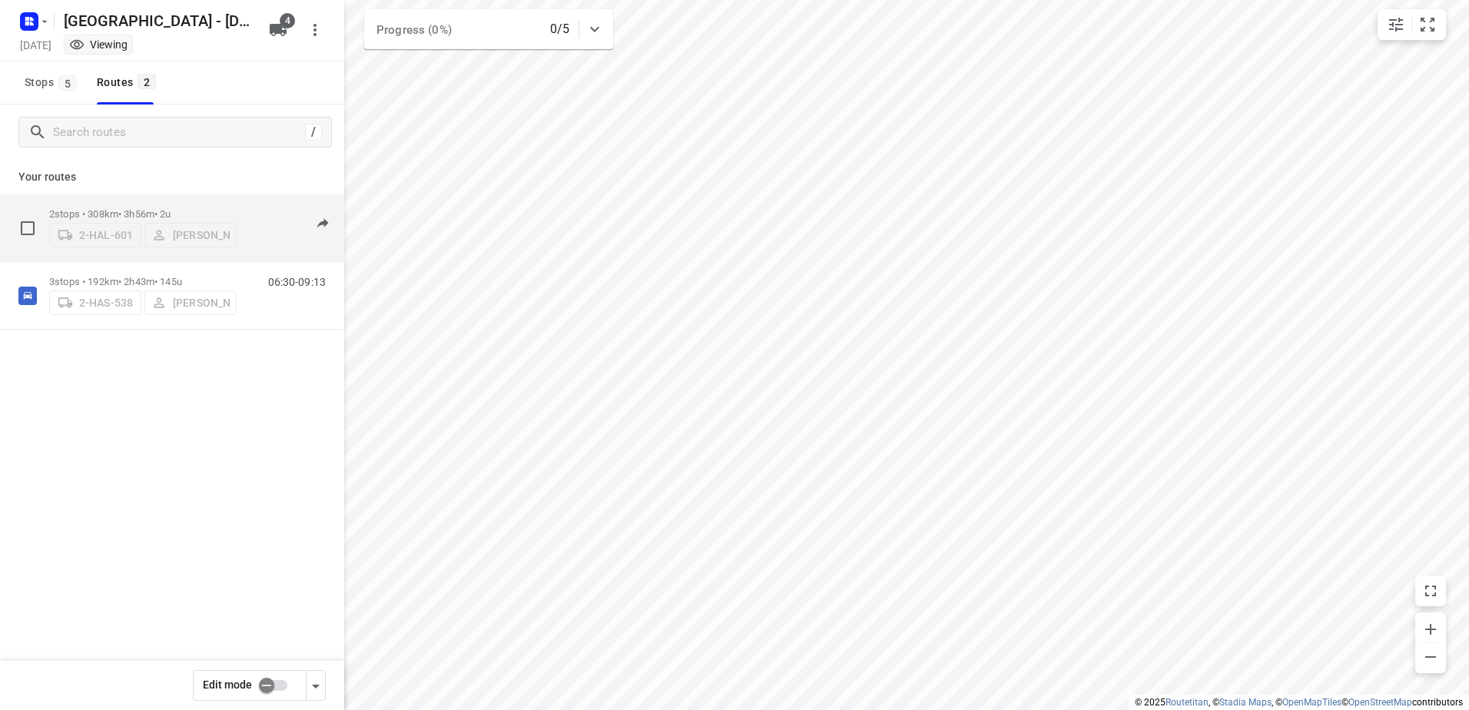
click at [195, 220] on div "2-HAL-601 [PERSON_NAME]" at bounding box center [142, 234] width 187 height 28
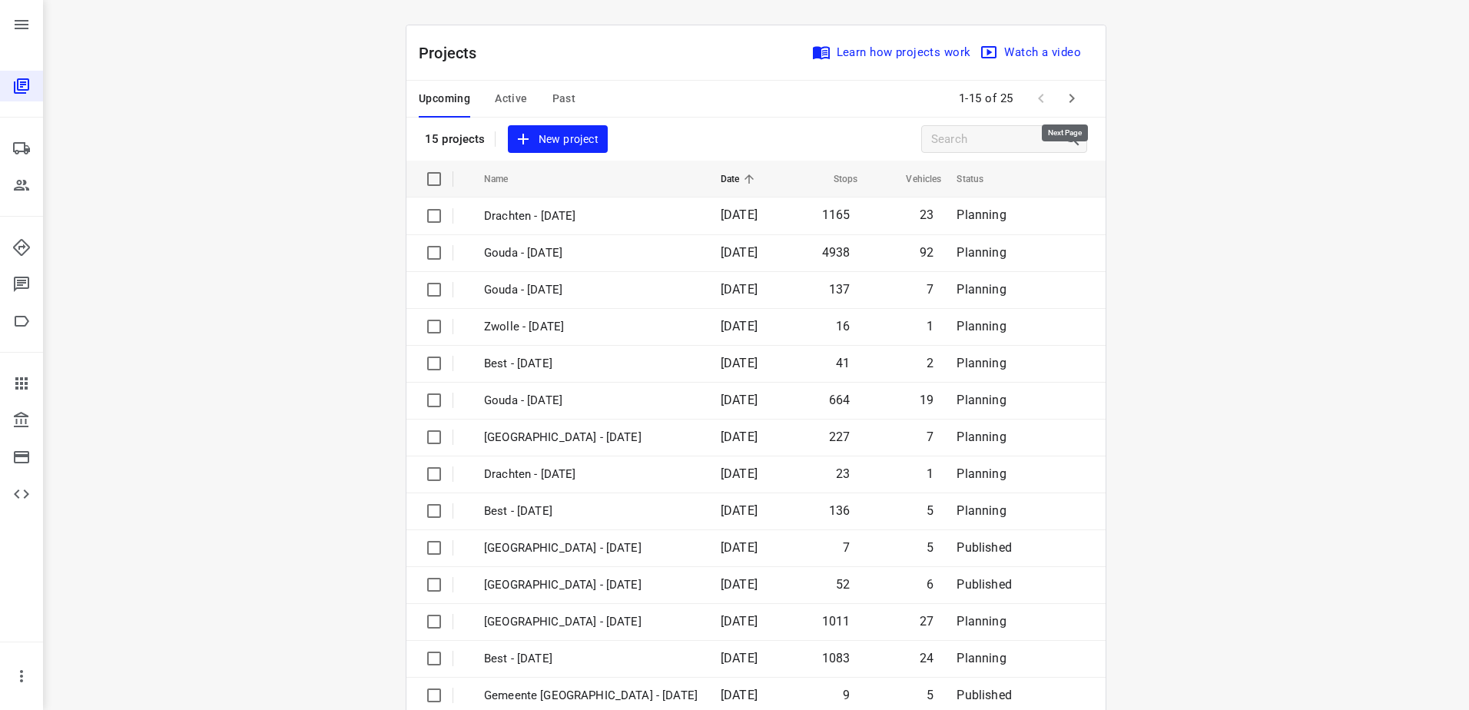
click at [1070, 95] on icon "button" at bounding box center [1072, 98] width 5 height 9
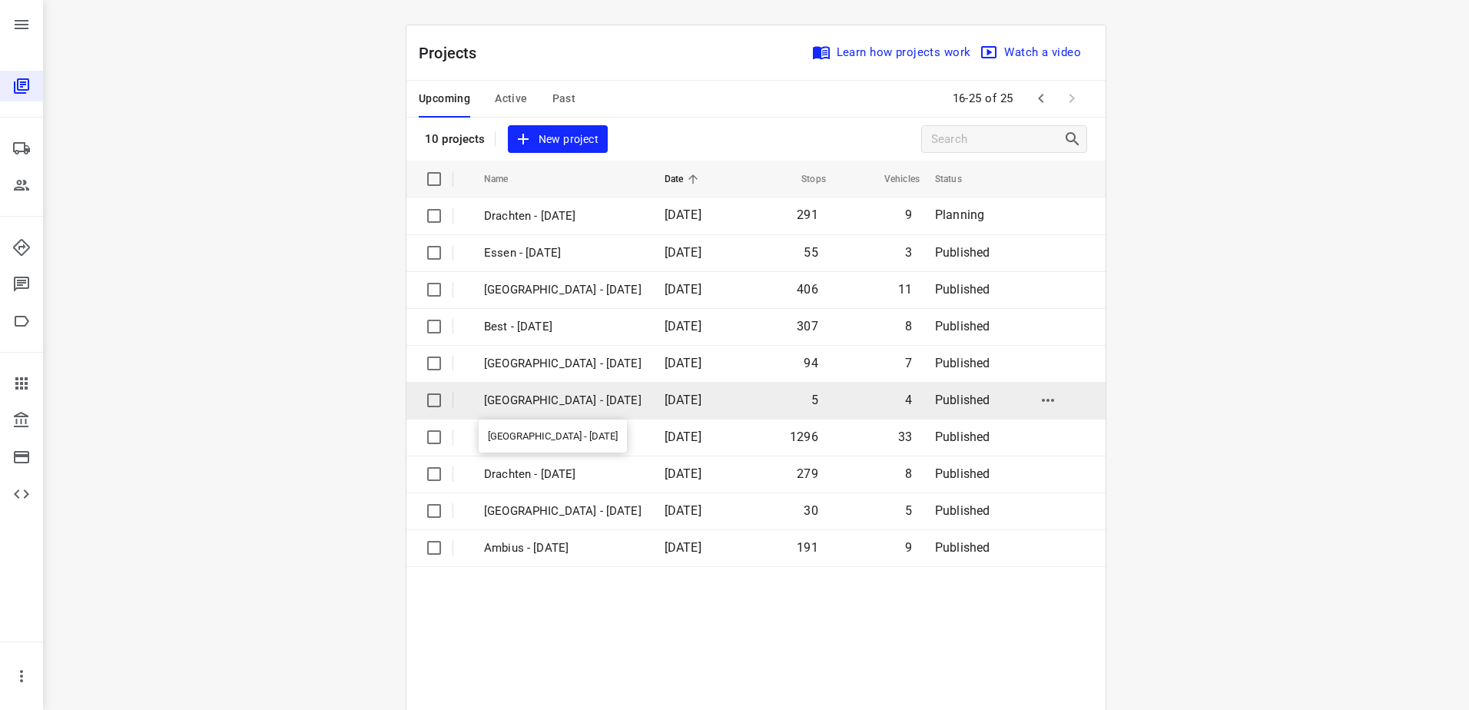
click at [604, 400] on p "[GEOGRAPHIC_DATA] - [DATE]" at bounding box center [563, 401] width 158 height 18
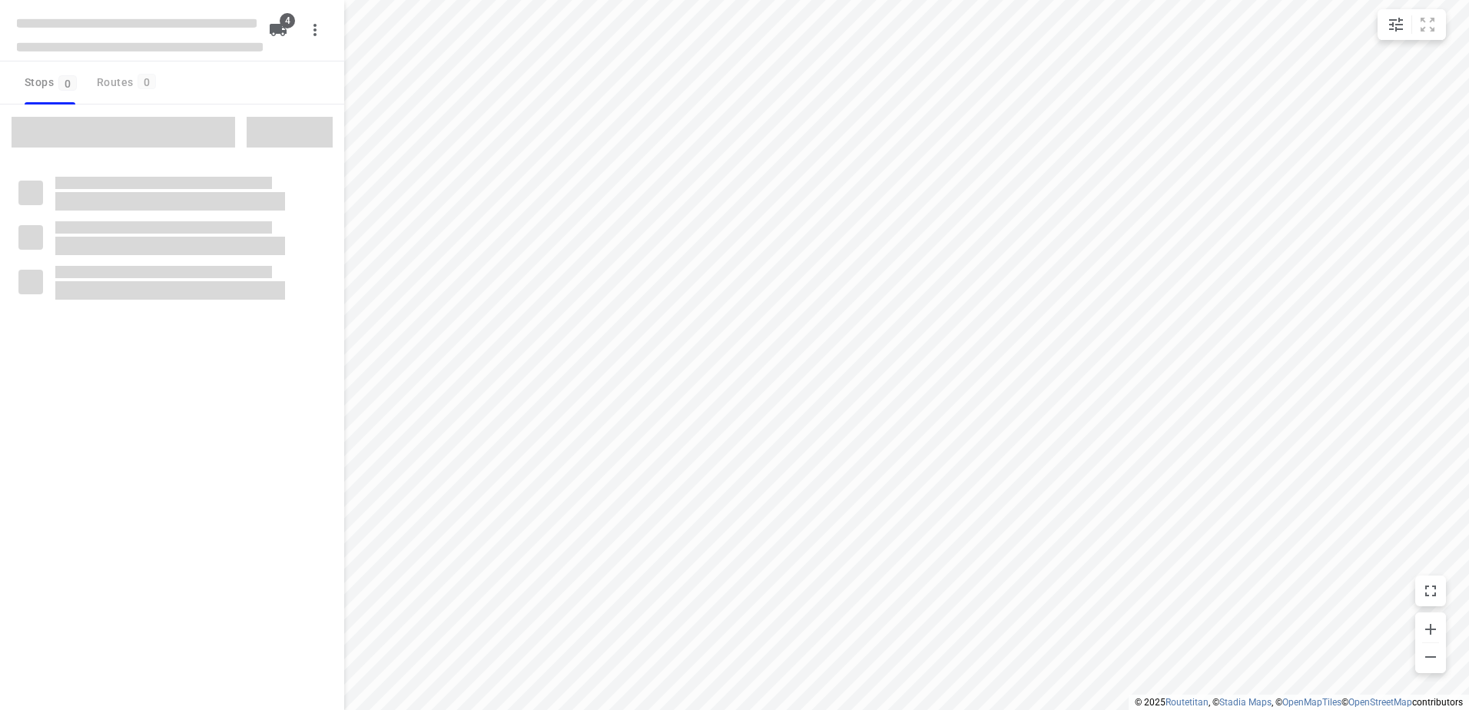
type input "distance"
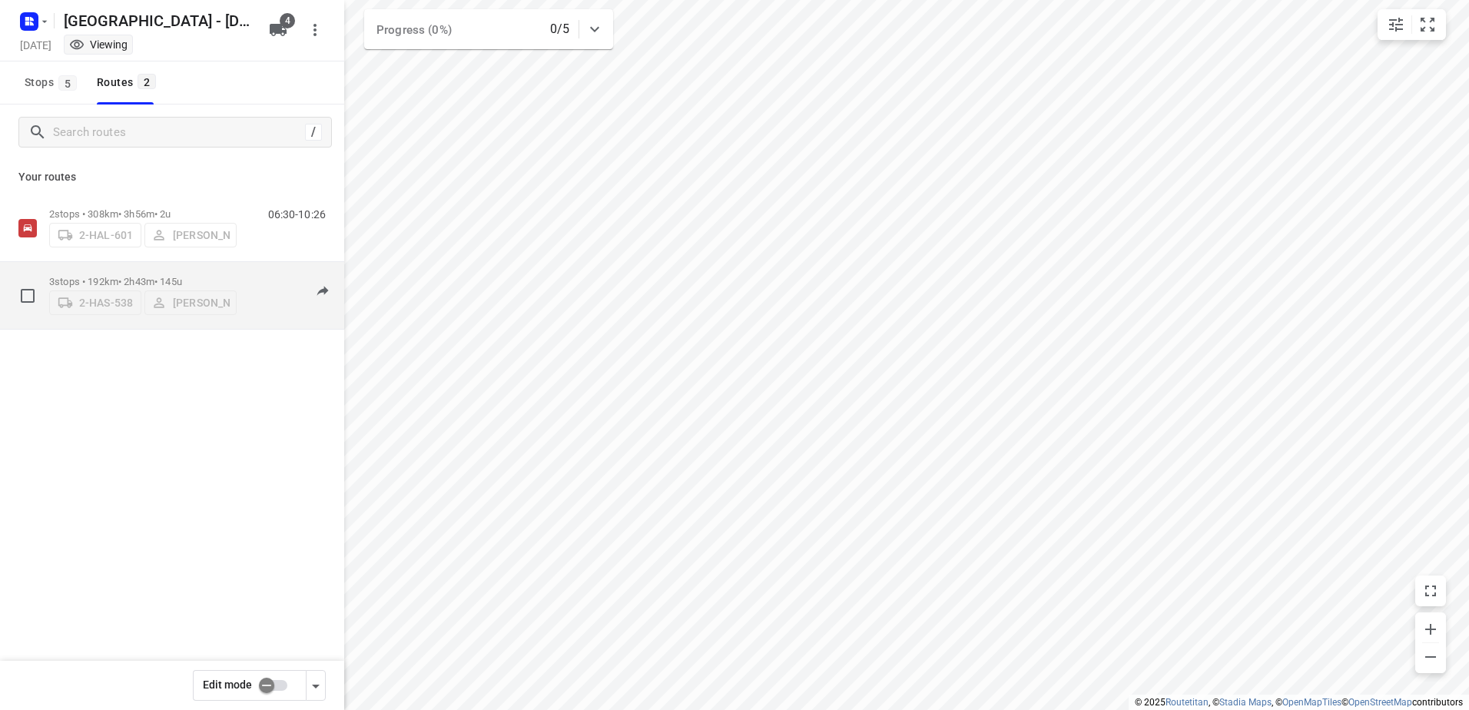
click at [136, 276] on p "3 stops • 192km • 2h43m • 145u" at bounding box center [142, 282] width 187 height 12
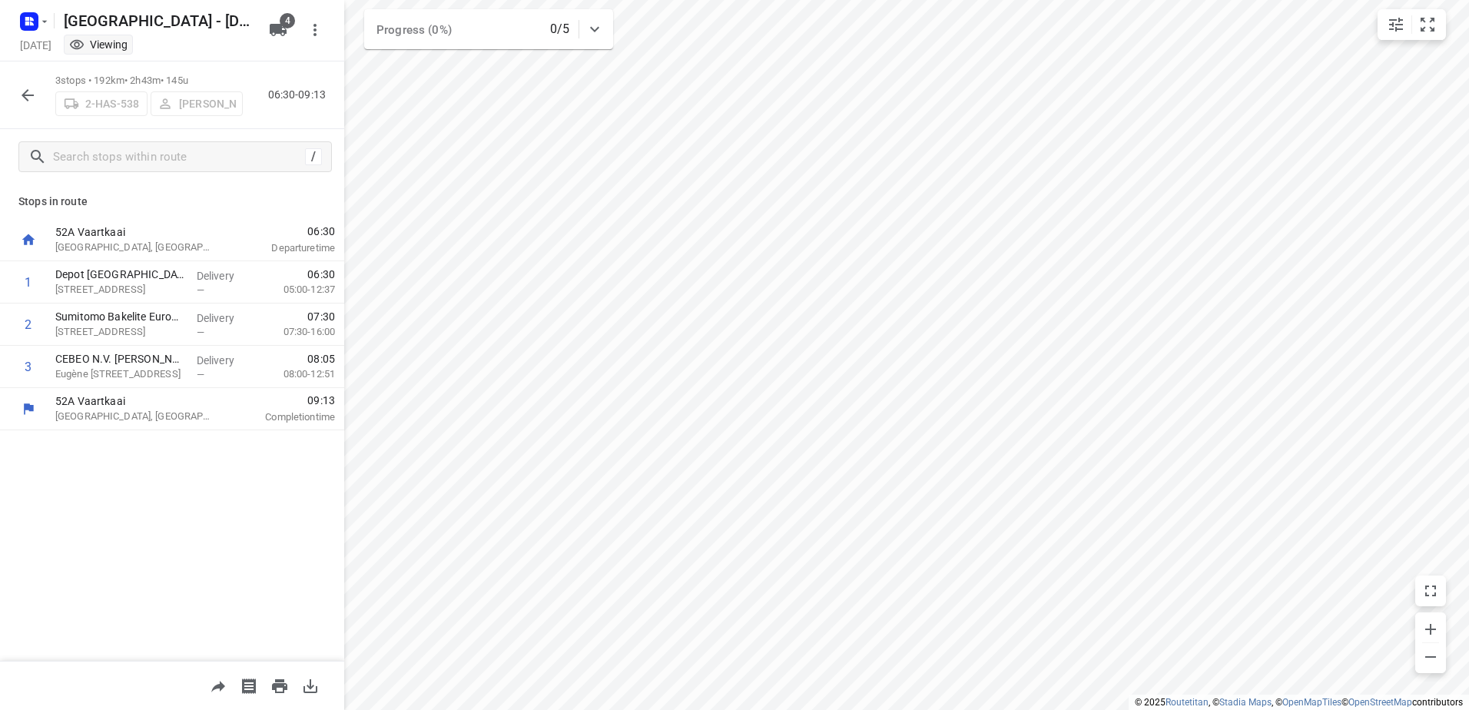
click at [327, 230] on span "06:30" at bounding box center [284, 231] width 101 height 15
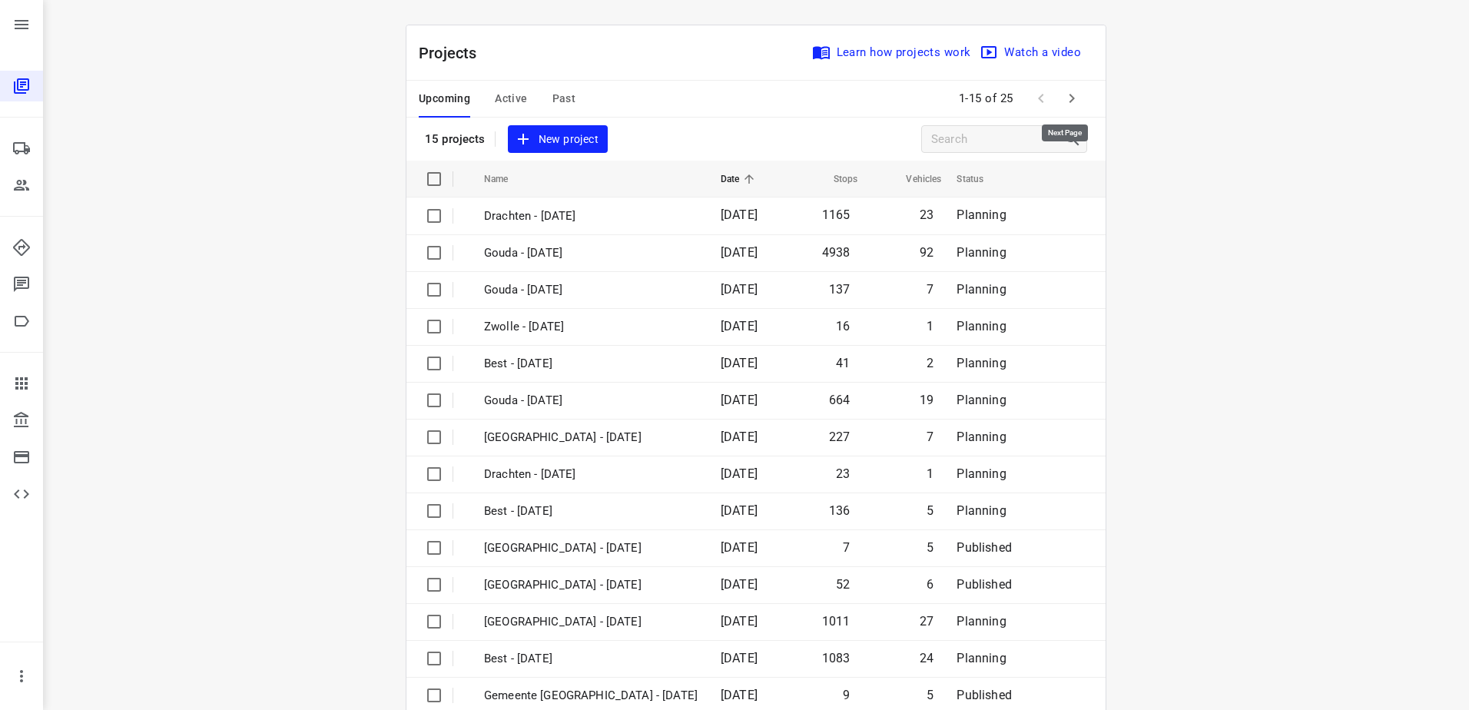
click at [1063, 97] on icon "button" at bounding box center [1072, 98] width 18 height 18
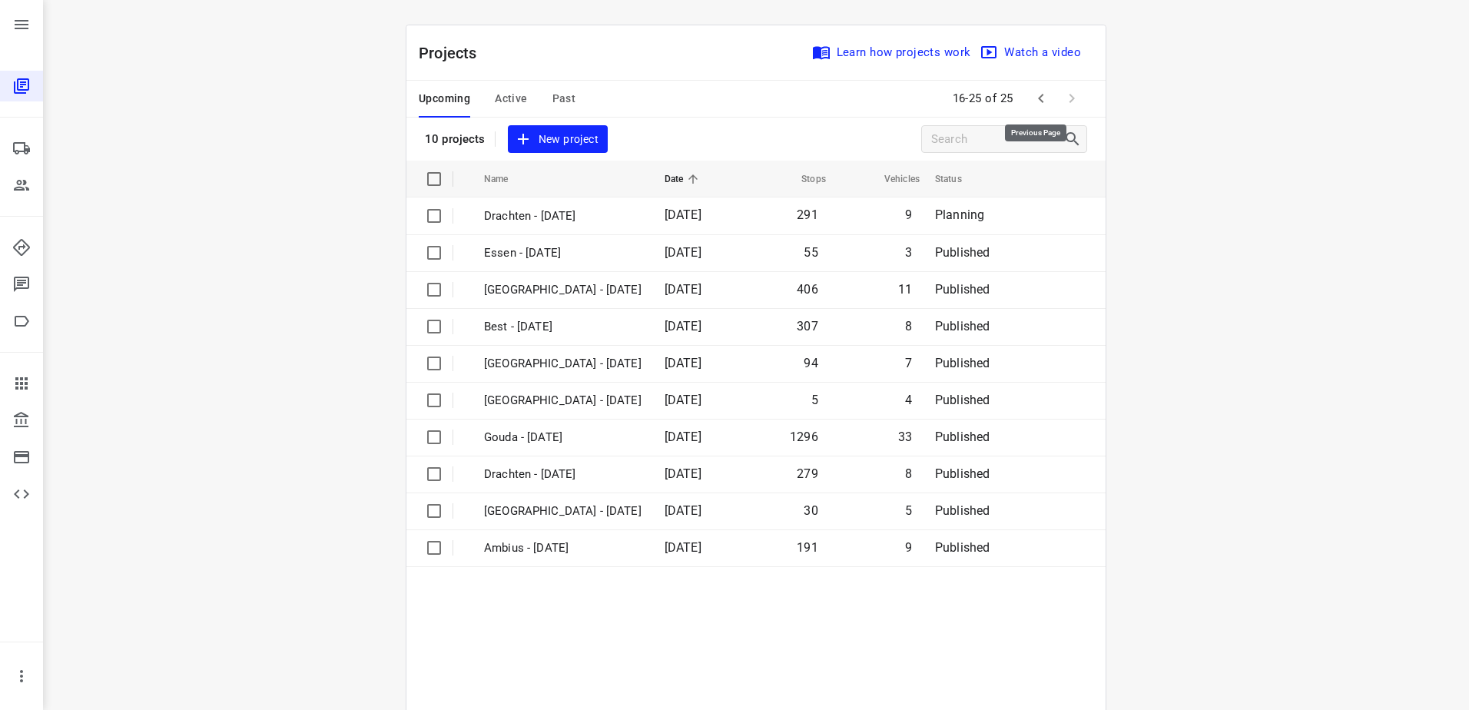
click at [1032, 104] on icon "button" at bounding box center [1041, 98] width 18 height 18
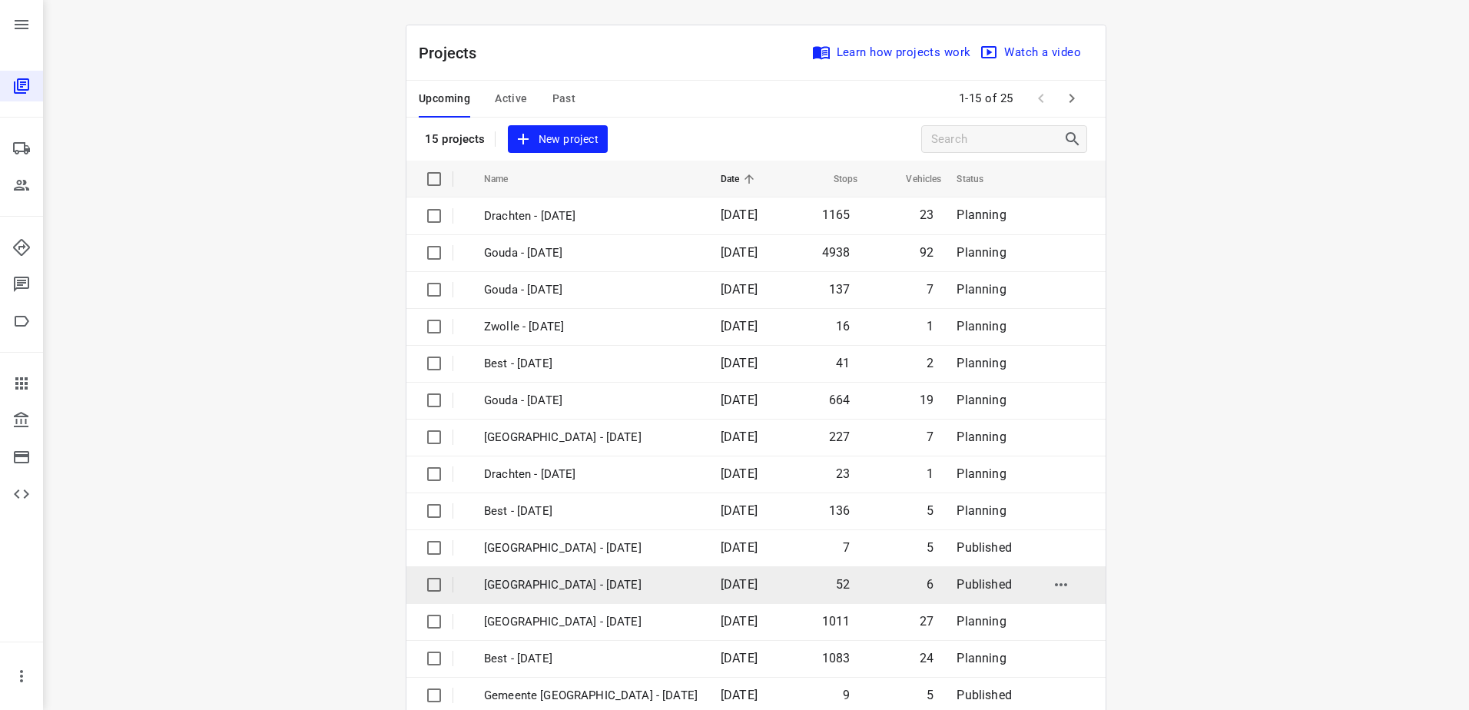
click at [964, 583] on span "Published" at bounding box center [984, 584] width 55 height 15
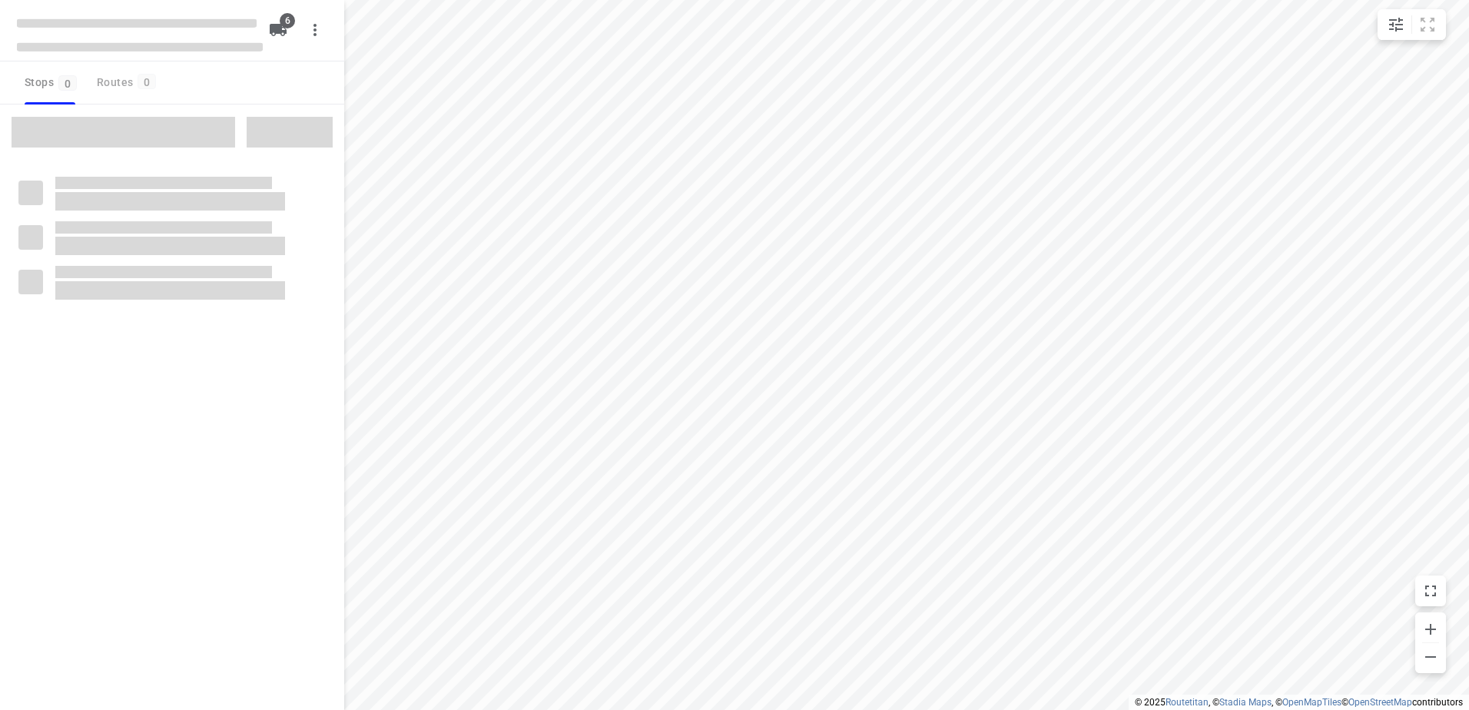
checkbox input "true"
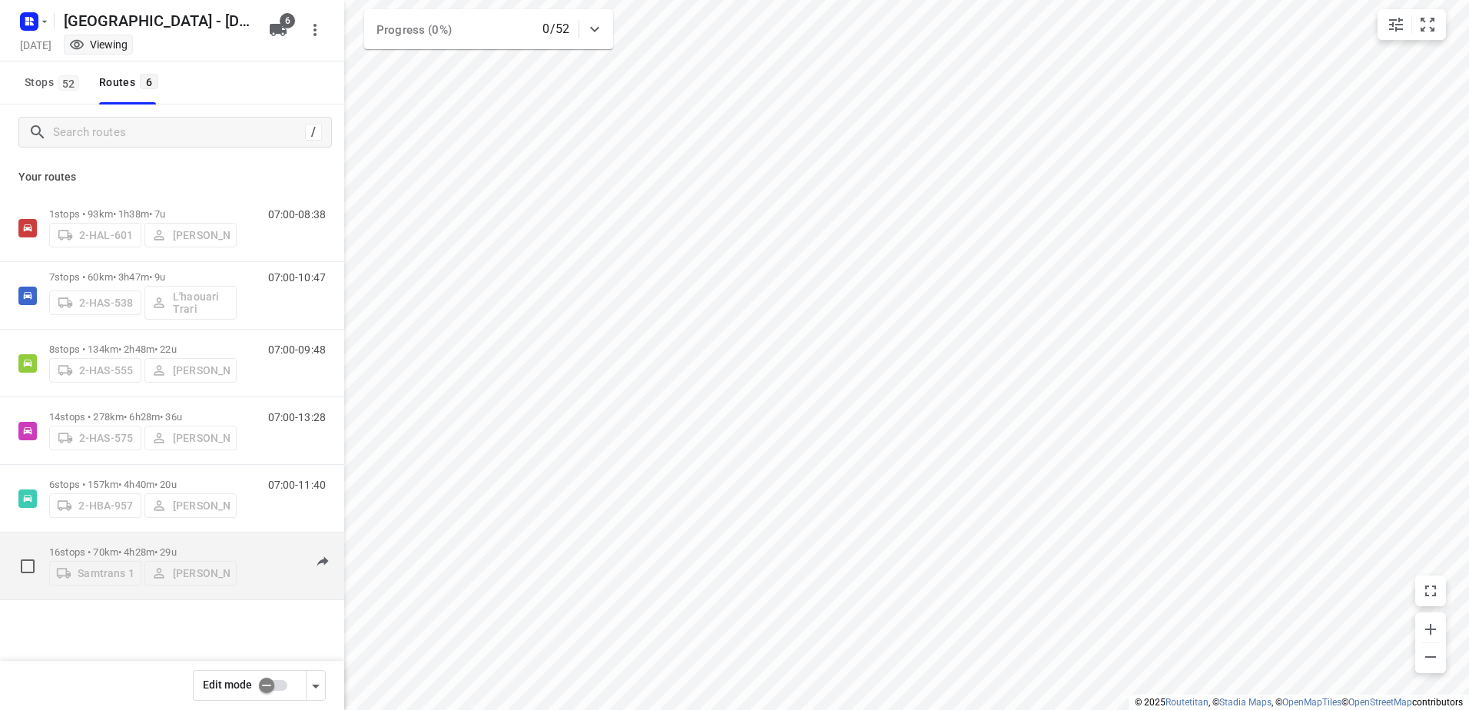
click at [186, 564] on div "Samtrans 1 Wilfried Samtrans" at bounding box center [142, 572] width 187 height 28
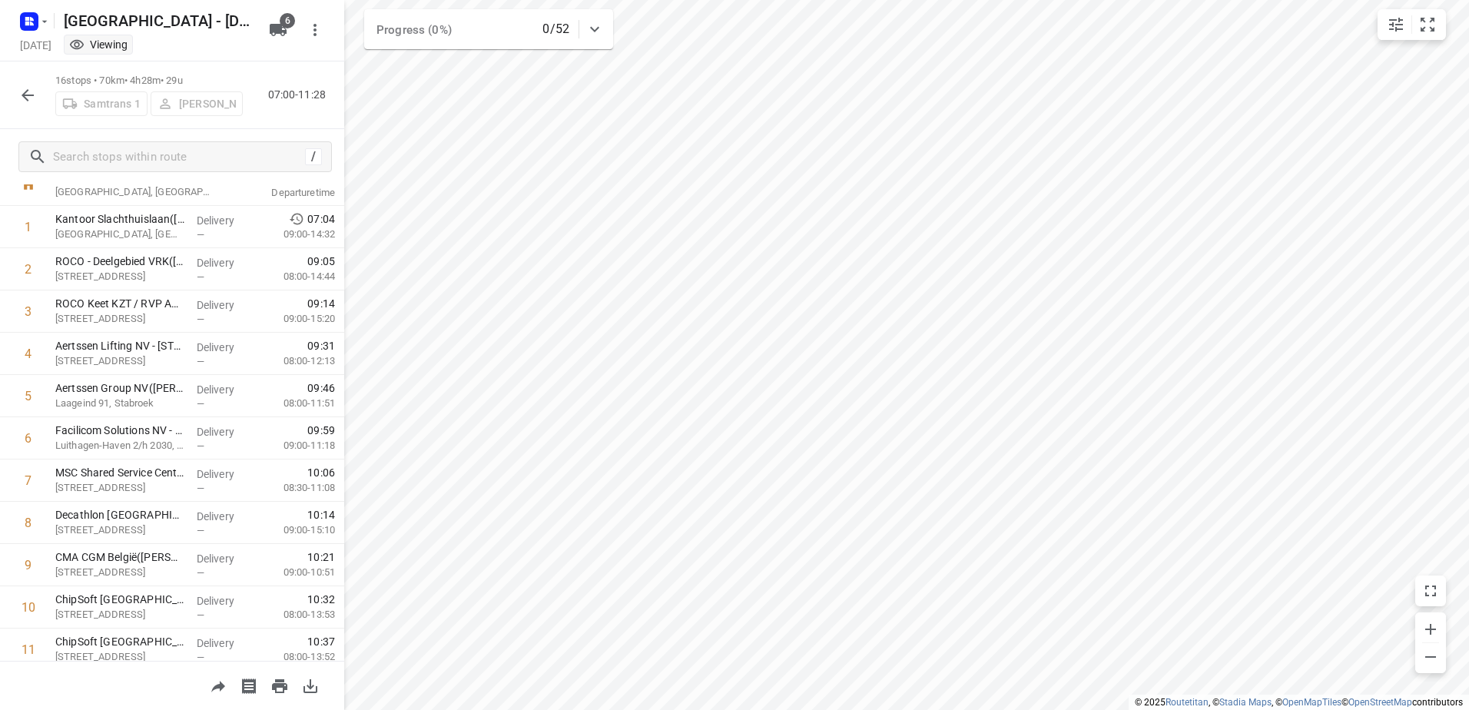
scroll to position [54, 0]
